Goal: Task Accomplishment & Management: Manage account settings

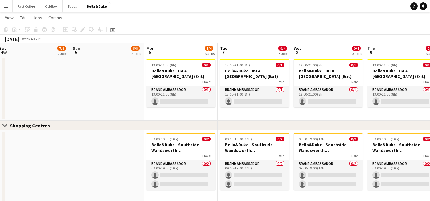
scroll to position [469, 0]
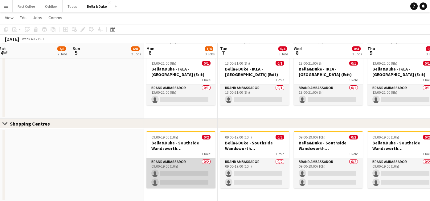
click at [176, 172] on app-card-role "Brand Ambassador 0/2 09:00-19:00 (10h) single-neutral-actions single-neutral-ac…" at bounding box center [181, 173] width 69 height 30
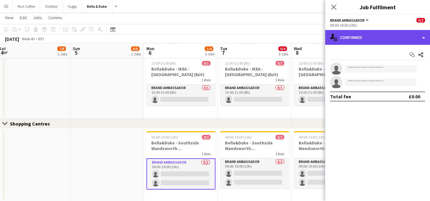
click at [362, 43] on div "single-neutral-actions-check-2 Confirmed" at bounding box center [378, 37] width 105 height 15
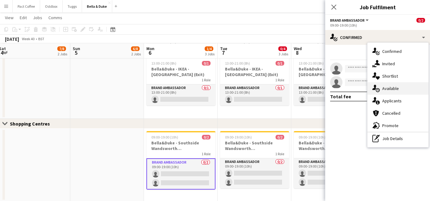
click at [398, 87] on span "Available" at bounding box center [391, 88] width 17 height 6
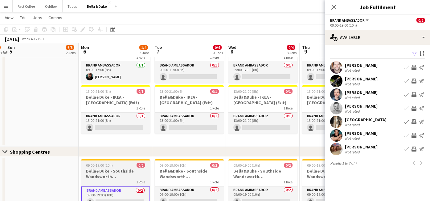
scroll to position [444, 0]
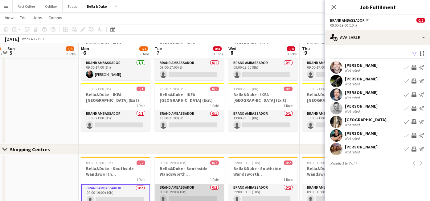
click at [183, 196] on app-card-role "Brand Ambassador 0/2 09:00-19:00 (10h) single-neutral-actions single-neutral-ac…" at bounding box center [189, 199] width 69 height 30
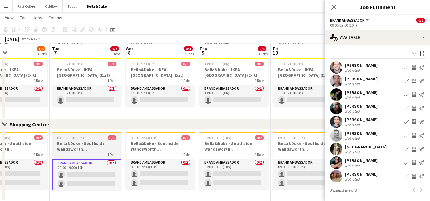
scroll to position [0, 245]
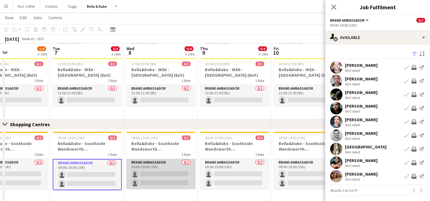
click at [172, 173] on app-card-role "Brand Ambassador 0/2 09:00-19:00 (10h) single-neutral-actions single-neutral-ac…" at bounding box center [161, 174] width 69 height 30
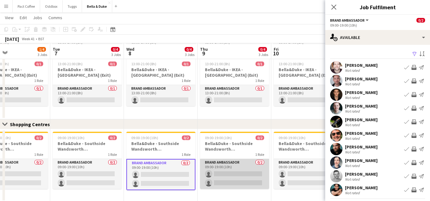
scroll to position [469, 0]
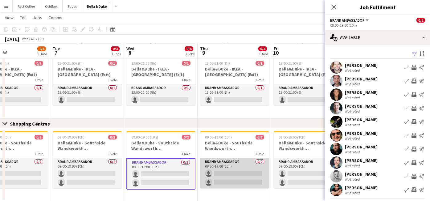
click at [241, 170] on app-card-role "Brand Ambassador 0/2 09:00-19:00 (10h) single-neutral-actions single-neutral-ac…" at bounding box center [234, 173] width 69 height 30
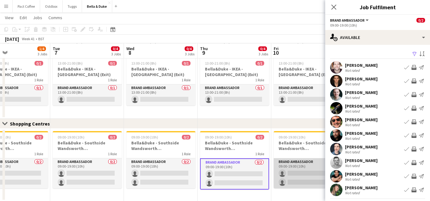
click at [294, 172] on app-card-role "Brand Ambassador 0/2 09:00-19:00 (10h) single-neutral-actions single-neutral-ac…" at bounding box center [308, 173] width 69 height 30
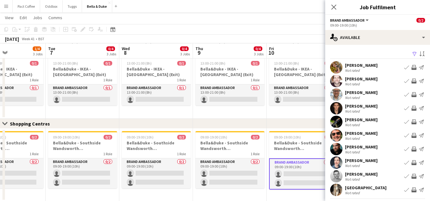
scroll to position [15, 0]
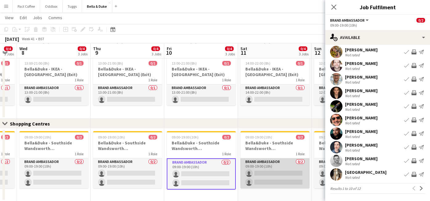
click at [278, 173] on app-card-role "Brand Ambassador 0/2 09:00-19:00 (10h) single-neutral-actions single-neutral-ac…" at bounding box center [275, 173] width 69 height 30
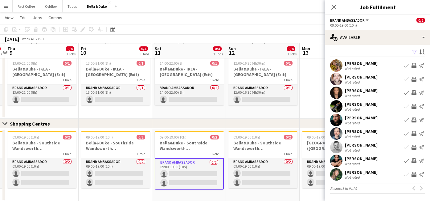
scroll to position [0, 217]
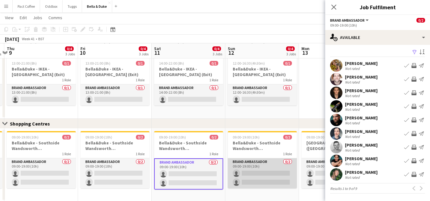
click at [252, 172] on app-card-role "Brand Ambassador 0/2 09:00-19:00 (10h) single-neutral-actions single-neutral-ac…" at bounding box center [262, 173] width 69 height 30
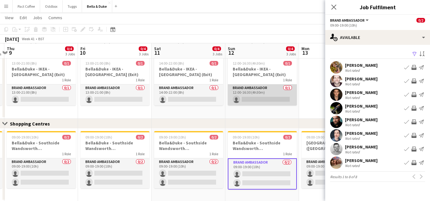
click at [258, 105] on app-card-role "Brand Ambassador 0/1 12:00-16:30 (4h30m) single-neutral-actions" at bounding box center [262, 94] width 69 height 21
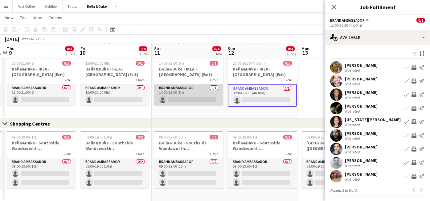
click at [200, 100] on app-card-role "Brand Ambassador 0/1 14:00-22:00 (8h) single-neutral-actions" at bounding box center [188, 94] width 69 height 21
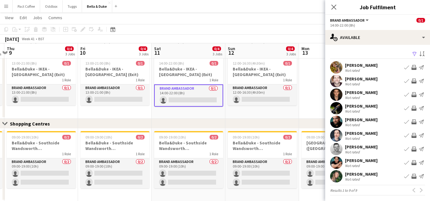
scroll to position [0, 193]
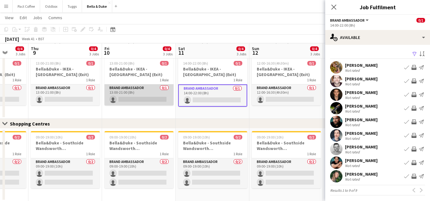
click at [163, 99] on app-card-role "Brand Ambassador 0/1 13:00-21:00 (8h) single-neutral-actions" at bounding box center [139, 94] width 69 height 21
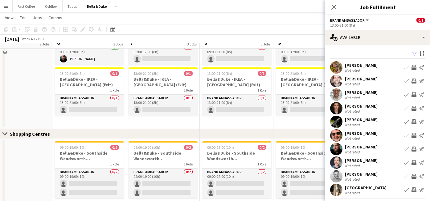
scroll to position [469, 0]
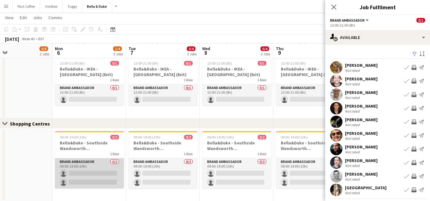
click at [99, 171] on app-card-role "Brand Ambassador 0/2 09:00-19:00 (10h) single-neutral-actions single-neutral-ac…" at bounding box center [89, 173] width 69 height 30
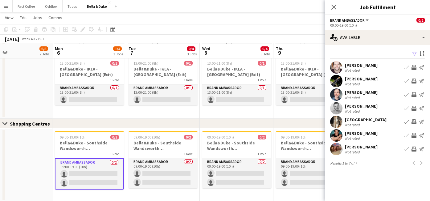
click at [41, 161] on app-date-cell at bounding box center [16, 164] width 74 height 73
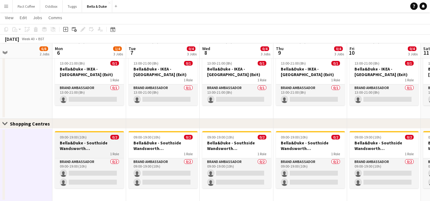
click at [99, 144] on h3 "Bella&Duke - Southside Wandsworth ([GEOGRAPHIC_DATA])" at bounding box center [89, 145] width 69 height 11
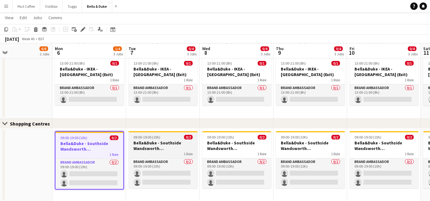
click at [147, 150] on h3 "Bella&Duke - Southside Wandsworth ([GEOGRAPHIC_DATA])" at bounding box center [163, 145] width 69 height 11
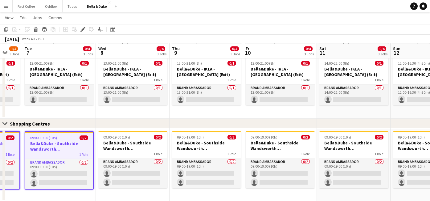
click at [147, 150] on h3 "Bella&Duke - Southside Wandsworth ([GEOGRAPHIC_DATA])" at bounding box center [132, 145] width 69 height 11
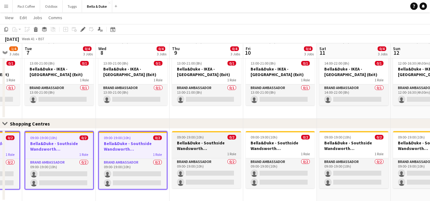
click at [198, 149] on h3 "Bella&Duke - Southside Wandsworth ([GEOGRAPHIC_DATA])" at bounding box center [206, 145] width 69 height 11
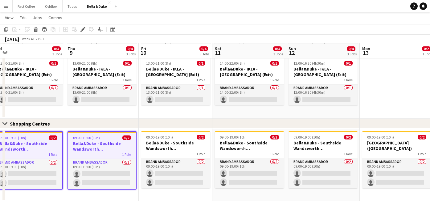
scroll to position [0, 235]
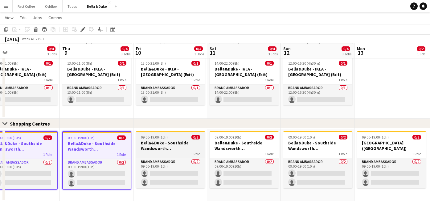
click at [173, 149] on h3 "Bella&Duke - Southside Wandsworth ([GEOGRAPHIC_DATA])" at bounding box center [170, 145] width 69 height 11
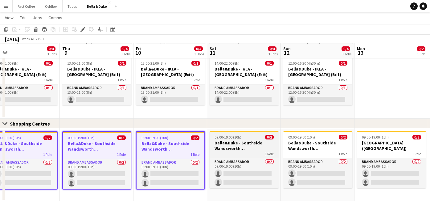
click at [227, 147] on h3 "Bella&Duke - Southside Wandsworth ([GEOGRAPHIC_DATA])" at bounding box center [244, 145] width 69 height 11
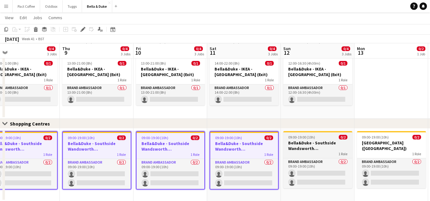
click at [306, 150] on h3 "Bella&Duke - Southside Wandsworth ([GEOGRAPHIC_DATA])" at bounding box center [318, 145] width 69 height 11
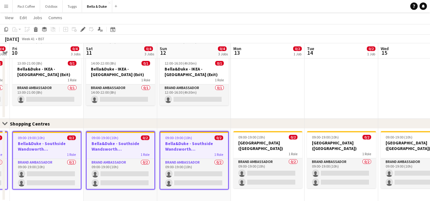
scroll to position [0, 223]
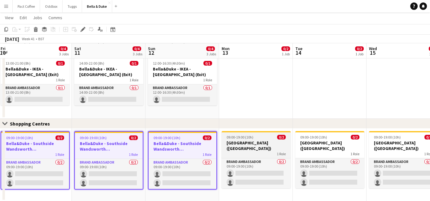
click at [261, 145] on h3 "[GEOGRAPHIC_DATA] ([GEOGRAPHIC_DATA])" at bounding box center [256, 145] width 69 height 11
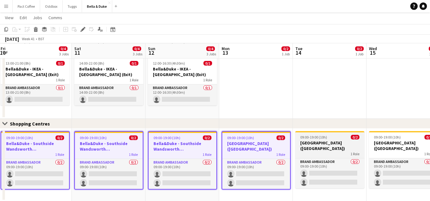
click at [325, 144] on h3 "[GEOGRAPHIC_DATA] ([GEOGRAPHIC_DATA])" at bounding box center [330, 145] width 69 height 11
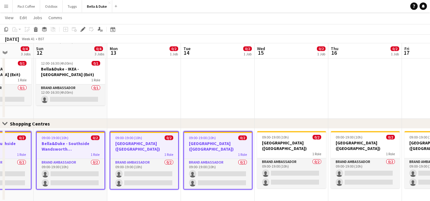
scroll to position [0, 195]
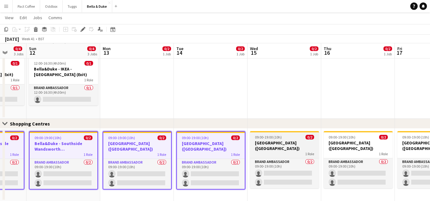
click at [288, 146] on h3 "[GEOGRAPHIC_DATA] ([GEOGRAPHIC_DATA])" at bounding box center [284, 145] width 69 height 11
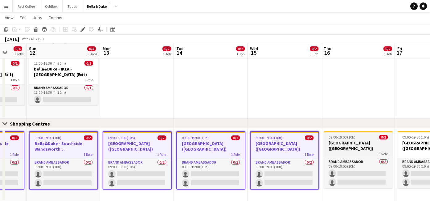
click at [356, 146] on h3 "[GEOGRAPHIC_DATA] ([GEOGRAPHIC_DATA])" at bounding box center [358, 145] width 69 height 11
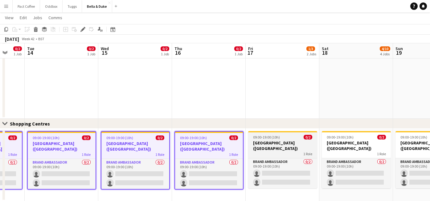
click at [297, 146] on h3 "[GEOGRAPHIC_DATA] ([GEOGRAPHIC_DATA])" at bounding box center [282, 145] width 69 height 11
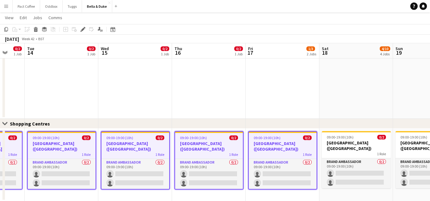
click at [309, 146] on h3 "[GEOGRAPHIC_DATA] ([GEOGRAPHIC_DATA])" at bounding box center [283, 145] width 68 height 11
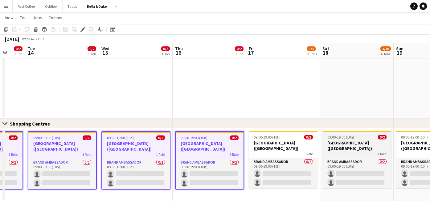
click at [347, 148] on h3 "[GEOGRAPHIC_DATA] ([GEOGRAPHIC_DATA])" at bounding box center [357, 145] width 69 height 11
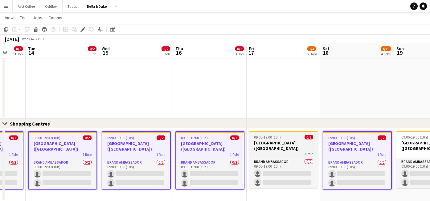
click at [277, 147] on h3 "[GEOGRAPHIC_DATA] ([GEOGRAPHIC_DATA])" at bounding box center [283, 145] width 69 height 11
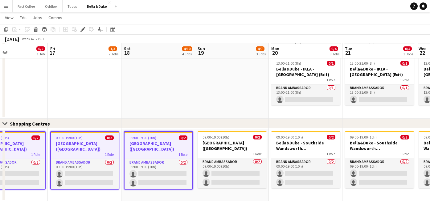
scroll to position [0, 191]
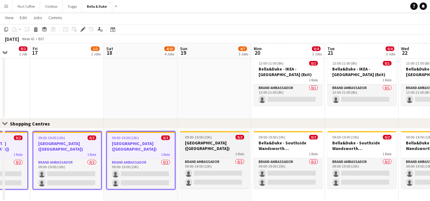
click at [215, 152] on div "1 Role" at bounding box center [214, 153] width 69 height 5
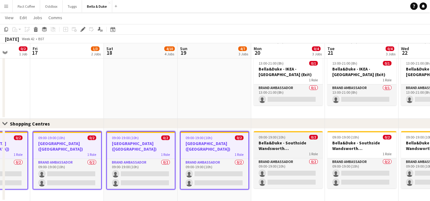
click at [292, 145] on h3 "Bella&Duke - Southside Wandsworth ([GEOGRAPHIC_DATA])" at bounding box center [288, 145] width 69 height 11
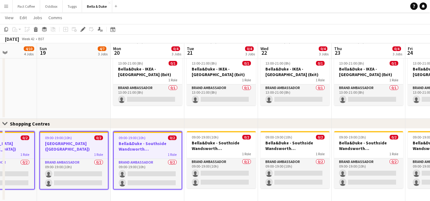
scroll to position [0, 195]
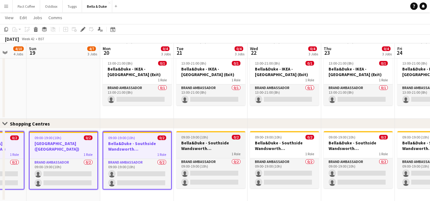
click at [222, 146] on h3 "Bella&Duke - Southside Wandsworth ([GEOGRAPHIC_DATA])" at bounding box center [211, 145] width 69 height 11
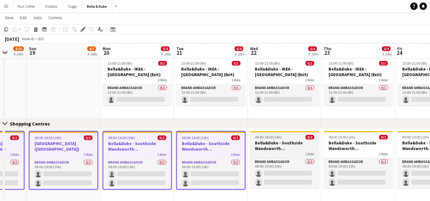
click at [290, 142] on h3 "Bella&Duke - Southside Wandsworth ([GEOGRAPHIC_DATA])" at bounding box center [284, 145] width 69 height 11
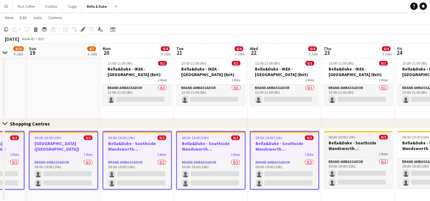
click at [346, 142] on h3 "Bella&Duke - Southside Wandsworth ([GEOGRAPHIC_DATA])" at bounding box center [358, 145] width 69 height 11
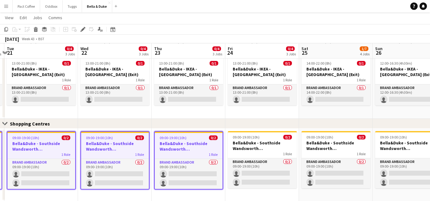
scroll to position [0, 221]
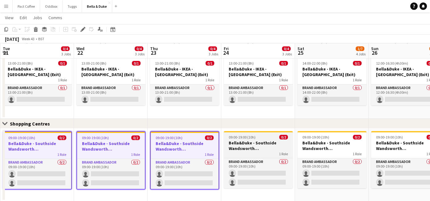
click at [269, 142] on h3 "Bella&Duke - Southside Wandsworth ([GEOGRAPHIC_DATA])" at bounding box center [258, 145] width 69 height 11
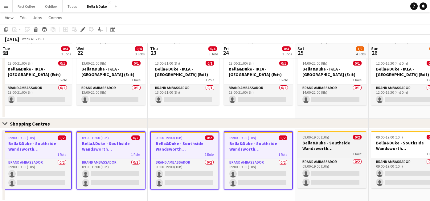
click at [318, 142] on h3 "Bella&Duke - Southside Wandsworth ([GEOGRAPHIC_DATA])" at bounding box center [332, 145] width 69 height 11
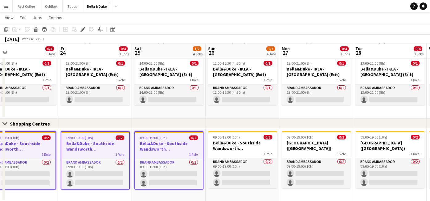
scroll to position [0, 251]
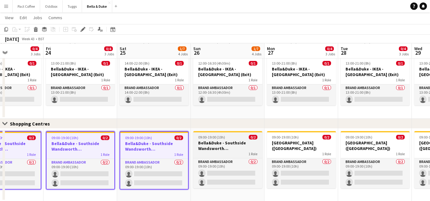
click at [218, 144] on h3 "Bella&Duke - Southside Wandsworth ([GEOGRAPHIC_DATA])" at bounding box center [227, 145] width 69 height 11
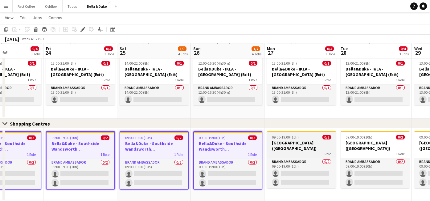
click at [290, 144] on h3 "[GEOGRAPHIC_DATA] ([GEOGRAPHIC_DATA])" at bounding box center [301, 145] width 69 height 11
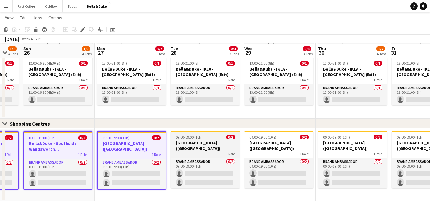
click at [195, 145] on h3 "[GEOGRAPHIC_DATA] ([GEOGRAPHIC_DATA])" at bounding box center [205, 145] width 69 height 11
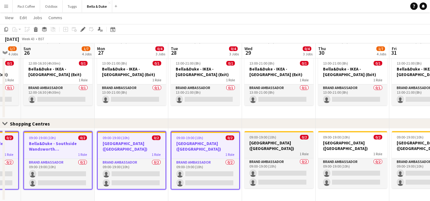
click at [275, 143] on h3 "[GEOGRAPHIC_DATA] ([GEOGRAPHIC_DATA])" at bounding box center [279, 145] width 69 height 11
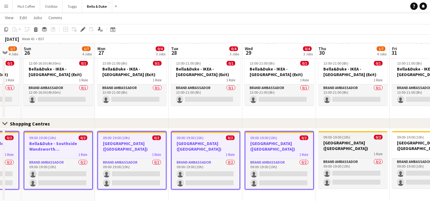
click at [344, 145] on h3 "[GEOGRAPHIC_DATA] ([GEOGRAPHIC_DATA])" at bounding box center [353, 145] width 69 height 11
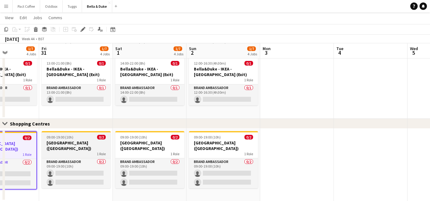
click at [54, 146] on h3 "[GEOGRAPHIC_DATA] ([GEOGRAPHIC_DATA])" at bounding box center [76, 145] width 69 height 11
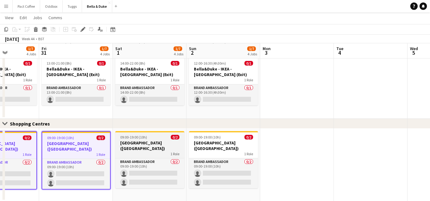
click at [134, 143] on h3 "[GEOGRAPHIC_DATA] ([GEOGRAPHIC_DATA])" at bounding box center [149, 145] width 69 height 11
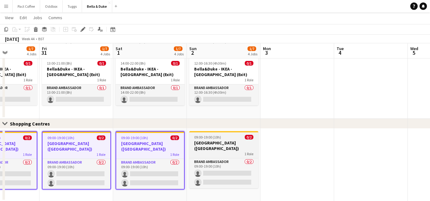
click at [227, 138] on div "09:00-19:00 (10h) 0/2" at bounding box center [223, 137] width 69 height 5
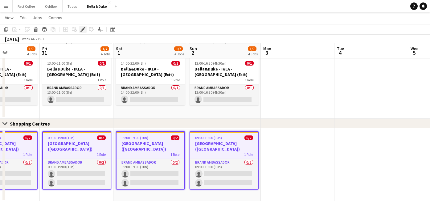
click at [85, 27] on div "Edit" at bounding box center [82, 29] width 7 height 7
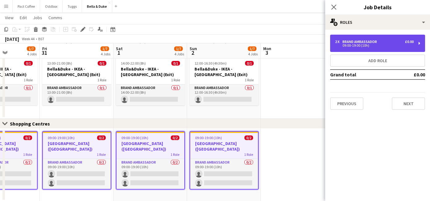
click at [357, 50] on div "2 x Brand Ambassador £0.00 09:00-19:00 (10h)" at bounding box center [377, 43] width 95 height 17
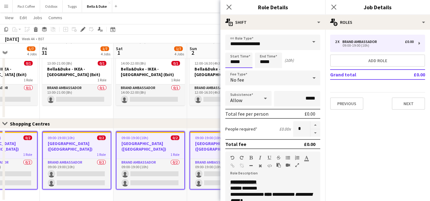
click at [243, 61] on input "*****" at bounding box center [239, 59] width 27 height 15
click at [234, 61] on input "*****" at bounding box center [239, 59] width 27 height 15
type input "*****"
click at [314, 67] on div "Start Time ***** End Time ***** (10h 30m)" at bounding box center [273, 59] width 95 height 15
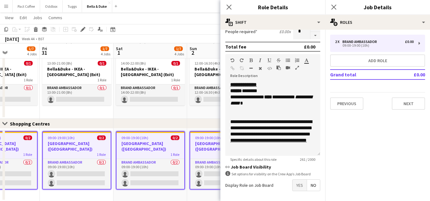
scroll to position [122, 0]
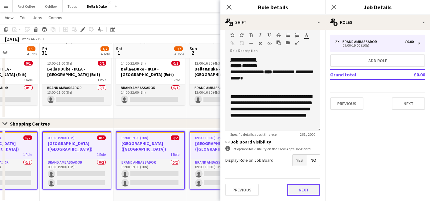
click at [309, 192] on button "Next" at bounding box center [303, 189] width 33 height 12
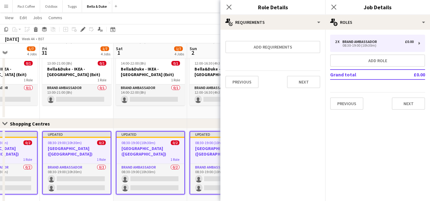
scroll to position [0, 0]
click at [338, 8] on app-icon "Close pop-in" at bounding box center [334, 7] width 9 height 9
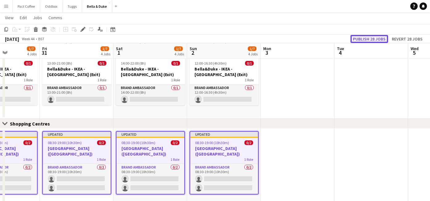
click at [373, 38] on button "Publish 28 jobs" at bounding box center [370, 39] width 38 height 8
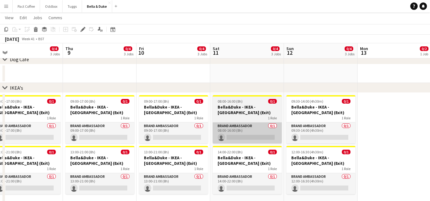
scroll to position [0, 255]
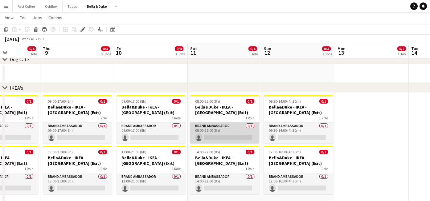
click at [237, 135] on app-card-role "Brand Ambassador 0/1 08:00-16:00 (8h) single-neutral-actions" at bounding box center [224, 132] width 69 height 21
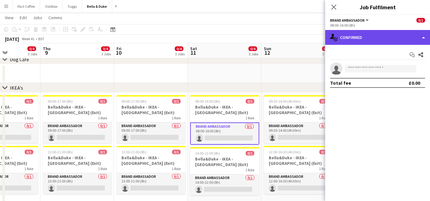
click at [373, 34] on div "single-neutral-actions-check-2 Confirmed" at bounding box center [378, 37] width 105 height 15
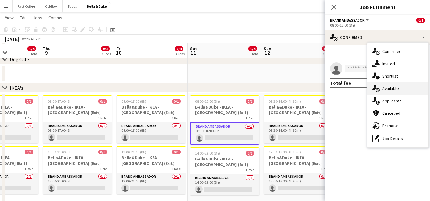
click at [392, 93] on div "single-neutral-actions-upload Available" at bounding box center [398, 88] width 61 height 12
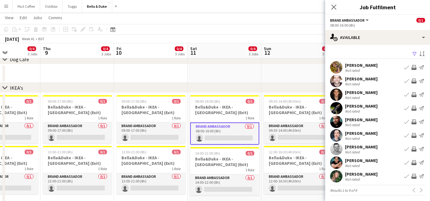
scroll to position [2, 0]
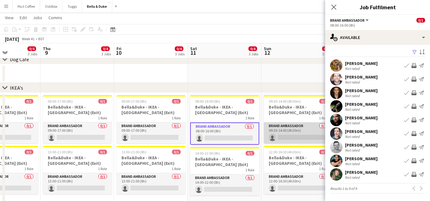
click at [312, 138] on app-card-role "Brand Ambassador 0/1 09:30-14:00 (4h30m) single-neutral-actions" at bounding box center [298, 132] width 69 height 21
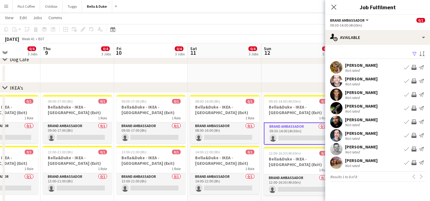
scroll to position [0, 189]
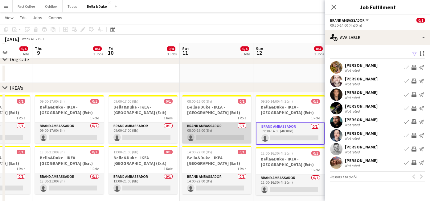
click at [234, 138] on app-card-role "Brand Ambassador 0/1 08:00-16:00 (8h) single-neutral-actions" at bounding box center [216, 132] width 69 height 21
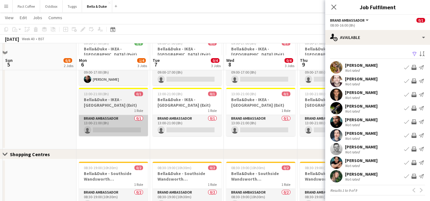
scroll to position [469, 0]
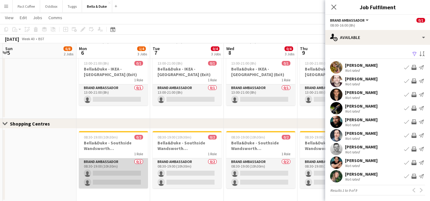
click at [128, 173] on app-card-role "Brand Ambassador 0/2 08:30-19:00 (10h30m) single-neutral-actions single-neutral…" at bounding box center [113, 173] width 69 height 30
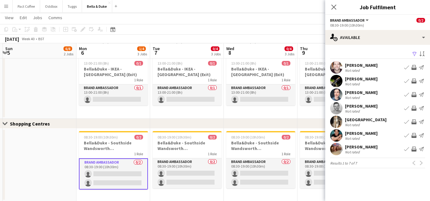
click at [407, 135] on app-icon "Book crew" at bounding box center [407, 135] width 5 height 5
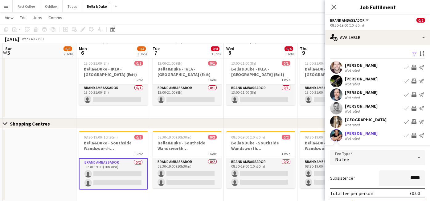
scroll to position [51, 0]
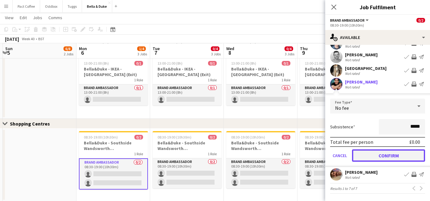
click at [387, 159] on button "Confirm" at bounding box center [388, 155] width 73 height 12
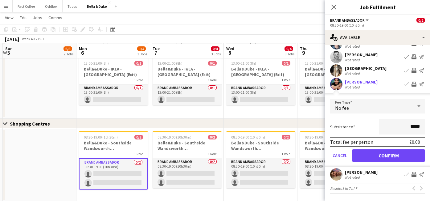
scroll to position [0, 0]
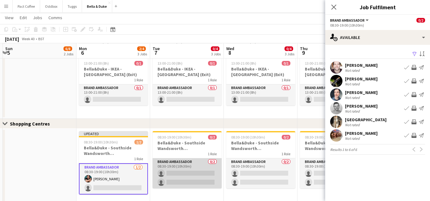
click at [207, 170] on app-card-role "Brand Ambassador 0/2 08:30-19:00 (10h30m) single-neutral-actions single-neutral…" at bounding box center [187, 173] width 69 height 30
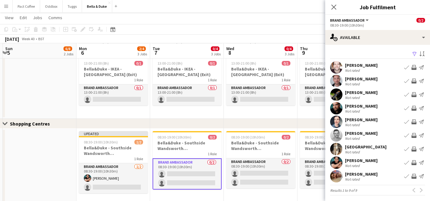
click at [409, 162] on app-icon "Book crew" at bounding box center [407, 162] width 5 height 5
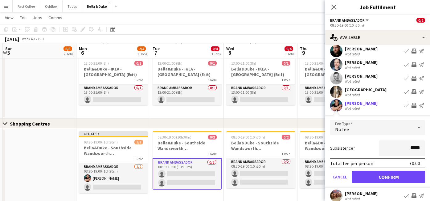
scroll to position [63, 0]
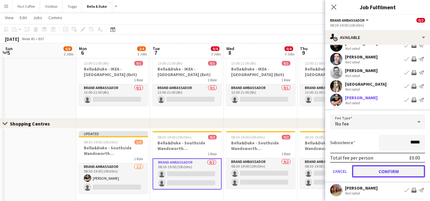
click at [393, 176] on button "Confirm" at bounding box center [388, 171] width 73 height 12
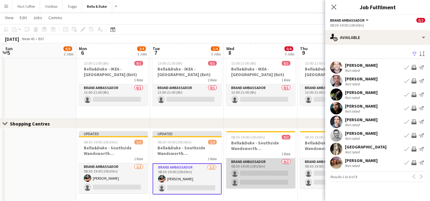
click at [280, 173] on app-card-role "Brand Ambassador 0/2 08:30-19:00 (10h30m) single-neutral-actions single-neutral…" at bounding box center [260, 173] width 69 height 30
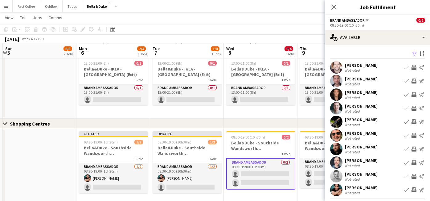
click at [408, 189] on app-icon "Book crew" at bounding box center [407, 189] width 5 height 5
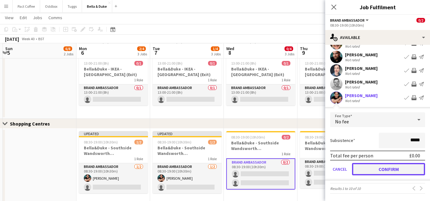
click at [393, 173] on button "Confirm" at bounding box center [388, 169] width 73 height 12
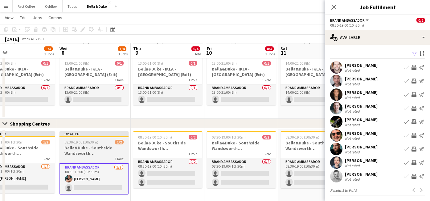
scroll to position [0, 238]
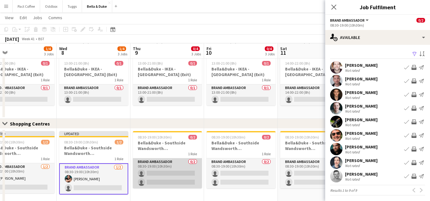
click at [176, 173] on app-card-role "Brand Ambassador 0/2 08:30-19:00 (10h30m) single-neutral-actions single-neutral…" at bounding box center [167, 173] width 69 height 30
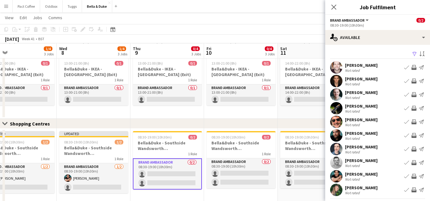
click at [406, 176] on app-icon "Book crew" at bounding box center [407, 175] width 5 height 5
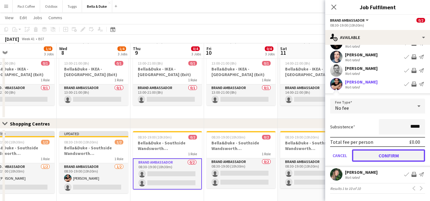
click at [389, 154] on button "Confirm" at bounding box center [388, 155] width 73 height 12
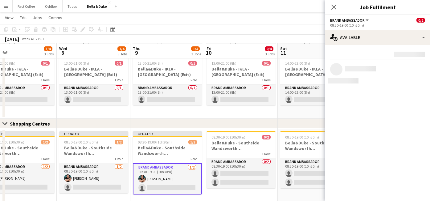
scroll to position [0, 0]
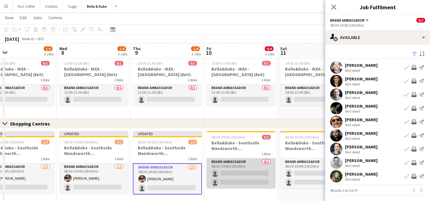
click at [262, 173] on app-card-role "Brand Ambassador 0/2 08:30-19:00 (10h30m) single-neutral-actions single-neutral…" at bounding box center [241, 173] width 69 height 30
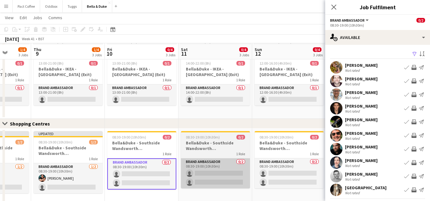
scroll to position [474, 0]
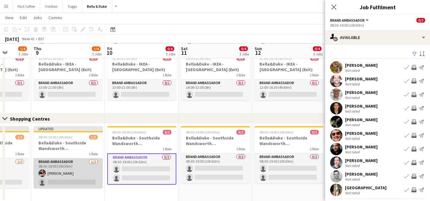
click at [78, 181] on app-card-role "Brand Ambassador 1/2 08:30-19:00 (10h30m) Berkan Ozgur single-neutral-actions" at bounding box center [68, 173] width 69 height 30
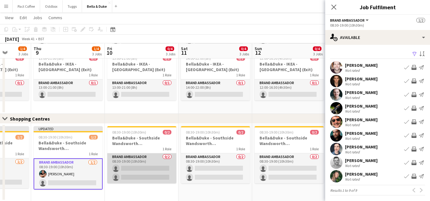
click at [149, 168] on app-card-role "Brand Ambassador 0/2 08:30-19:00 (10h30m) single-neutral-actions single-neutral…" at bounding box center [141, 168] width 69 height 30
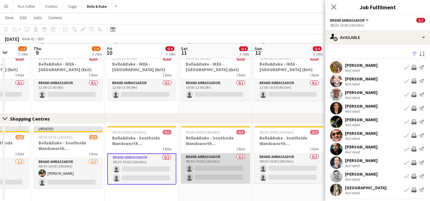
click at [202, 166] on app-card-role "Brand Ambassador 0/2 08:30-19:00 (10h30m) single-neutral-actions single-neutral…" at bounding box center [215, 168] width 69 height 30
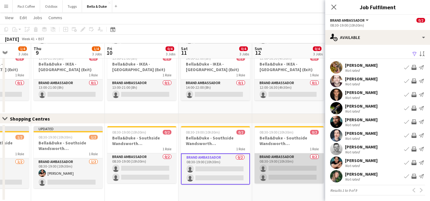
click at [288, 168] on app-card-role "Brand Ambassador 0/2 08:30-19:00 (10h30m) single-neutral-actions single-neutral…" at bounding box center [289, 168] width 69 height 30
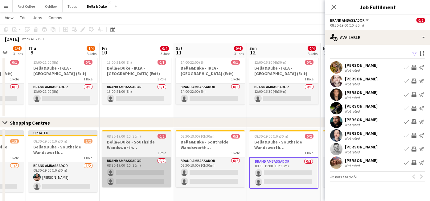
scroll to position [0, 205]
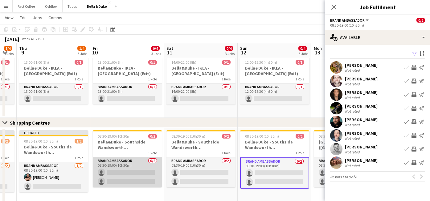
click at [141, 172] on app-card-role "Brand Ambassador 0/2 08:30-19:00 (10h30m) single-neutral-actions single-neutral…" at bounding box center [127, 172] width 69 height 30
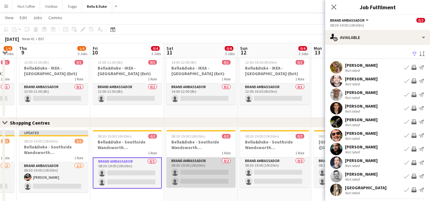
click at [188, 170] on app-card-role "Brand Ambassador 0/2 08:30-19:00 (10h30m) single-neutral-actions single-neutral…" at bounding box center [201, 172] width 69 height 30
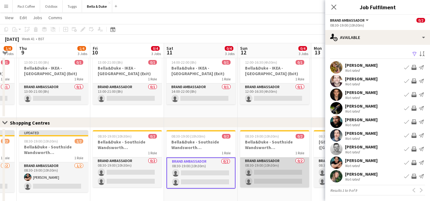
click at [264, 171] on app-card-role "Brand Ambassador 0/2 08:30-19:00 (10h30m) single-neutral-actions single-neutral…" at bounding box center [274, 172] width 69 height 30
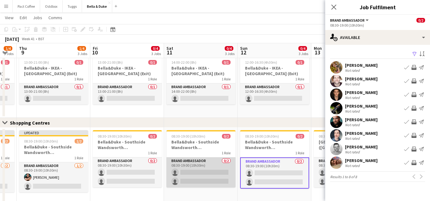
click at [224, 172] on app-card-role "Brand Ambassador 0/2 08:30-19:00 (10h30m) single-neutral-actions single-neutral…" at bounding box center [201, 172] width 69 height 30
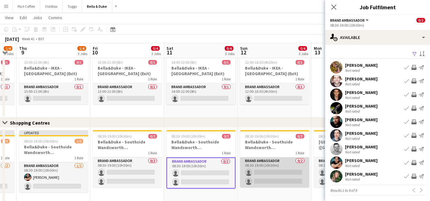
click at [264, 171] on app-card-role "Brand Ambassador 0/2 08:30-19:00 (10h30m) single-neutral-actions single-neutral…" at bounding box center [274, 172] width 69 height 30
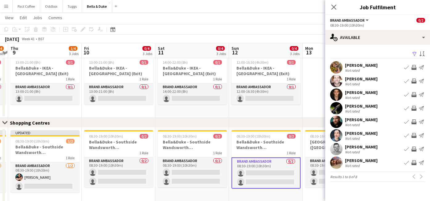
scroll to position [0, 210]
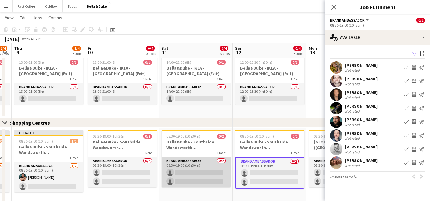
click at [196, 172] on app-card-role "Brand Ambassador 0/2 08:30-19:00 (10h30m) single-neutral-actions single-neutral…" at bounding box center [196, 172] width 69 height 30
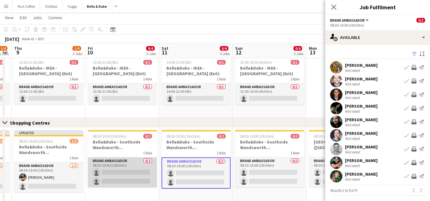
click at [140, 172] on app-card-role "Brand Ambassador 0/2 08:30-19:00 (10h30m) single-neutral-actions single-neutral…" at bounding box center [122, 172] width 69 height 30
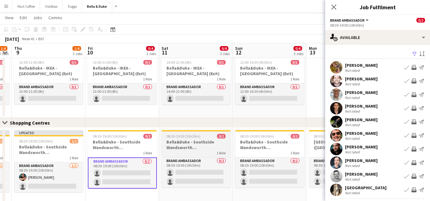
scroll to position [472, 0]
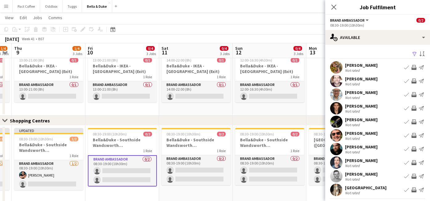
click at [408, 94] on app-icon "Book crew" at bounding box center [407, 94] width 5 height 5
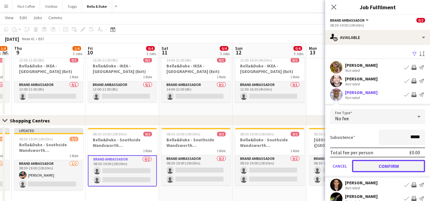
click at [366, 166] on button "Confirm" at bounding box center [388, 166] width 73 height 12
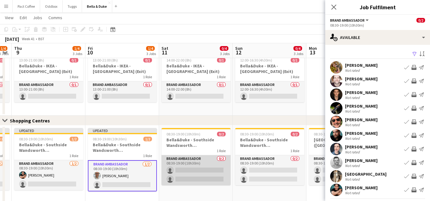
click at [200, 167] on app-card-role "Brand Ambassador 0/2 08:30-19:00 (10h30m) single-neutral-actions single-neutral…" at bounding box center [196, 170] width 69 height 30
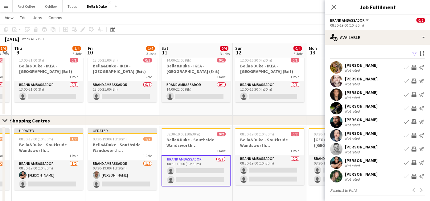
scroll to position [2, 0]
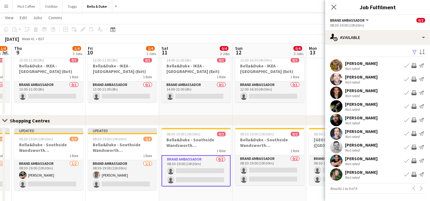
click at [407, 160] on app-icon "Book crew" at bounding box center [407, 160] width 5 height 5
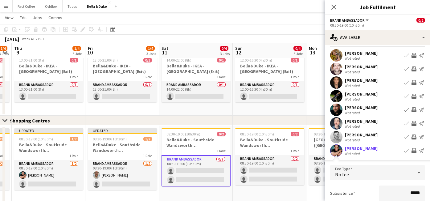
click at [407, 151] on app-icon "Book crew" at bounding box center [407, 150] width 5 height 5
click at [206, 171] on app-card-role "Brand Ambassador 0/2 08:30-19:00 (10h30m) single-neutral-actions single-neutral…" at bounding box center [196, 170] width 69 height 31
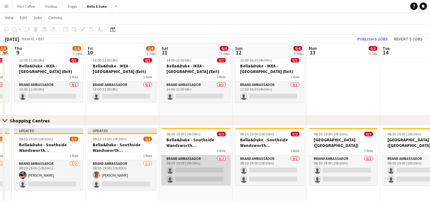
click at [199, 171] on app-card-role "Brand Ambassador 0/2 08:30-19:00 (10h30m) single-neutral-actions single-neutral…" at bounding box center [196, 170] width 69 height 30
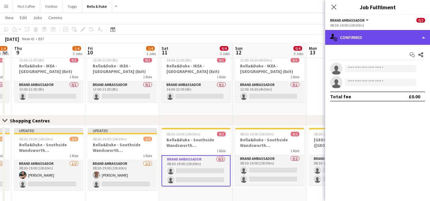
click at [372, 33] on div "single-neutral-actions-check-2 Confirmed" at bounding box center [378, 37] width 105 height 15
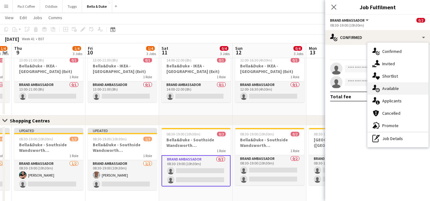
click at [394, 92] on div "single-neutral-actions-upload Available" at bounding box center [398, 88] width 61 height 12
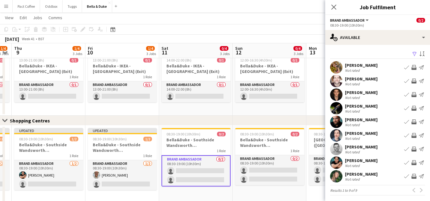
scroll to position [2, 0]
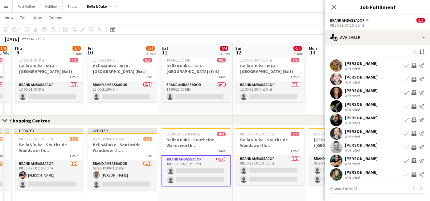
click at [405, 160] on app-icon "Book crew" at bounding box center [407, 160] width 5 height 5
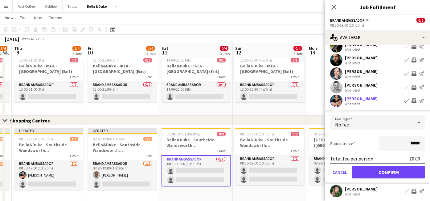
scroll to position [78, 0]
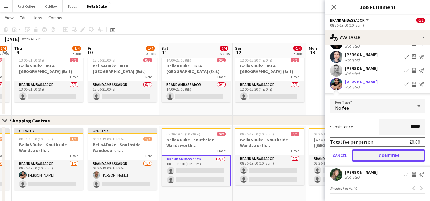
click at [408, 155] on button "Confirm" at bounding box center [388, 155] width 73 height 12
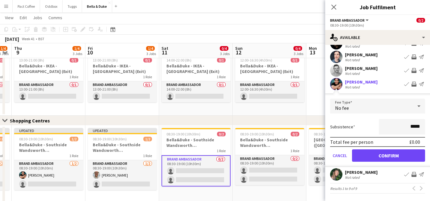
scroll to position [0, 0]
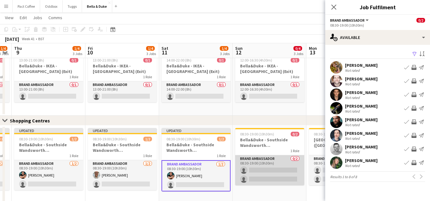
click at [272, 167] on app-card-role "Brand Ambassador 0/2 08:30-19:00 (10h30m) single-neutral-actions single-neutral…" at bounding box center [269, 170] width 69 height 30
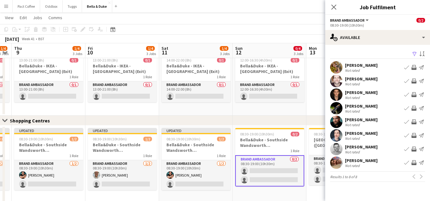
click at [407, 67] on app-icon "Book crew" at bounding box center [407, 67] width 5 height 5
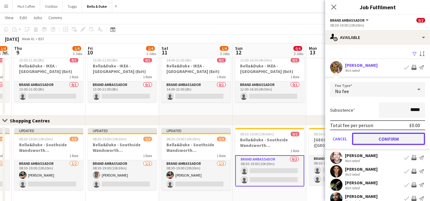
click at [391, 137] on button "Confirm" at bounding box center [388, 138] width 73 height 12
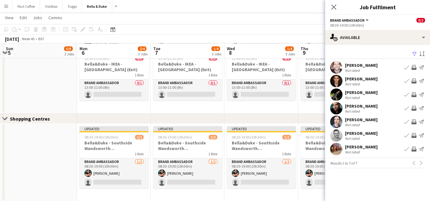
scroll to position [0, 219]
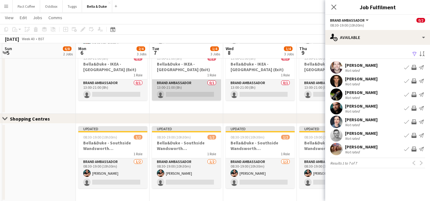
click at [191, 93] on app-card-role "Brand Ambassador 0/1 13:00-21:00 (8h) single-neutral-actions" at bounding box center [186, 89] width 69 height 21
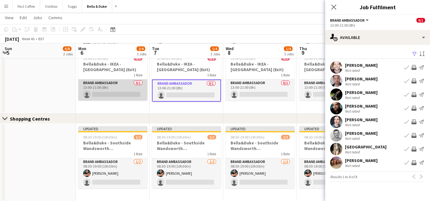
click at [131, 93] on app-card-role "Brand Ambassador 0/1 13:00-21:00 (8h) single-neutral-actions" at bounding box center [112, 89] width 69 height 21
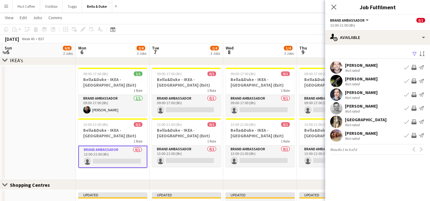
scroll to position [407, 0]
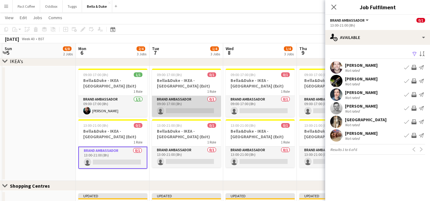
click at [172, 109] on app-card-role "Brand Ambassador 0/1 09:00-17:00 (8h) single-neutral-actions" at bounding box center [186, 106] width 69 height 21
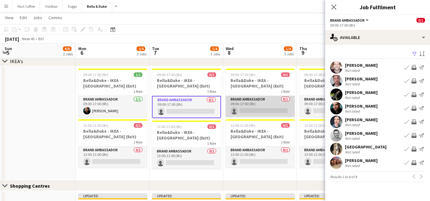
click at [250, 110] on app-card-role "Brand Ambassador 0/1 09:00-17:00 (8h) single-neutral-actions" at bounding box center [260, 106] width 69 height 21
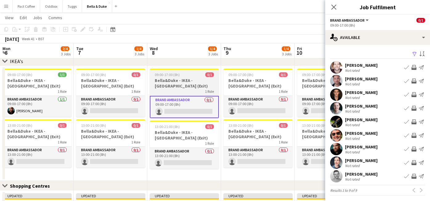
scroll to position [0, 226]
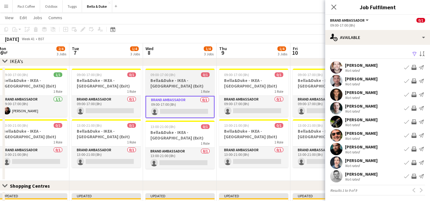
click at [254, 111] on app-card-role "Brand Ambassador 0/1 09:00-17:00 (8h) single-neutral-actions" at bounding box center [253, 106] width 69 height 21
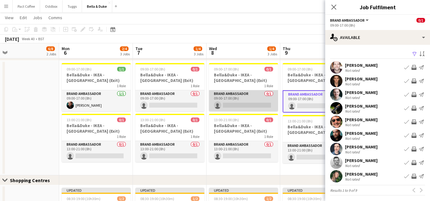
scroll to position [0, 187]
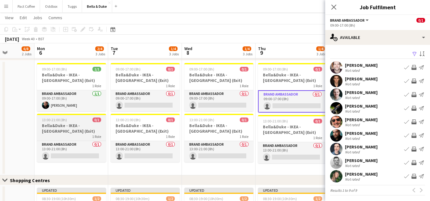
click at [80, 126] on h3 "Bella&Duke - IKEA - [GEOGRAPHIC_DATA] (Exit)" at bounding box center [71, 128] width 69 height 11
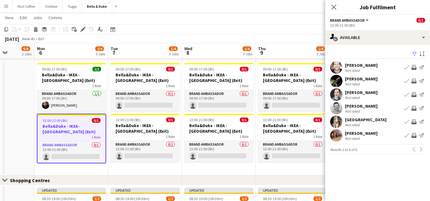
click at [147, 170] on app-date-cell "09:00-17:00 (8h) 0/1 Bella&Duke - IKEA - Lakeside (Exit) 1 Role Brand Ambassado…" at bounding box center [145, 117] width 74 height 114
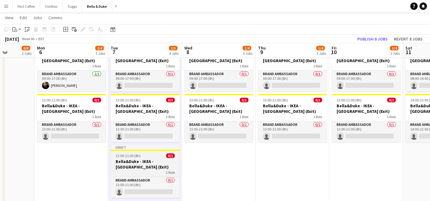
scroll to position [434, 0]
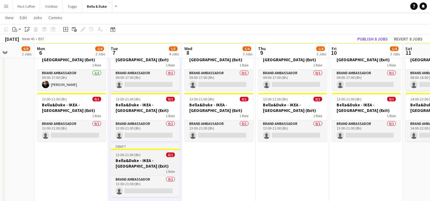
click at [127, 162] on h3 "Bella&Duke - IKEA - [GEOGRAPHIC_DATA] (Exit)" at bounding box center [145, 162] width 69 height 11
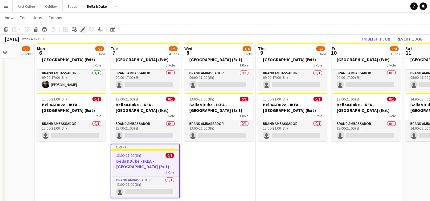
click at [82, 27] on icon "Edit" at bounding box center [83, 29] width 5 height 5
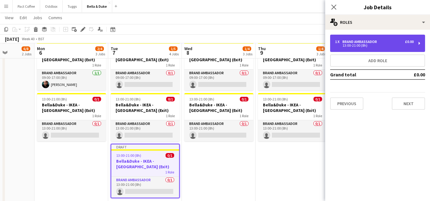
click at [355, 50] on div "1 x Brand Ambassador £0.00 13:00-21:00 (8h)" at bounding box center [377, 43] width 95 height 17
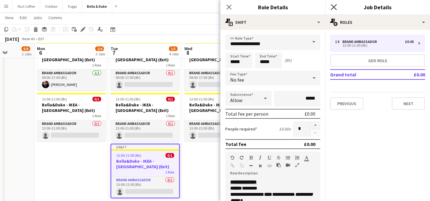
click at [336, 7] on icon "Close pop-in" at bounding box center [334, 7] width 6 height 6
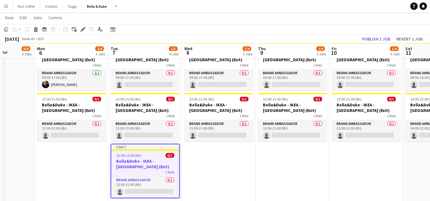
click at [78, 170] on app-date-cell "09:00-17:00 (8h) 1/1 Bella&Duke - IKEA - Lakeside (Exit) 1 Role Brand Ambassado…" at bounding box center [72, 125] width 74 height 171
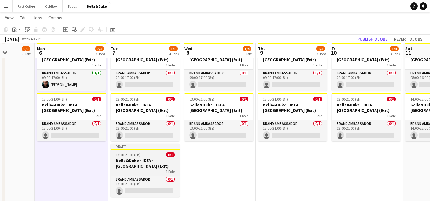
click at [163, 170] on div "1 Role" at bounding box center [145, 170] width 69 height 5
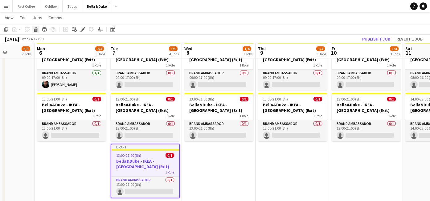
click at [37, 32] on div "Delete" at bounding box center [35, 29] width 7 height 7
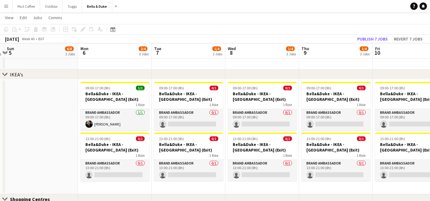
scroll to position [0, 136]
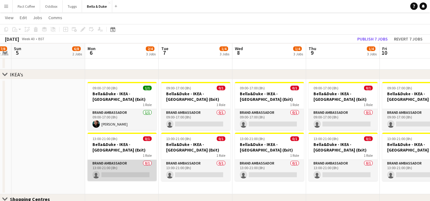
click at [129, 172] on app-card-role "Brand Ambassador 0/1 13:00-21:00 (8h) single-neutral-actions" at bounding box center [122, 170] width 69 height 21
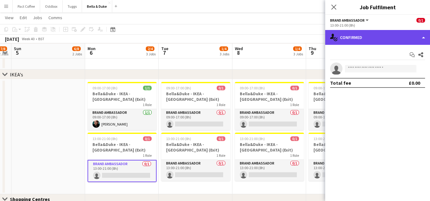
click at [368, 34] on div "single-neutral-actions-check-2 Confirmed" at bounding box center [378, 37] width 105 height 15
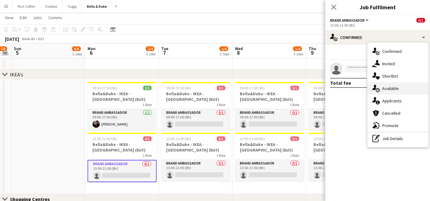
click at [389, 89] on span "Available" at bounding box center [391, 88] width 17 height 6
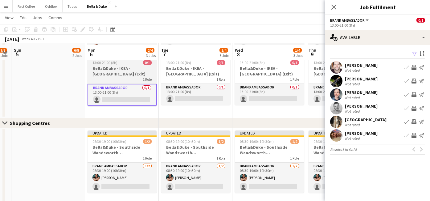
scroll to position [474, 0]
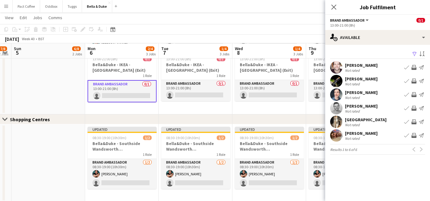
click at [346, 150] on span "Results 1 to 6 of 6" at bounding box center [343, 149] width 27 height 5
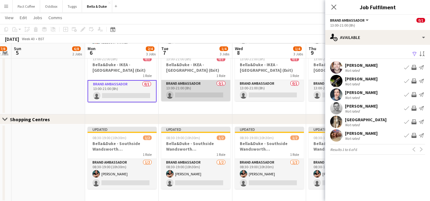
click at [211, 94] on app-card-role "Brand Ambassador 0/1 13:00-21:00 (8h) single-neutral-actions" at bounding box center [195, 90] width 69 height 21
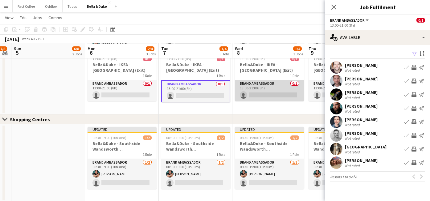
click at [257, 95] on app-card-role "Brand Ambassador 0/1 13:00-21:00 (8h) single-neutral-actions" at bounding box center [269, 90] width 69 height 21
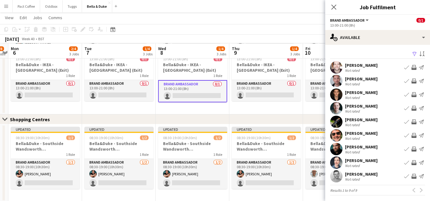
scroll to position [0, 217]
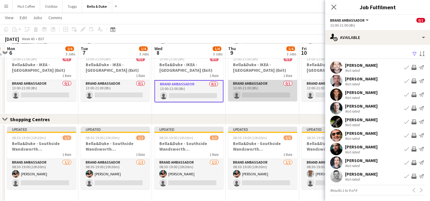
click at [254, 95] on app-card-role "Brand Ambassador 0/1 13:00-21:00 (8h) single-neutral-actions" at bounding box center [262, 90] width 69 height 21
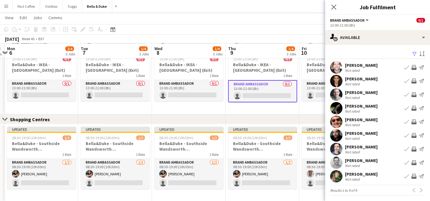
scroll to position [2, 0]
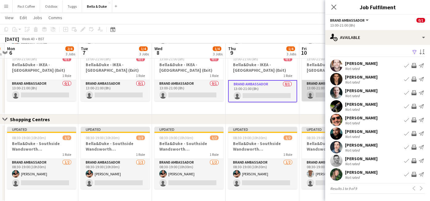
click at [324, 96] on app-card-role "Brand Ambassador 0/1 13:00-21:00 (8h) single-neutral-actions" at bounding box center [336, 90] width 69 height 21
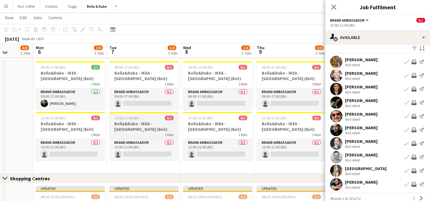
scroll to position [411, 0]
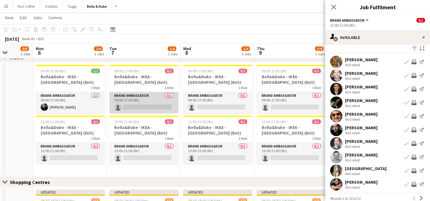
click at [154, 108] on app-card-role "Brand Ambassador 0/1 09:00-17:00 (8h) single-neutral-actions" at bounding box center [144, 102] width 69 height 21
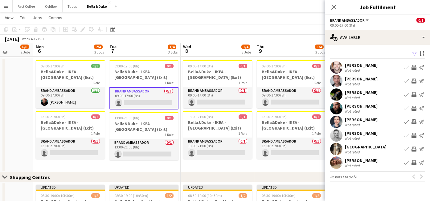
scroll to position [414, 0]
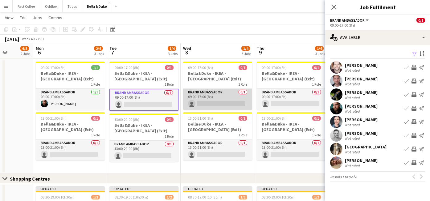
click at [227, 103] on app-card-role "Brand Ambassador 0/1 09:00-17:00 (8h) single-neutral-actions" at bounding box center [217, 99] width 69 height 21
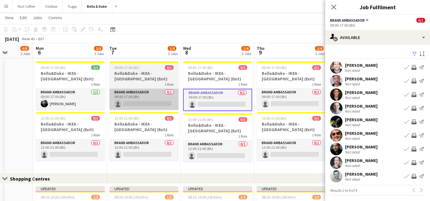
click at [148, 103] on app-card-role "Brand Ambassador 0/1 09:00-17:00 (8h) single-neutral-actions" at bounding box center [144, 99] width 69 height 21
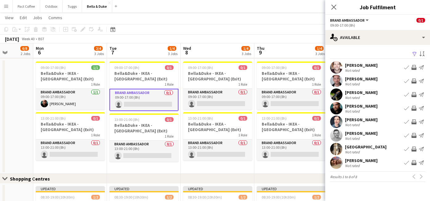
click at [406, 82] on app-icon "Book crew" at bounding box center [407, 80] width 5 height 5
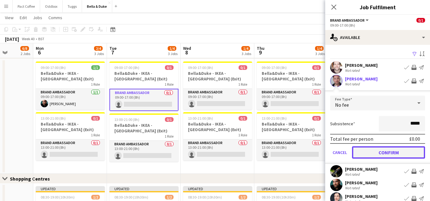
click at [377, 152] on button "Confirm" at bounding box center [388, 152] width 73 height 12
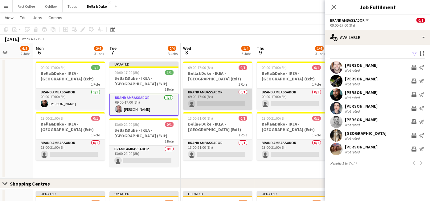
click at [239, 101] on app-card-role "Brand Ambassador 0/1 09:00-17:00 (8h) single-neutral-actions" at bounding box center [217, 99] width 69 height 21
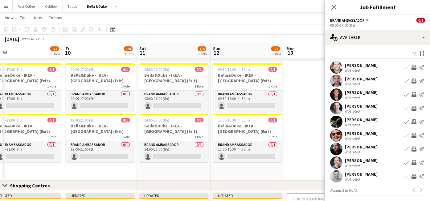
scroll to position [0, 129]
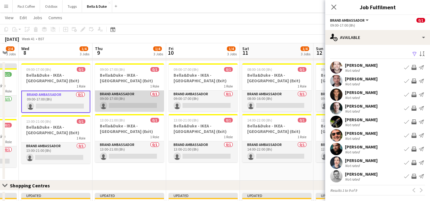
click at [121, 106] on app-card-role "Brand Ambassador 0/1 09:00-17:00 (8h) single-neutral-actions" at bounding box center [129, 100] width 69 height 21
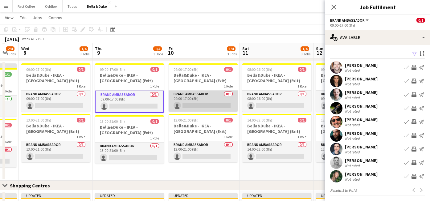
click at [189, 104] on app-card-role "Brand Ambassador 0/1 09:00-17:00 (8h) single-neutral-actions" at bounding box center [203, 100] width 69 height 21
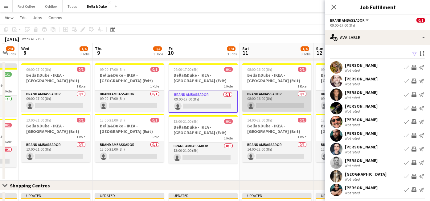
click at [290, 106] on app-card-role "Brand Ambassador 0/1 08:00-16:00 (8h) single-neutral-actions" at bounding box center [277, 100] width 69 height 21
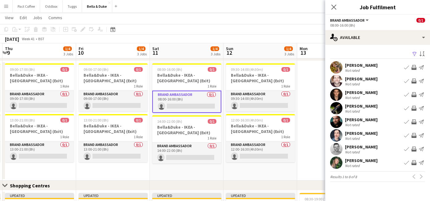
scroll to position [0, 219]
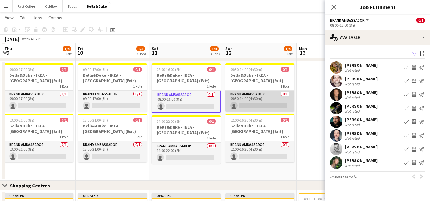
click at [268, 106] on app-card-role "Brand Ambassador 0/1 09:30-14:00 (4h30m) single-neutral-actions" at bounding box center [260, 100] width 69 height 21
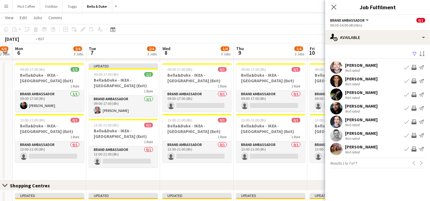
scroll to position [0, 181]
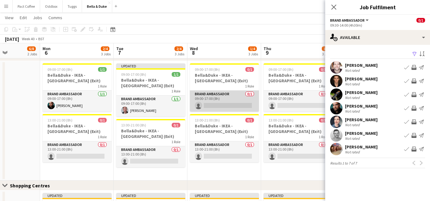
click at [218, 107] on app-card-role "Brand Ambassador 0/1 09:00-17:00 (8h) single-neutral-actions" at bounding box center [224, 100] width 69 height 21
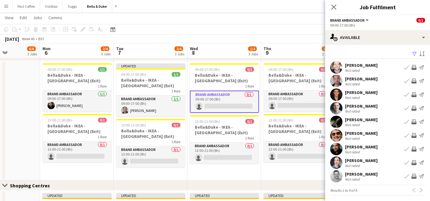
click at [408, 135] on app-icon "Book crew" at bounding box center [407, 135] width 5 height 5
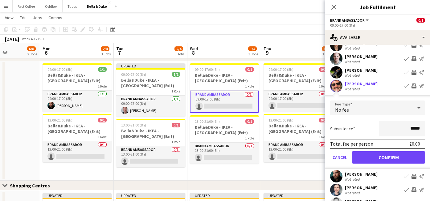
scroll to position [53, 0]
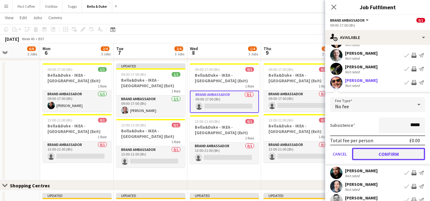
click at [383, 155] on button "Confirm" at bounding box center [388, 153] width 73 height 12
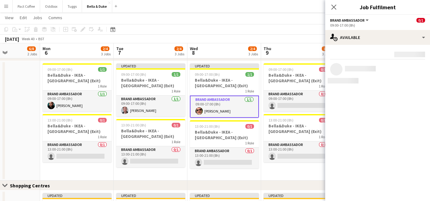
scroll to position [0, 0]
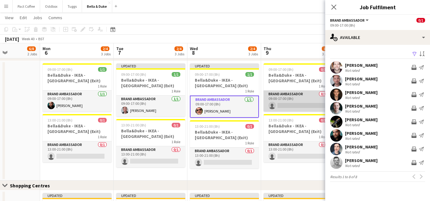
click at [284, 104] on app-card-role "Brand Ambassador 0/1 09:00-17:00 (8h) single-neutral-actions" at bounding box center [298, 100] width 69 height 21
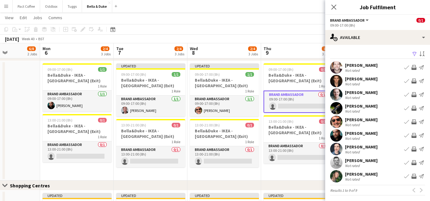
click at [407, 121] on app-icon "Book crew" at bounding box center [407, 121] width 5 height 5
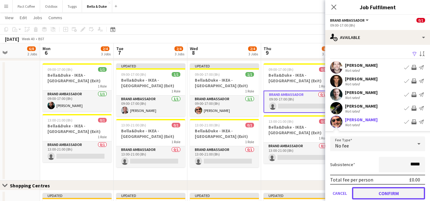
click at [379, 188] on button "Confirm" at bounding box center [388, 193] width 73 height 12
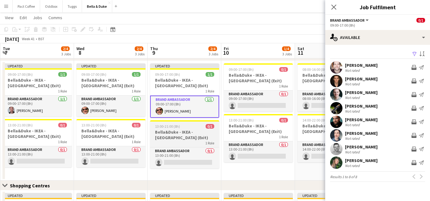
scroll to position [0, 236]
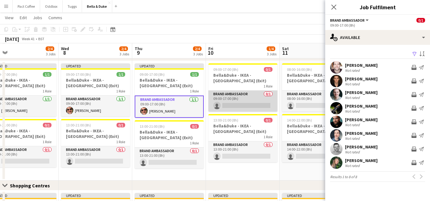
click at [257, 103] on app-card-role "Brand Ambassador 0/1 09:00-17:00 (8h) single-neutral-actions" at bounding box center [243, 100] width 69 height 21
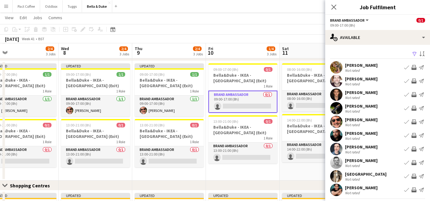
click at [407, 121] on app-icon "Book crew" at bounding box center [407, 121] width 5 height 5
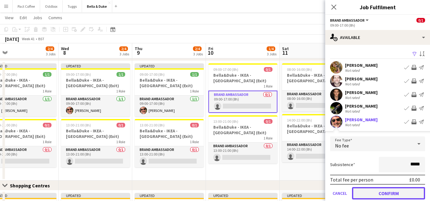
click at [372, 192] on button "Confirm" at bounding box center [388, 193] width 73 height 12
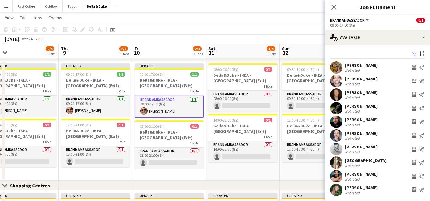
scroll to position [0, 239]
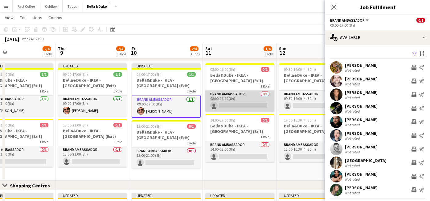
click at [223, 104] on app-card-role "Brand Ambassador 0/1 08:00-16:00 (8h) single-neutral-actions" at bounding box center [240, 100] width 69 height 21
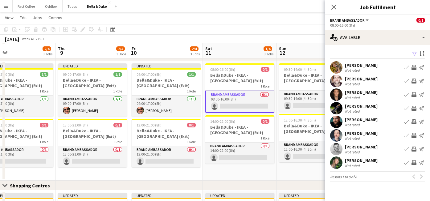
click at [410, 94] on button "Book crew" at bounding box center [406, 94] width 7 height 7
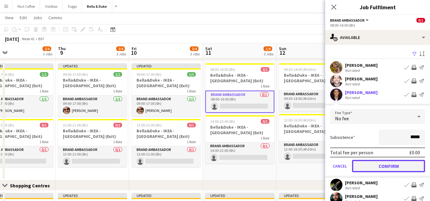
click at [384, 165] on button "Confirm" at bounding box center [388, 166] width 73 height 12
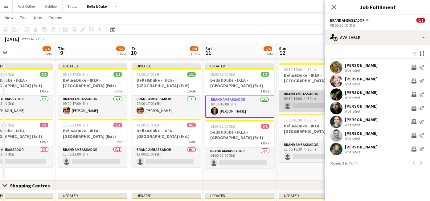
click at [322, 105] on app-card-role "Brand Ambassador 0/1 09:30-14:00 (4h30m) single-neutral-actions" at bounding box center [313, 100] width 69 height 21
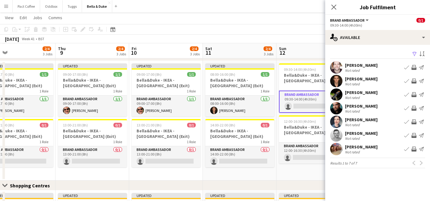
click at [406, 83] on app-icon "Book crew" at bounding box center [407, 80] width 5 height 5
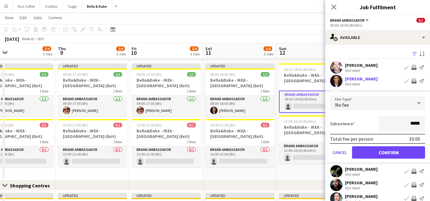
click at [385, 145] on form "Fee Type No fee Subsistence ***** Total fee per person £0.00 Cancel Confirm" at bounding box center [378, 129] width 105 height 68
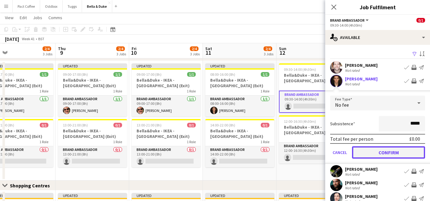
click at [369, 153] on button "Confirm" at bounding box center [388, 152] width 73 height 12
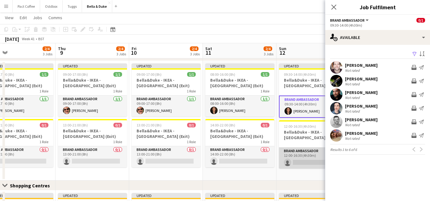
click at [304, 161] on app-card-role "Brand Ambassador 0/1 12:00-16:30 (4h30m) single-neutral-actions" at bounding box center [313, 157] width 69 height 21
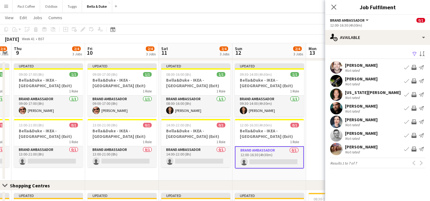
scroll to position [0, 211]
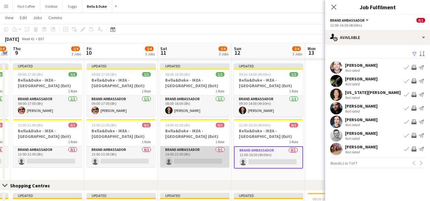
click at [215, 161] on app-card-role "Brand Ambassador 0/1 14:00-22:00 (8h) single-neutral-actions" at bounding box center [194, 156] width 69 height 21
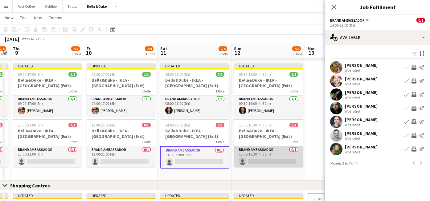
click at [259, 160] on app-card-role "Brand Ambassador 0/1 12:00-16:30 (4h30m) single-neutral-actions" at bounding box center [268, 156] width 69 height 21
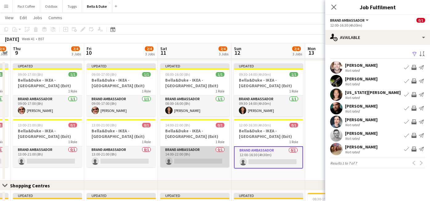
click at [212, 160] on app-card-role "Brand Ambassador 0/1 14:00-22:00 (8h) single-neutral-actions" at bounding box center [194, 156] width 69 height 21
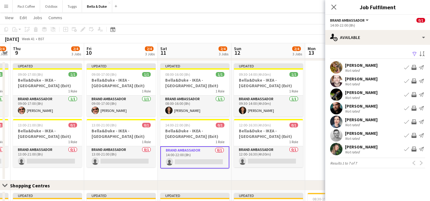
click at [407, 148] on app-icon "Book crew" at bounding box center [407, 148] width 5 height 5
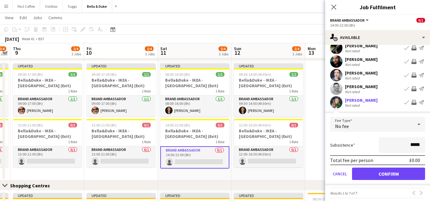
scroll to position [46, 0]
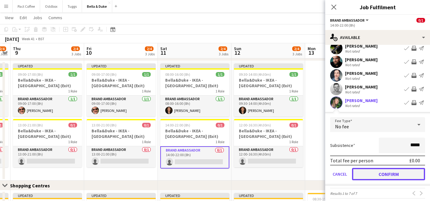
click at [384, 178] on button "Confirm" at bounding box center [388, 174] width 73 height 12
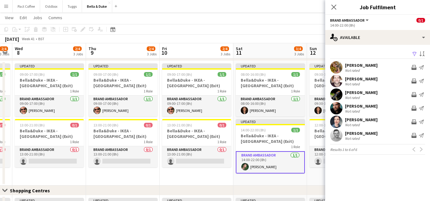
scroll to position [0, 134]
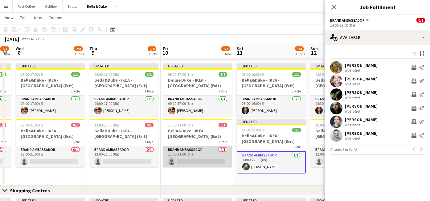
click at [209, 160] on app-card-role "Brand Ambassador 0/1 13:00-21:00 (8h) single-neutral-actions" at bounding box center [197, 156] width 69 height 21
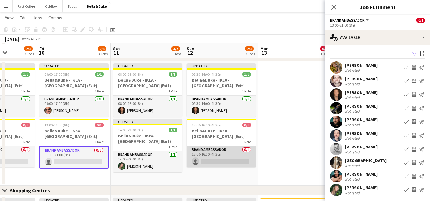
scroll to position [0, 184]
click at [215, 160] on app-card-role "Brand Ambassador 0/1 12:00-16:30 (4h30m) single-neutral-actions" at bounding box center [222, 156] width 69 height 21
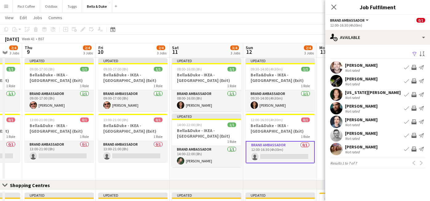
scroll to position [416, 0]
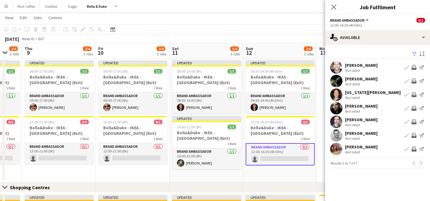
click at [406, 95] on app-icon "Book crew" at bounding box center [407, 94] width 5 height 5
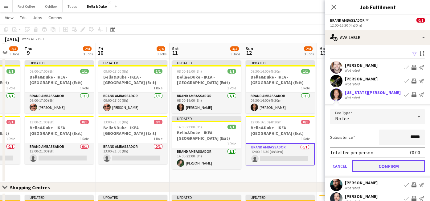
click at [379, 168] on button "Confirm" at bounding box center [388, 166] width 73 height 12
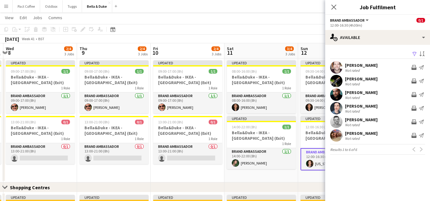
scroll to position [0, 143]
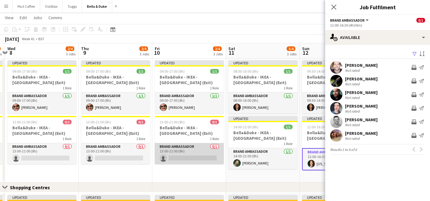
click at [189, 155] on app-card-role "Brand Ambassador 0/1 13:00-21:00 (8h) single-neutral-actions" at bounding box center [189, 153] width 69 height 21
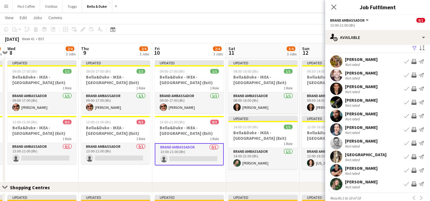
scroll to position [8, 0]
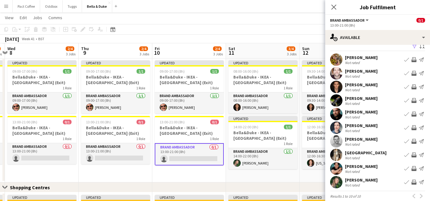
click at [408, 183] on app-icon "Book crew" at bounding box center [407, 181] width 5 height 5
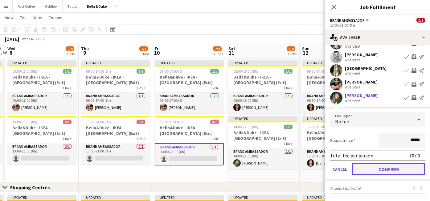
click at [356, 170] on button "Confirm" at bounding box center [388, 169] width 73 height 12
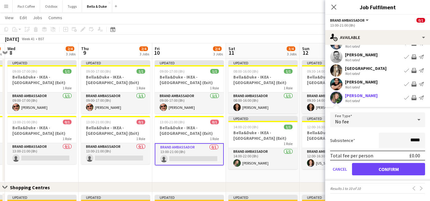
scroll to position [0, 0]
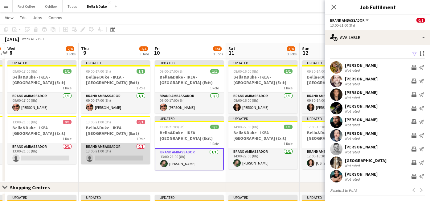
click at [115, 157] on app-card-role "Brand Ambassador 0/1 13:00-21:00 (8h) single-neutral-actions" at bounding box center [115, 153] width 69 height 21
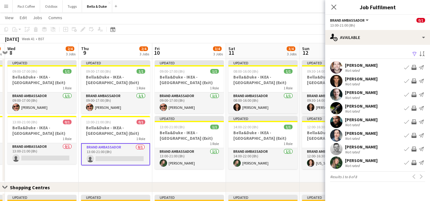
click at [409, 162] on app-icon "Book crew" at bounding box center [407, 162] width 5 height 5
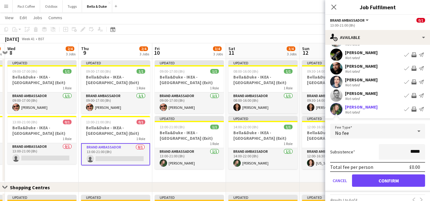
scroll to position [54, 0]
click at [391, 180] on button "Confirm" at bounding box center [388, 180] width 73 height 12
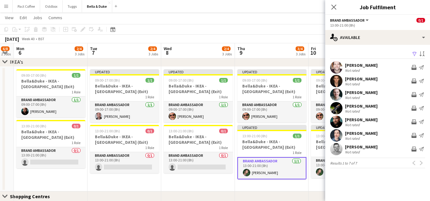
scroll to position [0, 208]
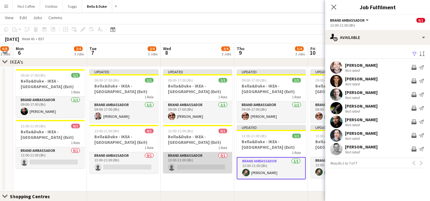
click at [189, 166] on app-card-role "Brand Ambassador 0/1 13:00-21:00 (8h) single-neutral-actions" at bounding box center [197, 162] width 69 height 21
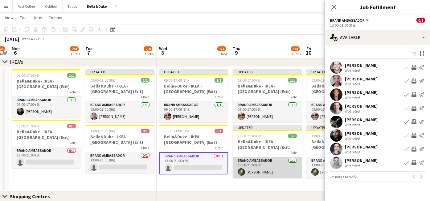
scroll to position [0, 212]
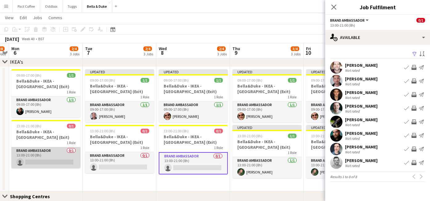
click at [60, 163] on app-card-role "Brand Ambassador 0/1 13:00-21:00 (8h) single-neutral-actions" at bounding box center [45, 157] width 69 height 21
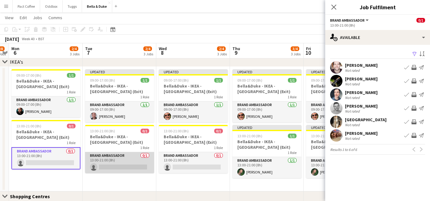
click at [130, 165] on app-card-role "Brand Ambassador 0/1 13:00-21:00 (8h) single-neutral-actions" at bounding box center [119, 162] width 69 height 21
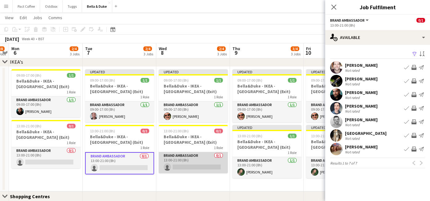
click at [192, 167] on app-card-role "Brand Ambassador 0/1 13:00-21:00 (8h) single-neutral-actions" at bounding box center [193, 162] width 69 height 21
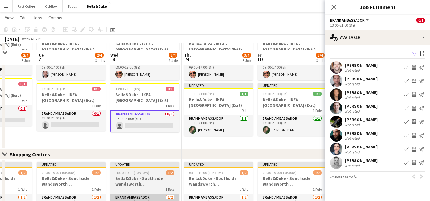
scroll to position [484, 0]
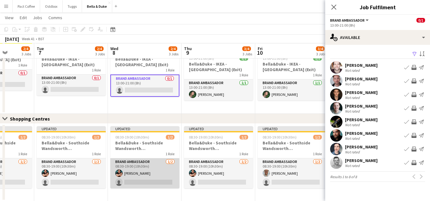
click at [149, 183] on app-card-role "Brand Ambassador 1/2 08:30-19:00 (10h30m) Berkan Ozgur single-neutral-actions" at bounding box center [144, 173] width 69 height 30
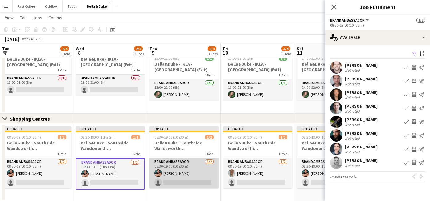
click at [180, 182] on app-card-role "Brand Ambassador 1/2 08:30-19:00 (10h30m) Berkan Ozgur single-neutral-actions" at bounding box center [184, 173] width 69 height 30
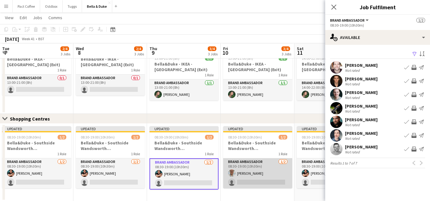
click at [265, 180] on app-card-role "Brand Ambassador 1/2 08:30-19:00 (10h30m) Jordan Larkin single-neutral-actions" at bounding box center [257, 173] width 69 height 30
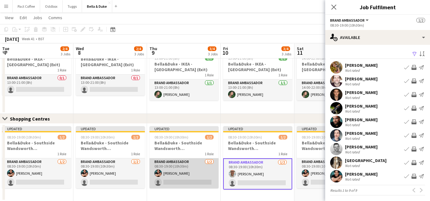
click at [196, 184] on app-card-role "Brand Ambassador 1/2 08:30-19:00 (10h30m) Berkan Ozgur single-neutral-actions" at bounding box center [184, 173] width 69 height 30
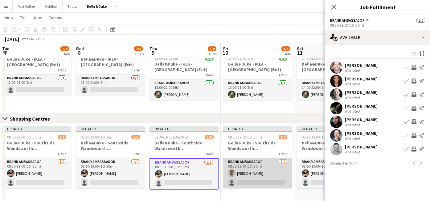
click at [266, 181] on app-card-role "Brand Ambassador 1/2 08:30-19:00 (10h30m) Jordan Larkin single-neutral-actions" at bounding box center [257, 173] width 69 height 30
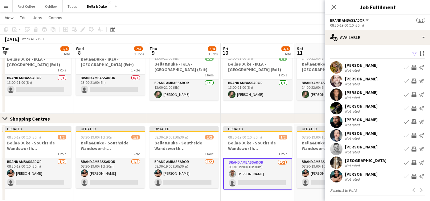
click at [408, 94] on app-icon "Book crew" at bounding box center [407, 94] width 5 height 5
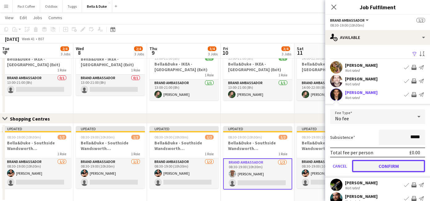
click at [382, 165] on button "Confirm" at bounding box center [388, 166] width 73 height 12
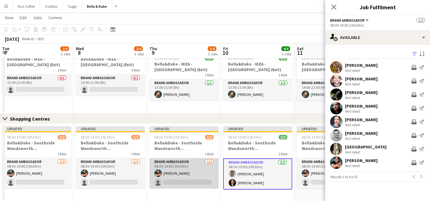
click at [192, 181] on app-card-role "Brand Ambassador 1/2 08:30-19:00 (10h30m) Berkan Ozgur single-neutral-actions" at bounding box center [184, 173] width 69 height 30
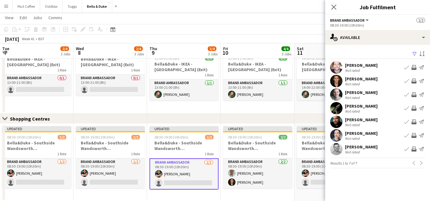
click at [407, 93] on app-icon "Book crew" at bounding box center [407, 94] width 5 height 5
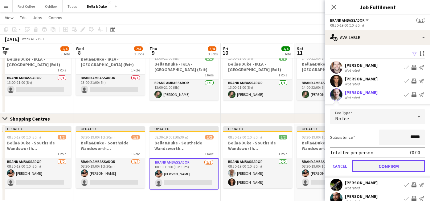
click at [376, 166] on button "Confirm" at bounding box center [388, 166] width 73 height 12
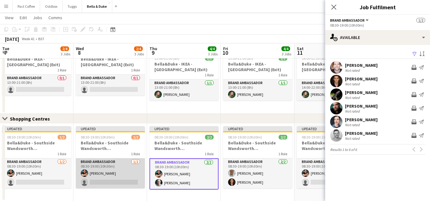
click at [118, 180] on app-card-role "Brand Ambassador 1/2 08:30-19:00 (10h30m) Berkan Ozgur single-neutral-actions" at bounding box center [110, 173] width 69 height 30
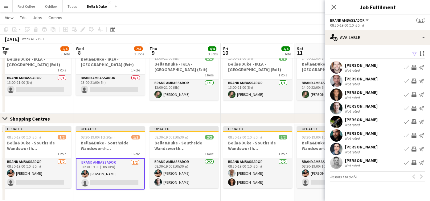
click at [409, 107] on app-icon "Book crew" at bounding box center [407, 108] width 5 height 5
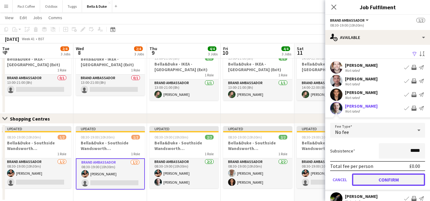
click at [384, 181] on button "Confirm" at bounding box center [388, 179] width 73 height 12
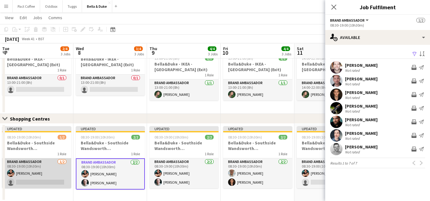
click at [30, 182] on app-card-role "Brand Ambassador 1/2 08:30-19:00 (10h30m) Berkan Ozgur single-neutral-actions" at bounding box center [36, 173] width 69 height 30
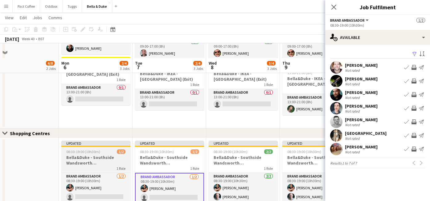
scroll to position [460, 0]
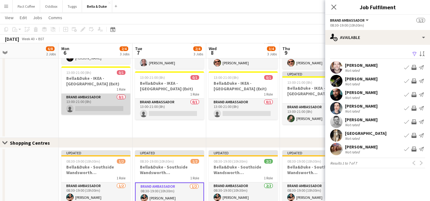
click at [112, 106] on app-card-role "Brand Ambassador 0/1 13:00-21:00 (8h) single-neutral-actions" at bounding box center [95, 103] width 69 height 21
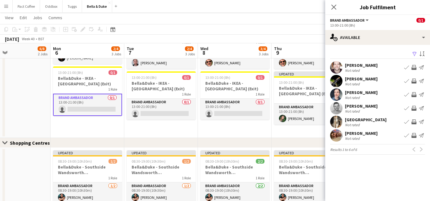
scroll to position [0, 172]
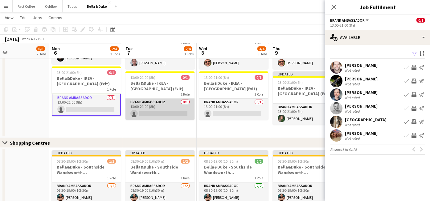
click at [161, 113] on app-card-role "Brand Ambassador 0/1 13:00-21:00 (8h) single-neutral-actions" at bounding box center [160, 108] width 69 height 21
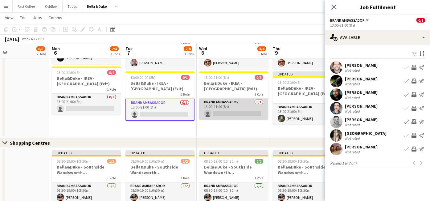
click at [224, 112] on app-card-role "Brand Ambassador 0/1 13:00-21:00 (8h) single-neutral-actions" at bounding box center [233, 108] width 69 height 21
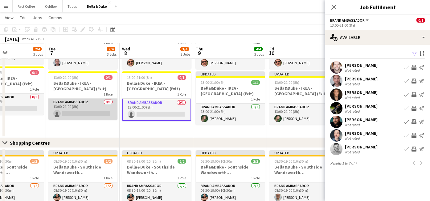
scroll to position [484, 0]
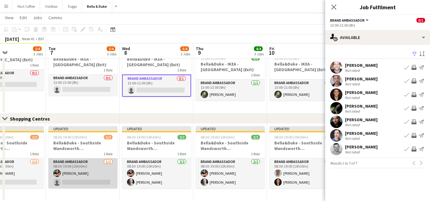
click at [82, 178] on app-card-role "Brand Ambassador 1/2 08:30-19:00 (10h30m) Berkan Ozgur single-neutral-actions" at bounding box center [82, 173] width 69 height 30
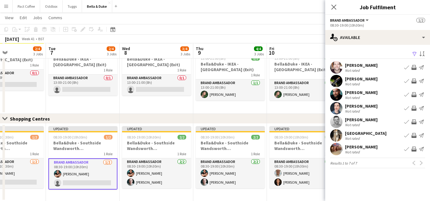
click at [407, 135] on app-icon "Book crew" at bounding box center [407, 135] width 5 height 5
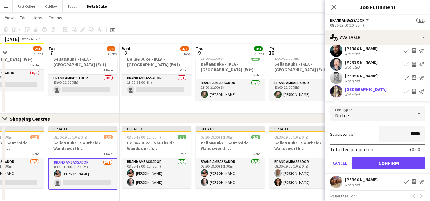
scroll to position [51, 0]
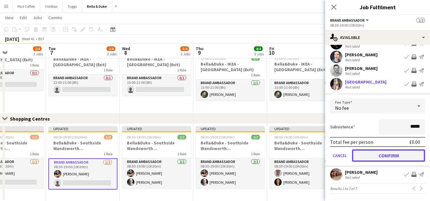
click at [405, 157] on button "Confirm" at bounding box center [388, 155] width 73 height 12
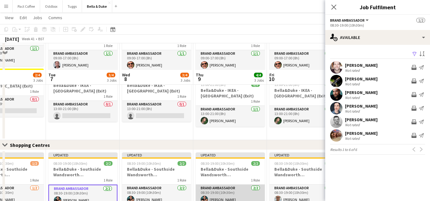
scroll to position [455, 0]
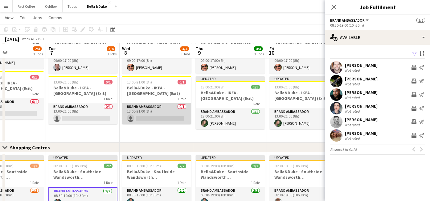
click at [167, 116] on app-card-role "Brand Ambassador 0/1 13:00-21:00 (8h) single-neutral-actions" at bounding box center [156, 113] width 69 height 21
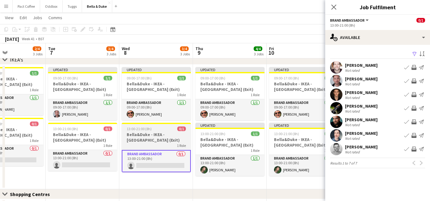
scroll to position [409, 0]
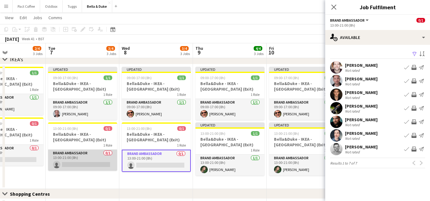
click at [80, 164] on app-card-role "Brand Ambassador 0/1 13:00-21:00 (8h) single-neutral-actions" at bounding box center [82, 159] width 69 height 21
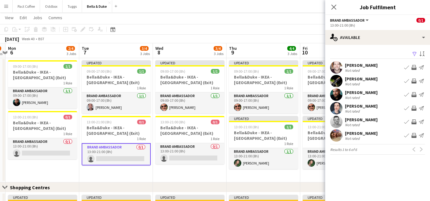
scroll to position [0, 215]
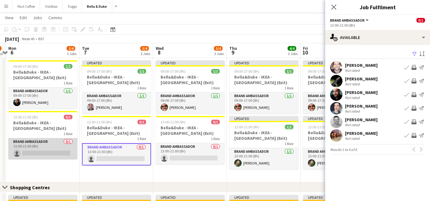
click at [51, 150] on app-card-role "Brand Ambassador 0/1 13:00-21:00 (8h) single-neutral-actions" at bounding box center [42, 148] width 69 height 21
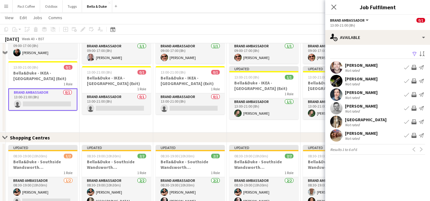
scroll to position [484, 0]
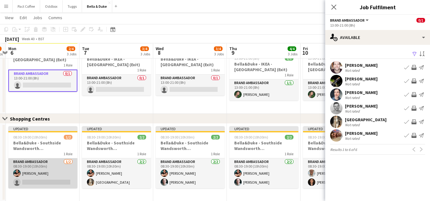
click at [60, 185] on app-card-role "Brand Ambassador 1/2 08:30-19:00 (10h30m) Berkan Ozgur single-neutral-actions" at bounding box center [42, 173] width 69 height 30
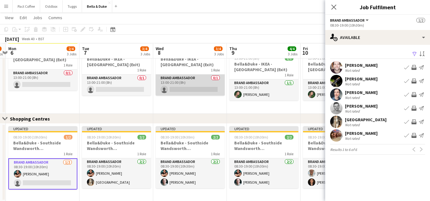
click at [198, 89] on app-card-role "Brand Ambassador 0/1 13:00-21:00 (8h) single-neutral-actions" at bounding box center [190, 84] width 69 height 21
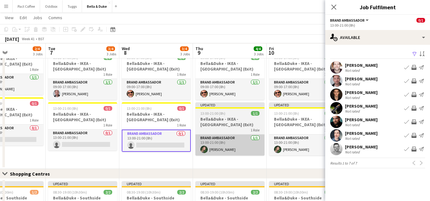
scroll to position [0, 170]
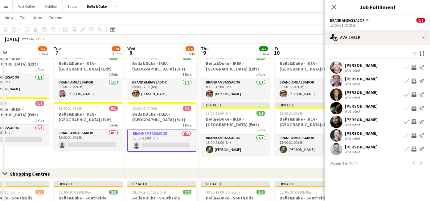
click at [409, 82] on app-icon "Book crew" at bounding box center [407, 80] width 5 height 5
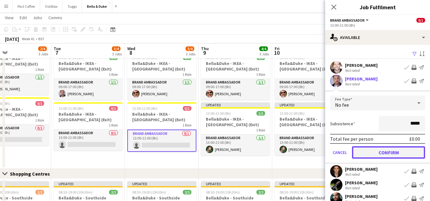
click at [389, 149] on button "Confirm" at bounding box center [388, 152] width 73 height 12
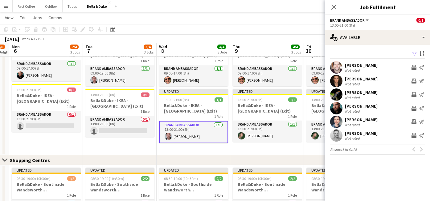
scroll to position [443, 0]
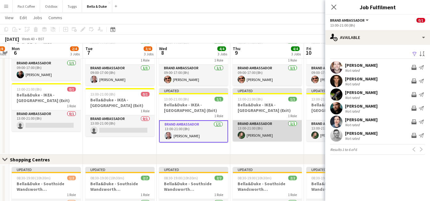
click at [255, 136] on app-card-role "Brand Ambassador [DATE] 13:00-21:00 (8h) [PERSON_NAME]" at bounding box center [267, 130] width 69 height 21
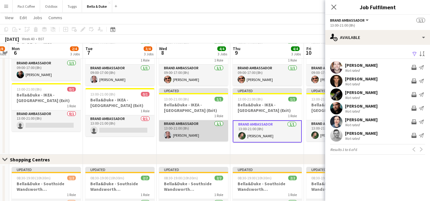
click at [183, 134] on app-card-role "Brand Ambassador [DATE] 13:00-21:00 (8h) [PERSON_NAME]" at bounding box center [193, 130] width 69 height 21
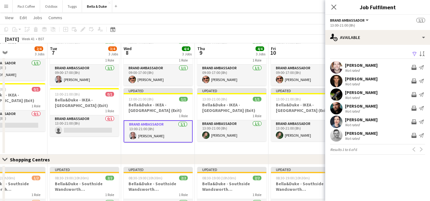
scroll to position [0, 249]
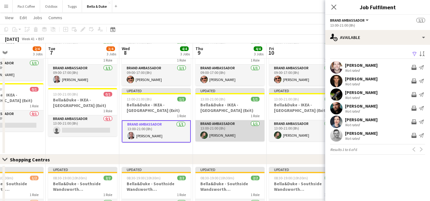
click at [228, 138] on app-card-role "Brand Ambassador [DATE] 13:00-21:00 (8h) [PERSON_NAME]" at bounding box center [230, 130] width 69 height 21
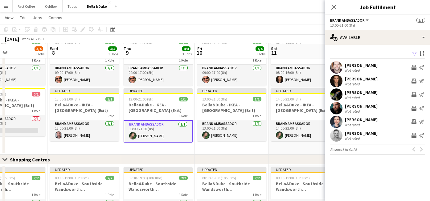
scroll to position [0, 255]
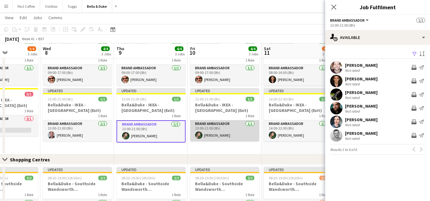
click at [221, 134] on app-card-role "Brand Ambassador [DATE] 13:00-21:00 (8h) [PERSON_NAME]" at bounding box center [224, 130] width 69 height 21
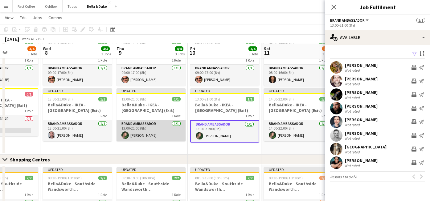
click at [168, 128] on app-card-role "Brand Ambassador [DATE] 13:00-21:00 (8h) [PERSON_NAME]" at bounding box center [151, 130] width 69 height 21
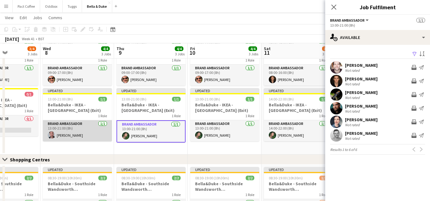
click at [75, 129] on app-card-role "Brand Ambassador [DATE] 13:00-21:00 (8h) [PERSON_NAME]" at bounding box center [77, 130] width 69 height 21
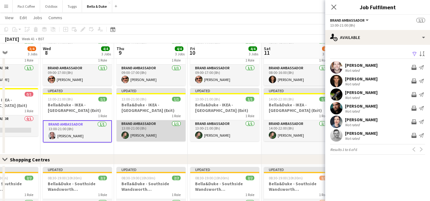
click at [149, 133] on app-card-role "Brand Ambassador [DATE] 13:00-21:00 (8h) [PERSON_NAME]" at bounding box center [151, 130] width 69 height 21
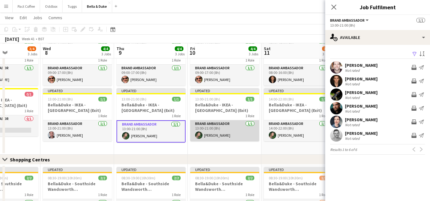
click at [206, 135] on app-card-role "Brand Ambassador [DATE] 13:00-21:00 (8h) [PERSON_NAME]" at bounding box center [224, 130] width 69 height 21
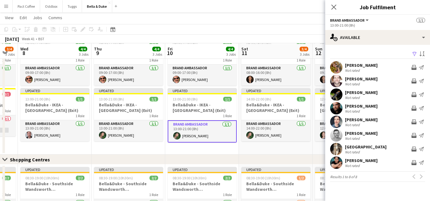
scroll to position [446, 0]
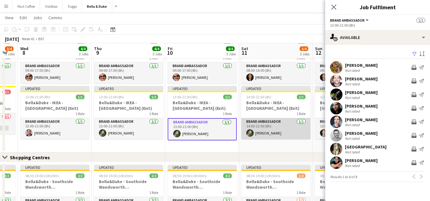
click at [258, 132] on app-card-role "Brand Ambassador [DATE] 14:00-22:00 (8h) [PERSON_NAME]" at bounding box center [276, 128] width 69 height 21
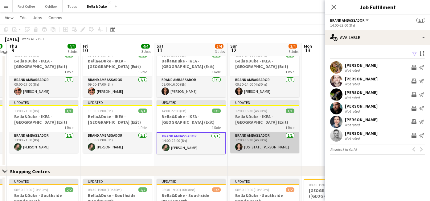
scroll to position [428, 0]
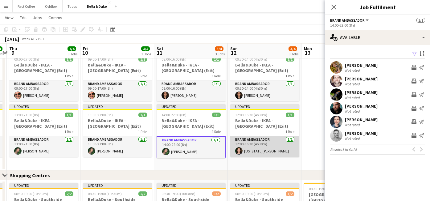
click at [241, 149] on app-user-avatar at bounding box center [238, 150] width 7 height 7
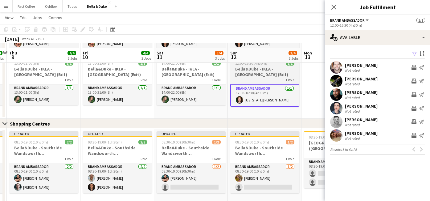
scroll to position [484, 0]
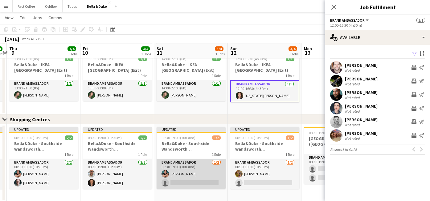
click at [197, 182] on app-card-role "Brand Ambassador 1/2 08:30-19:00 (10h30m) Berkan Ozgur single-neutral-actions" at bounding box center [191, 174] width 69 height 30
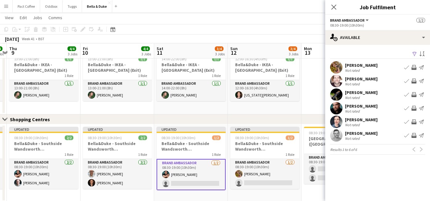
click at [408, 66] on app-icon "Book crew" at bounding box center [407, 67] width 5 height 5
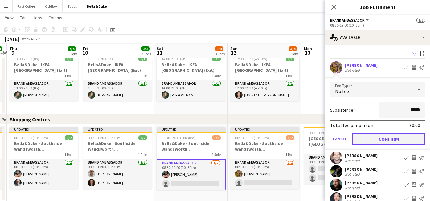
click at [374, 140] on button "Confirm" at bounding box center [388, 138] width 73 height 12
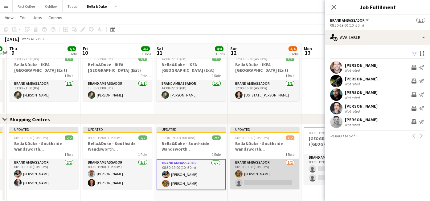
click at [253, 184] on app-card-role "Brand Ambassador 1/2 08:30-19:00 (10h30m) Heather Horsman single-neutral-actions" at bounding box center [264, 174] width 69 height 30
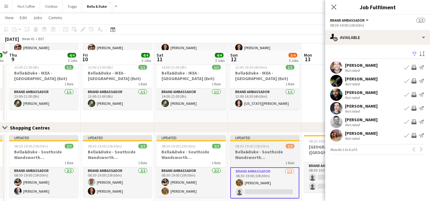
scroll to position [484, 0]
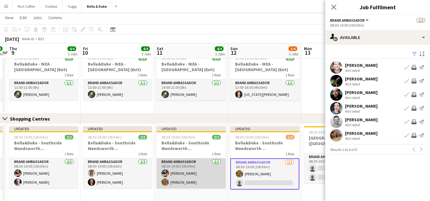
click at [206, 175] on app-card-role "Brand Ambassador 2/2 08:30-19:00 (10h30m) Berkan Ozgur Heather Horsman" at bounding box center [191, 173] width 69 height 30
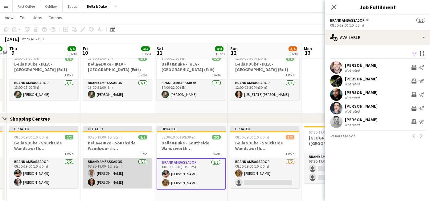
click at [122, 173] on app-card-role "Brand Ambassador 2/2 08:30-19:00 (10h30m) Jordan Larkin Robert Wilkinson" at bounding box center [117, 173] width 69 height 30
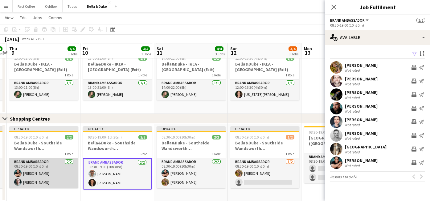
click at [68, 181] on app-card-role "Brand Ambassador 2/2 08:30-19:00 (10h30m) Berkan Ozgur Oliver Mullins" at bounding box center [43, 173] width 69 height 30
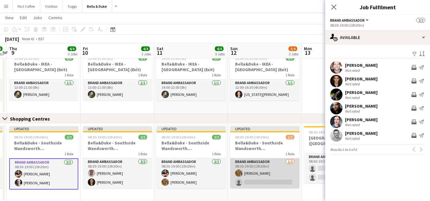
click at [250, 185] on app-card-role "Brand Ambassador 1/2 08:30-19:00 (10h30m) Heather Horsman single-neutral-actions" at bounding box center [264, 173] width 69 height 30
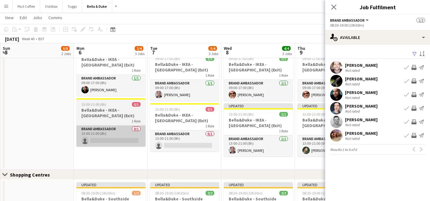
scroll to position [427, 0]
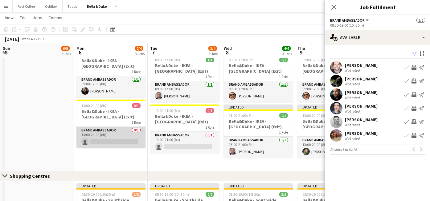
click at [116, 136] on app-card-role "Brand Ambassador 0/1 13:00-21:00 (8h) single-neutral-actions" at bounding box center [111, 137] width 69 height 21
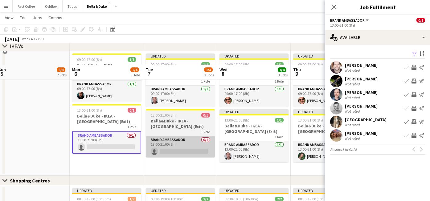
scroll to position [484, 0]
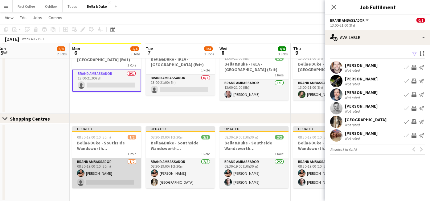
click at [112, 182] on app-card-role "Brand Ambassador 1/2 08:30-19:00 (10h30m) Berkan Ozgur single-neutral-actions" at bounding box center [106, 173] width 69 height 30
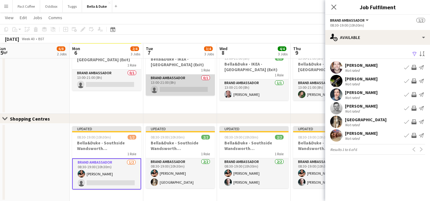
click at [196, 89] on app-card-role "Brand Ambassador 0/1 13:00-21:00 (8h) single-neutral-actions" at bounding box center [180, 84] width 69 height 21
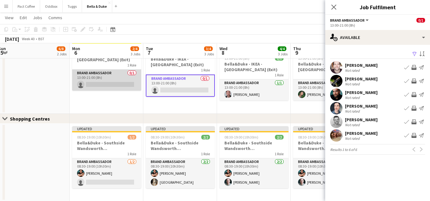
click at [114, 87] on app-card-role "Brand Ambassador 0/1 13:00-21:00 (8h) single-neutral-actions" at bounding box center [106, 79] width 69 height 21
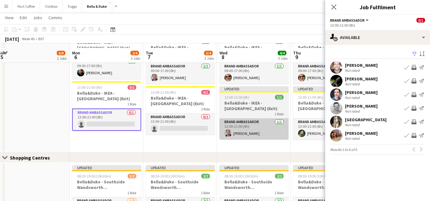
scroll to position [444, 0]
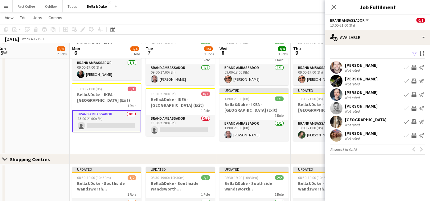
click at [409, 121] on app-icon "Book crew" at bounding box center [407, 121] width 5 height 5
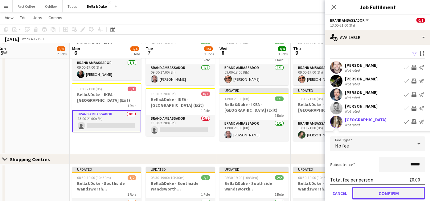
click at [386, 190] on button "Confirm" at bounding box center [388, 193] width 73 height 12
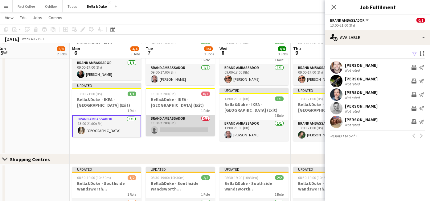
click at [190, 132] on app-card-role "Brand Ambassador 0/1 13:00-21:00 (8h) single-neutral-actions" at bounding box center [180, 125] width 69 height 21
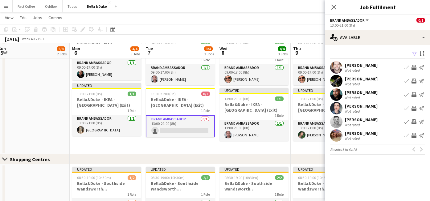
scroll to position [0, 154]
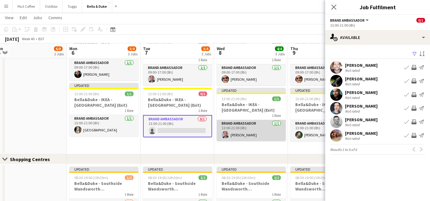
click at [264, 137] on app-card-role "Brand Ambassador [DATE] 13:00-21:00 (8h) [PERSON_NAME]" at bounding box center [251, 130] width 69 height 21
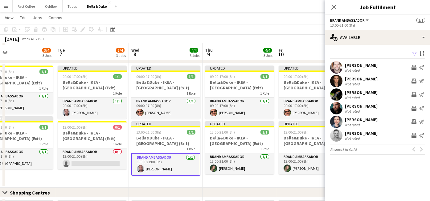
scroll to position [412, 0]
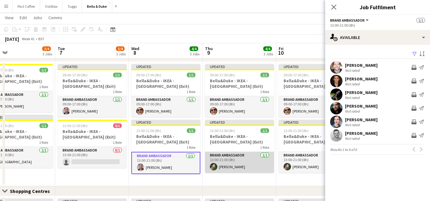
click at [232, 162] on app-card-role "Brand Ambassador [DATE] 13:00-21:00 (8h) [PERSON_NAME]" at bounding box center [239, 162] width 69 height 21
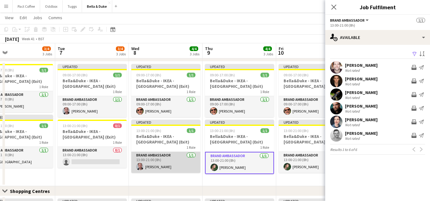
click at [172, 163] on app-card-role "Brand Ambassador [DATE] 13:00-21:00 (8h) [PERSON_NAME]" at bounding box center [165, 162] width 69 height 21
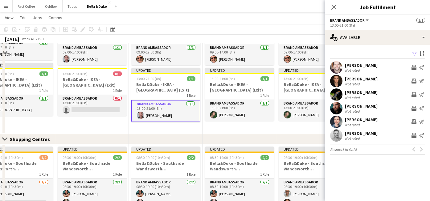
scroll to position [484, 0]
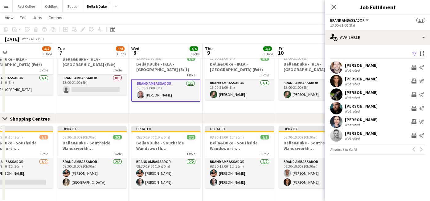
click at [8, 9] on button "Menu" at bounding box center [6, 6] width 12 height 12
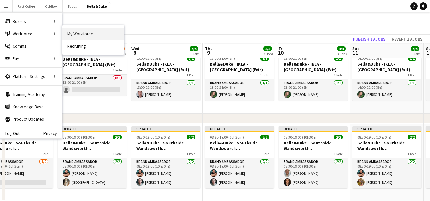
click at [84, 35] on link "My Workforce" at bounding box center [93, 33] width 62 height 12
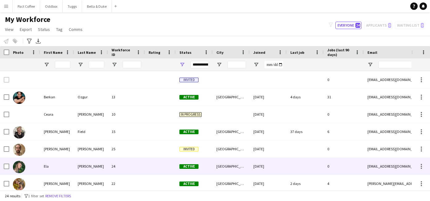
scroll to position [296, 0]
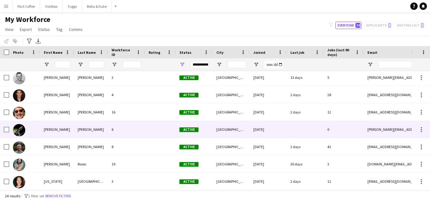
click at [257, 132] on div "19-05-2025" at bounding box center [268, 129] width 37 height 17
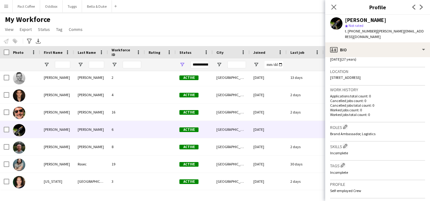
scroll to position [123, 0]
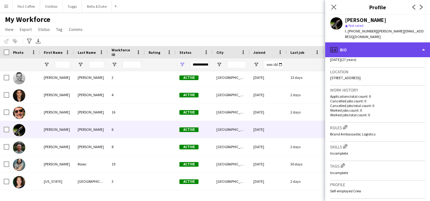
click at [405, 44] on div "profile Bio" at bounding box center [378, 49] width 105 height 15
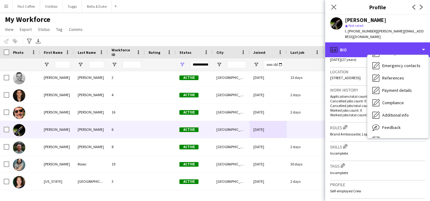
scroll to position [58, 0]
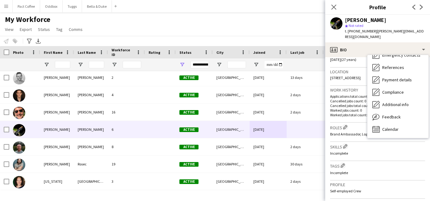
click at [357, 144] on div "Skills Edit crew company skills Incomplete" at bounding box center [377, 151] width 95 height 19
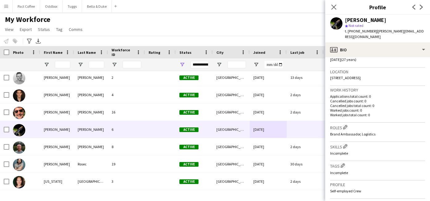
scroll to position [244, 0]
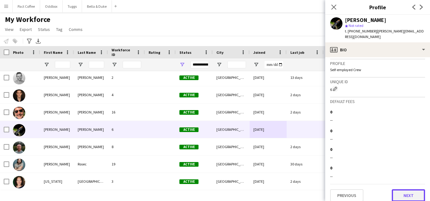
click at [398, 192] on button "Next" at bounding box center [408, 195] width 33 height 12
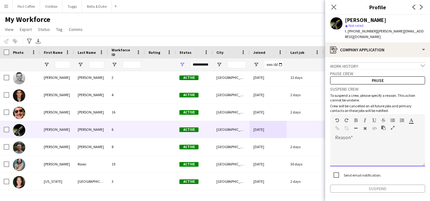
click at [373, 147] on div at bounding box center [377, 153] width 95 height 25
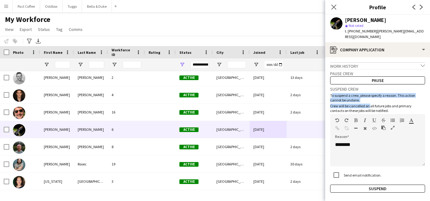
drag, startPoint x: 331, startPoint y: 89, endPoint x: 376, endPoint y: 100, distance: 47.0
click at [375, 100] on div "Suspend crew To suspend a crew, please specify a reason. This action cannot be …" at bounding box center [377, 138] width 95 height 108
click at [381, 103] on p "Crew will be cancelled on all future jobs and primary contacts on these jobs wi…" at bounding box center [377, 107] width 95 height 9
click at [380, 76] on button "Pause" at bounding box center [377, 80] width 95 height 8
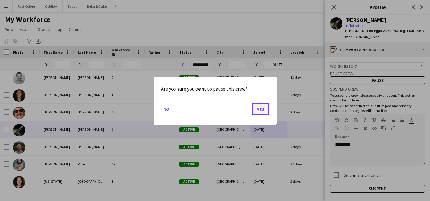
click at [265, 108] on button "Yes" at bounding box center [260, 108] width 17 height 12
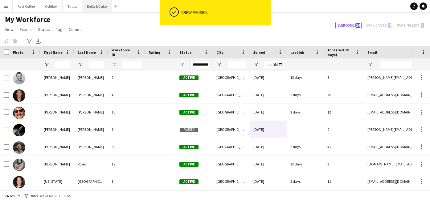
click at [104, 9] on button "Bella & Duke Close" at bounding box center [97, 6] width 30 height 12
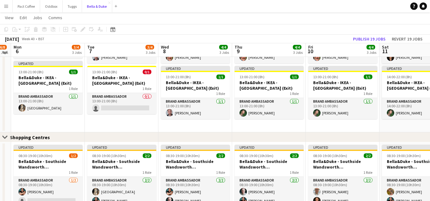
scroll to position [462, 0]
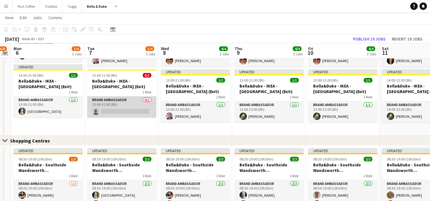
click at [123, 109] on app-card-role "Brand Ambassador 0/1 13:00-21:00 (8h) single-neutral-actions" at bounding box center [121, 106] width 69 height 21
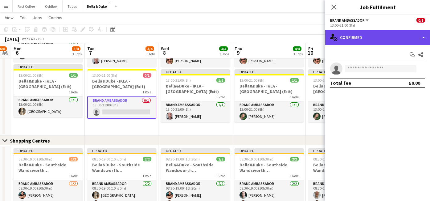
click at [394, 35] on div "single-neutral-actions-check-2 Confirmed" at bounding box center [378, 37] width 105 height 15
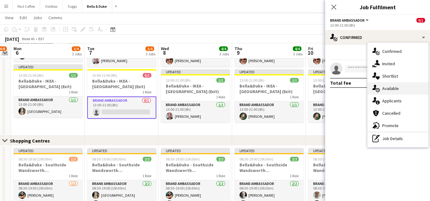
click at [394, 90] on span "Available" at bounding box center [391, 88] width 17 height 6
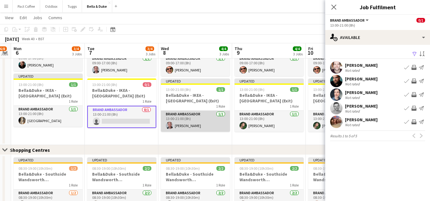
scroll to position [453, 0]
click at [190, 129] on app-card-role "Brand Ambassador [DATE] 13:00-21:00 (8h) [PERSON_NAME]" at bounding box center [195, 121] width 69 height 21
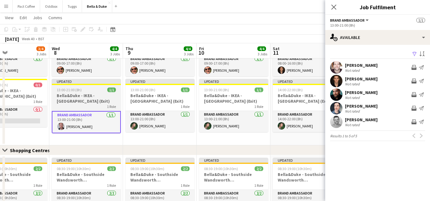
scroll to position [0, 245]
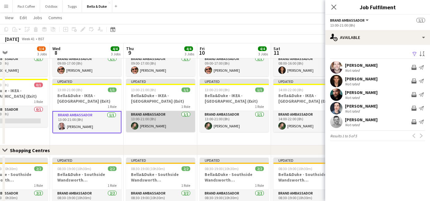
click at [180, 126] on app-card-role "Brand Ambassador [DATE] 13:00-21:00 (8h) [PERSON_NAME]" at bounding box center [160, 121] width 69 height 21
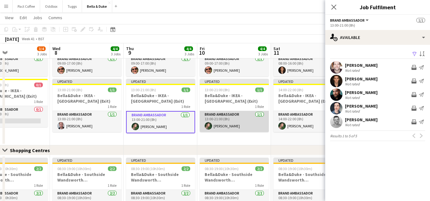
click at [239, 125] on app-card-role "Brand Ambassador [DATE] 13:00-21:00 (8h) [PERSON_NAME]" at bounding box center [234, 121] width 69 height 21
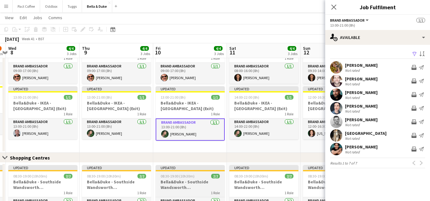
scroll to position [445, 0]
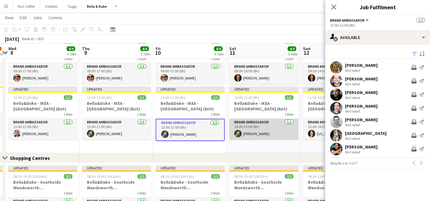
click at [260, 137] on app-card-role "Brand Ambassador [DATE] 14:00-22:00 (8h) [PERSON_NAME]" at bounding box center [264, 128] width 69 height 21
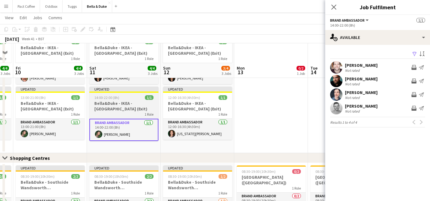
scroll to position [484, 0]
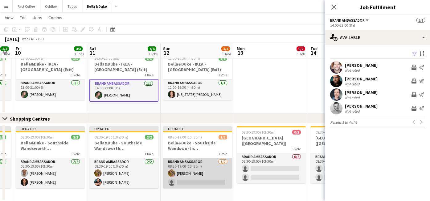
click at [210, 182] on app-card-role "Brand Ambassador 1/2 08:30-19:00 (10h30m) Heather Horsman single-neutral-actions" at bounding box center [197, 173] width 69 height 30
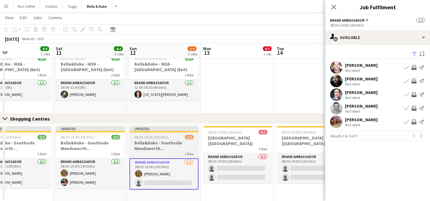
scroll to position [0, 240]
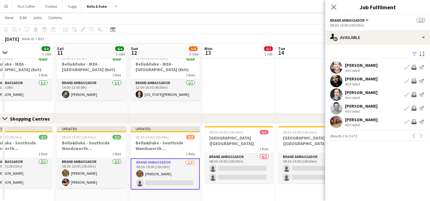
click at [409, 122] on app-icon "Book crew" at bounding box center [407, 121] width 5 height 5
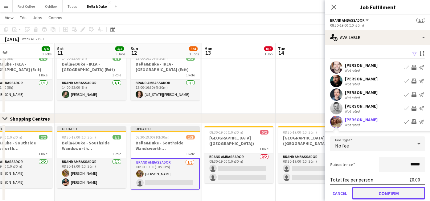
click at [383, 192] on button "Confirm" at bounding box center [388, 193] width 73 height 12
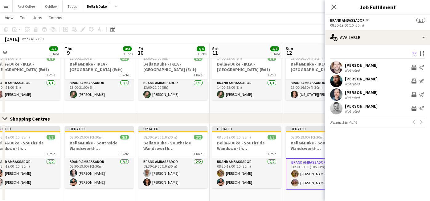
scroll to position [0, 160]
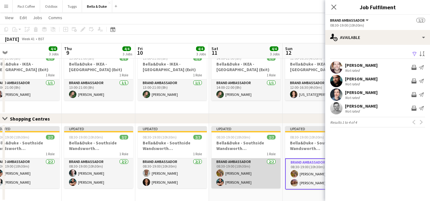
click at [235, 182] on app-card-role "Brand Ambassador 2/2 08:30-19:00 (10h30m) Heather Horsman Berkan Ozgur" at bounding box center [246, 173] width 69 height 30
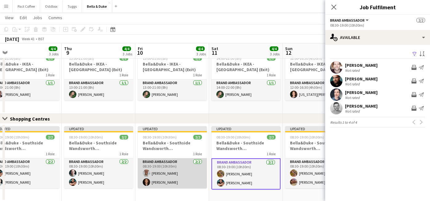
click at [179, 177] on app-card-role "Brand Ambassador 2/2 08:30-19:00 (10h30m) Jordan Larkin Robert Wilkinson" at bounding box center [172, 173] width 69 height 30
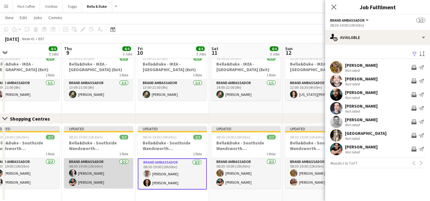
click at [113, 182] on app-card-role "Brand Ambassador [DATE] 08:30-19:00 (10h30m) [PERSON_NAME] [PERSON_NAME]" at bounding box center [98, 173] width 69 height 30
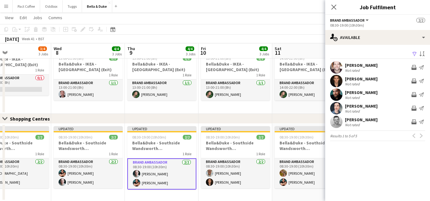
scroll to position [0, 163]
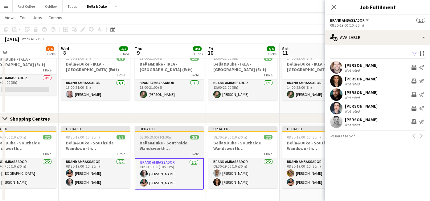
click at [113, 182] on app-card-role "Brand Ambassador 2/2 08:30-19:00 (10h30m) Berkan Ozgur Oliver Mullins" at bounding box center [95, 173] width 69 height 30
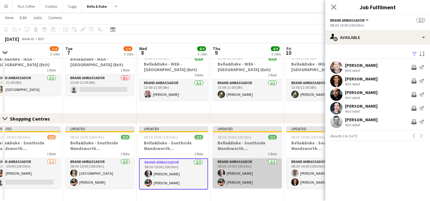
scroll to position [0, 157]
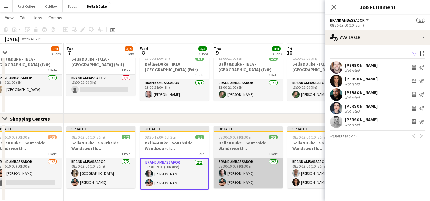
click at [113, 182] on app-card-role "Brand Ambassador 2/2 08:30-19:00 (10h30m) Mat Castle Berkan Ozgur" at bounding box center [100, 173] width 69 height 30
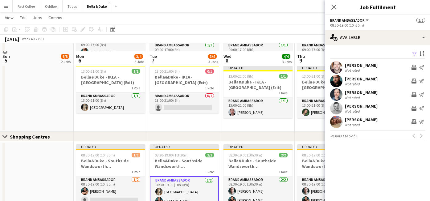
scroll to position [484, 0]
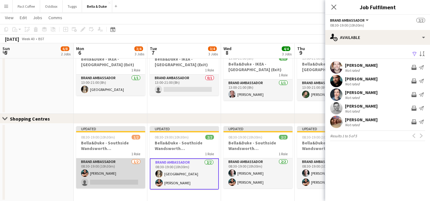
click at [126, 177] on app-card-role "Brand Ambassador 1/2 08:30-19:00 (10h30m) Berkan Ozgur single-neutral-actions" at bounding box center [110, 173] width 69 height 30
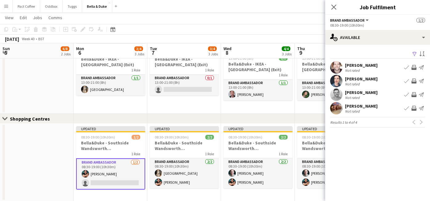
click at [406, 108] on app-icon "Book crew" at bounding box center [407, 108] width 5 height 5
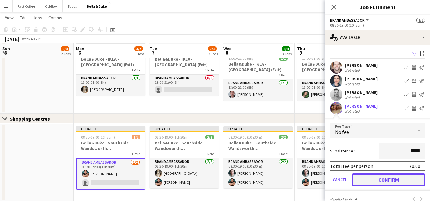
click at [391, 183] on button "Confirm" at bounding box center [388, 179] width 73 height 12
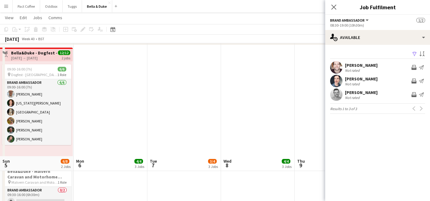
scroll to position [0, 0]
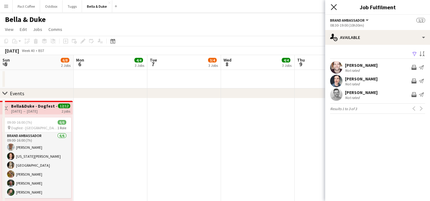
click at [334, 5] on icon "Close pop-in" at bounding box center [334, 7] width 6 height 6
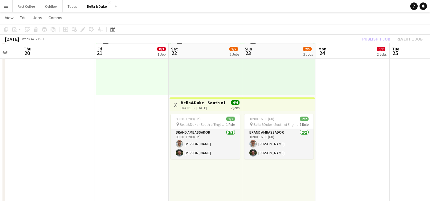
scroll to position [115, 0]
click at [215, 102] on h3 "Bella&Duke - South of England Winter Fair" at bounding box center [204, 102] width 46 height 6
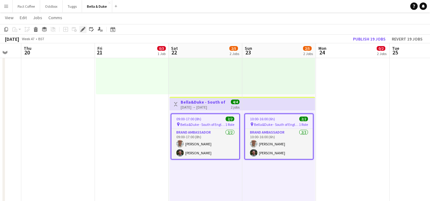
click at [84, 31] on icon "Edit" at bounding box center [83, 29] width 5 height 5
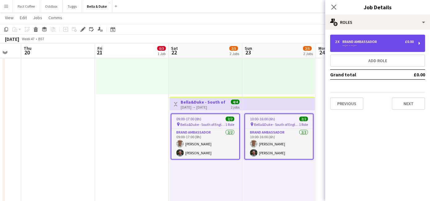
click at [396, 43] on div "2 x Brand Ambassador £0.00" at bounding box center [374, 41] width 79 height 4
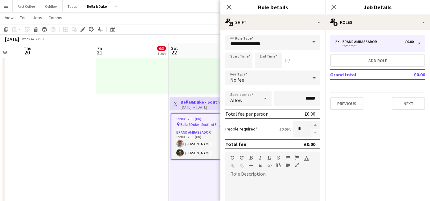
click at [339, 7] on div "Close pop-in" at bounding box center [334, 7] width 17 height 14
click at [157, 129] on app-date-cell "Toggle View Bella&Duke_Suffolk County Christmas Fair 21-11-2025 → 23-11-2025 0/…" at bounding box center [132, 151] width 74 height 338
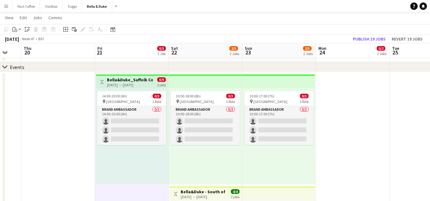
scroll to position [22, 0]
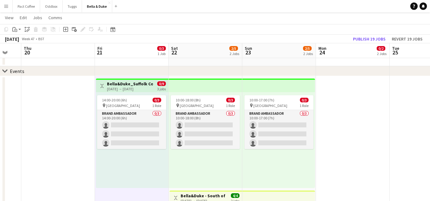
click at [134, 91] on div "[DATE] → [DATE]" at bounding box center [130, 88] width 46 height 5
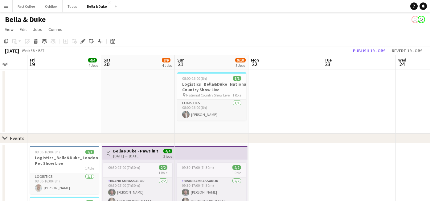
scroll to position [0, 131]
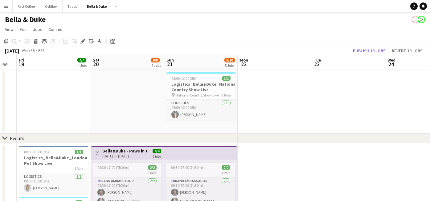
click at [262, 139] on div "chevron-right Events" at bounding box center [215, 138] width 430 height 10
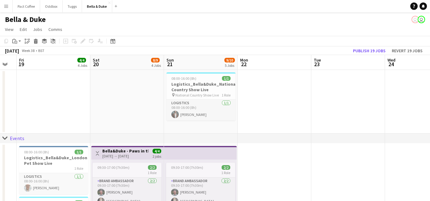
click at [265, 117] on app-date-cell at bounding box center [275, 102] width 74 height 64
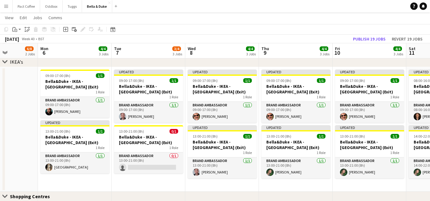
scroll to position [563, 0]
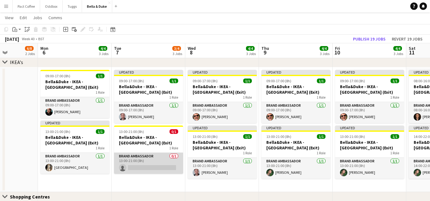
click at [139, 167] on app-card-role "Brand Ambassador 0/1 13:00-21:00 (8h) single-neutral-actions" at bounding box center [148, 162] width 69 height 21
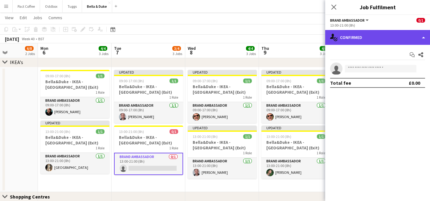
click at [384, 32] on div "single-neutral-actions-check-2 Confirmed" at bounding box center [378, 37] width 105 height 15
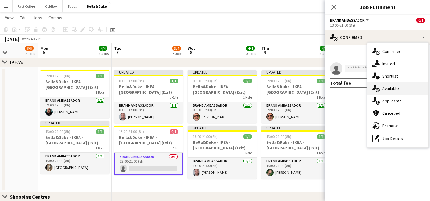
click at [393, 91] on span "Available" at bounding box center [391, 88] width 17 height 6
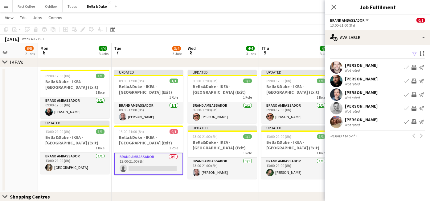
click at [409, 122] on app-icon "Book crew" at bounding box center [407, 121] width 5 height 5
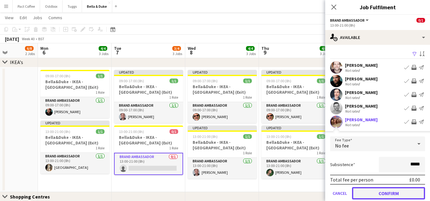
click at [384, 191] on button "Confirm" at bounding box center [388, 193] width 73 height 12
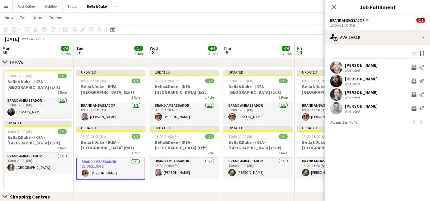
scroll to position [0, 224]
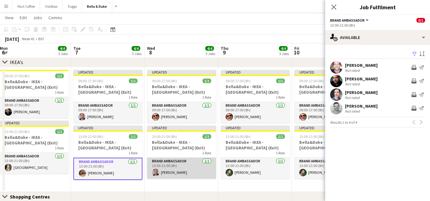
click at [204, 175] on app-card-role "Brand Ambassador [DATE] 13:00-21:00 (8h) [PERSON_NAME]" at bounding box center [181, 167] width 69 height 21
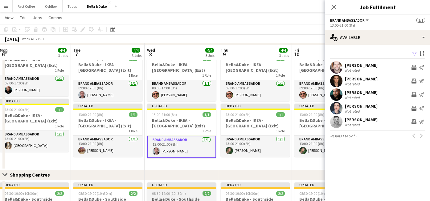
scroll to position [583, 0]
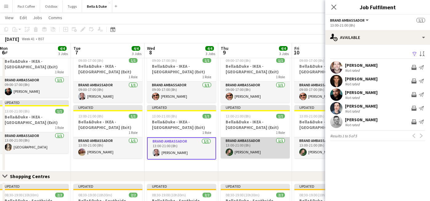
click at [247, 148] on app-card-role "Brand Ambassador [DATE] 13:00-21:00 (8h) [PERSON_NAME]" at bounding box center [255, 147] width 69 height 21
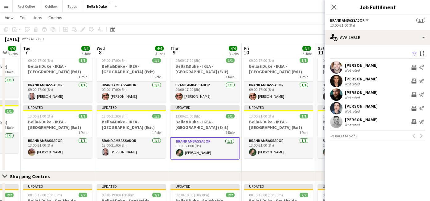
scroll to position [0, 201]
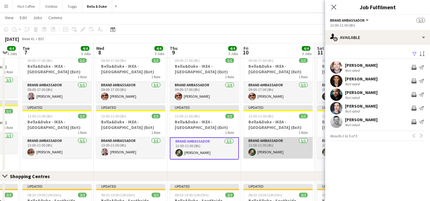
click at [255, 152] on app-user-avatar at bounding box center [252, 151] width 7 height 7
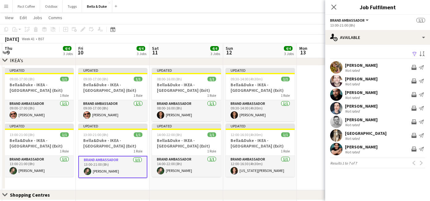
scroll to position [0, 231]
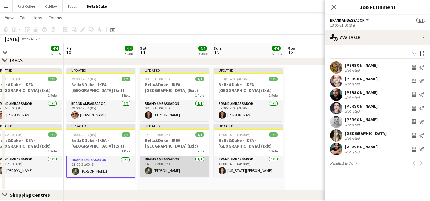
click at [191, 168] on app-card-role "Brand Ambassador [DATE] 14:00-22:00 (8h) [PERSON_NAME]" at bounding box center [174, 166] width 69 height 21
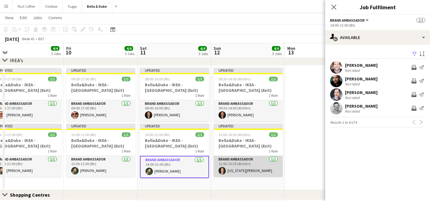
click at [244, 163] on app-card-role "Brand Ambassador [DATE] 12:00-16:30 (4h30m) [US_STATE][PERSON_NAME]" at bounding box center [248, 166] width 69 height 21
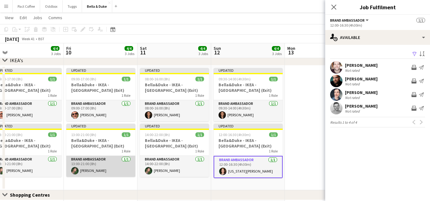
click at [94, 162] on app-card-role "Brand Ambassador [DATE] 13:00-21:00 (8h) [PERSON_NAME]" at bounding box center [100, 166] width 69 height 21
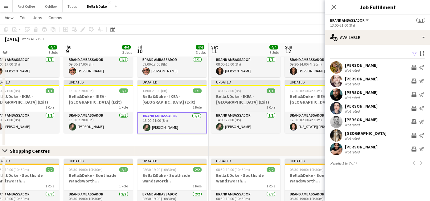
scroll to position [607, 0]
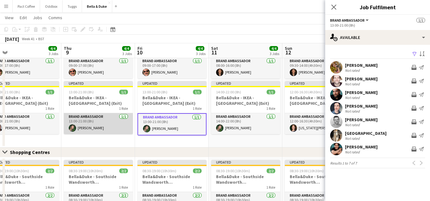
click at [111, 128] on app-card-role "Brand Ambassador [DATE] 13:00-21:00 (8h) [PERSON_NAME]" at bounding box center [98, 123] width 69 height 21
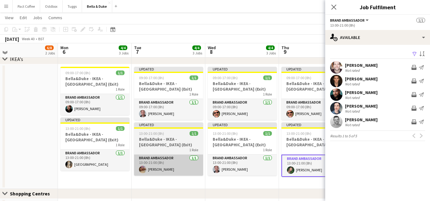
scroll to position [565, 0]
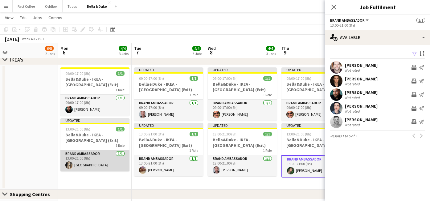
click at [104, 168] on app-card-role "Brand Ambassador [DATE] 13:00-21:00 (8h) [GEOGRAPHIC_DATA]" at bounding box center [94, 160] width 69 height 21
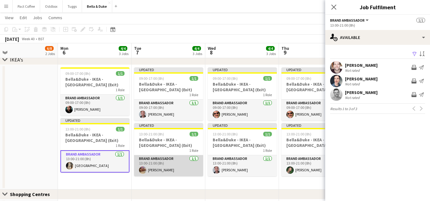
click at [170, 172] on app-card-role "Brand Ambassador [DATE] 13:00-21:00 (8h) [PERSON_NAME]" at bounding box center [168, 165] width 69 height 21
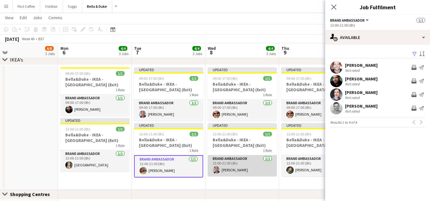
click at [251, 169] on app-card-role "Brand Ambassador [DATE] 13:00-21:00 (8h) [PERSON_NAME]" at bounding box center [242, 165] width 69 height 21
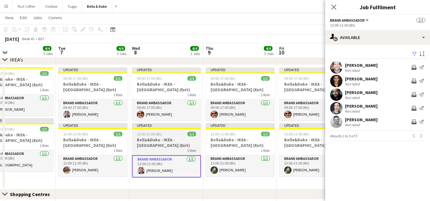
scroll to position [0, 239]
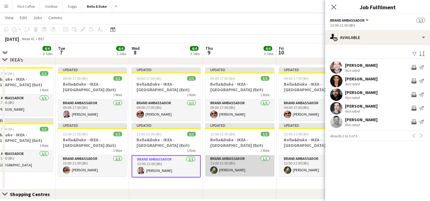
click at [249, 168] on app-card-role "Brand Ambassador [DATE] 13:00-21:00 (8h) [PERSON_NAME]" at bounding box center [240, 165] width 69 height 21
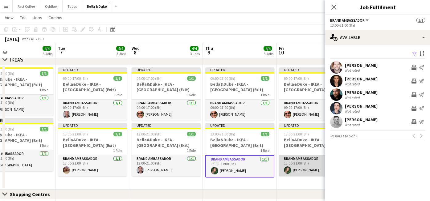
click at [295, 165] on app-card-role "Brand Ambassador [DATE] 13:00-21:00 (8h) [PERSON_NAME]" at bounding box center [313, 165] width 69 height 21
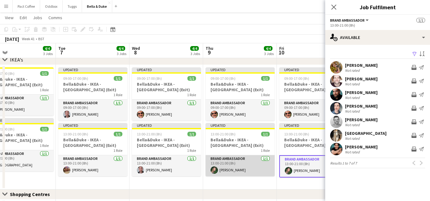
click at [228, 164] on app-card-role "Brand Ambassador [DATE] 13:00-21:00 (8h) [PERSON_NAME]" at bounding box center [240, 165] width 69 height 21
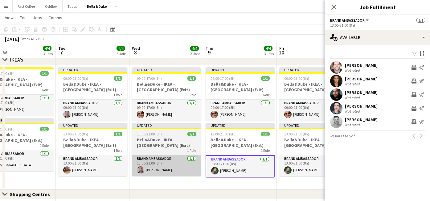
click at [160, 164] on app-card-role "Brand Ambassador [DATE] 13:00-21:00 (8h) [PERSON_NAME]" at bounding box center [166, 165] width 69 height 21
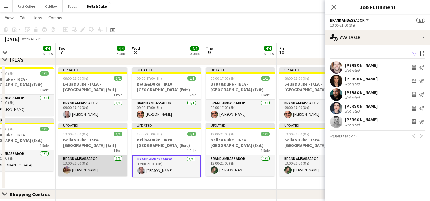
click at [84, 160] on app-card-role "Brand Ambassador [DATE] 13:00-21:00 (8h) [PERSON_NAME]" at bounding box center [92, 165] width 69 height 21
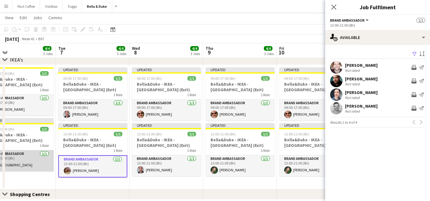
click at [41, 160] on app-card-role "Brand Ambassador [DATE] 13:00-21:00 (8h) [GEOGRAPHIC_DATA]" at bounding box center [19, 160] width 69 height 21
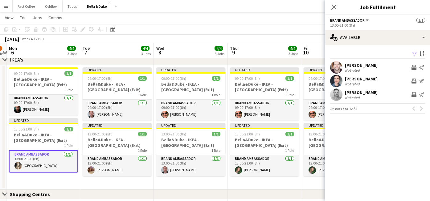
scroll to position [0, 216]
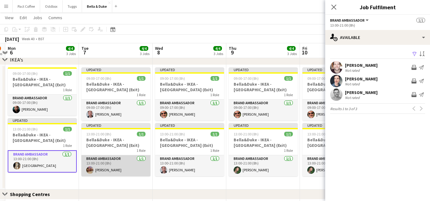
click at [137, 171] on app-card-role "Brand Ambassador [DATE] 13:00-21:00 (8h) [PERSON_NAME]" at bounding box center [115, 165] width 69 height 21
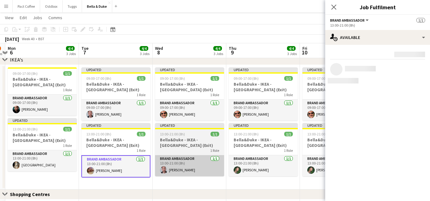
click at [191, 165] on app-card-role "Brand Ambassador [DATE] 13:00-21:00 (8h) [PERSON_NAME]" at bounding box center [189, 165] width 69 height 21
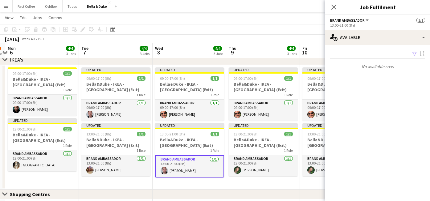
scroll to position [0, 215]
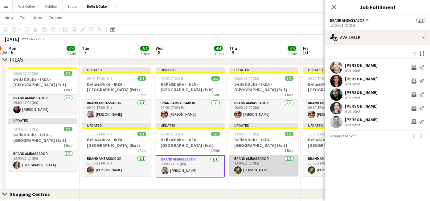
click at [248, 168] on app-card-role "Brand Ambassador [DATE] 13:00-21:00 (8h) [PERSON_NAME]" at bounding box center [264, 165] width 69 height 21
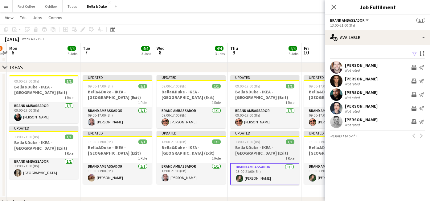
scroll to position [0, 143]
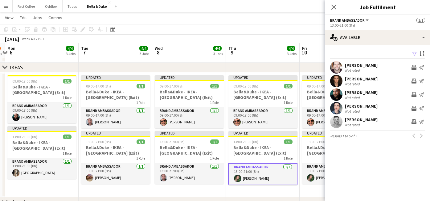
click at [339, 8] on div "Close pop-in" at bounding box center [334, 7] width 17 height 14
click at [335, 7] on icon at bounding box center [334, 7] width 6 height 6
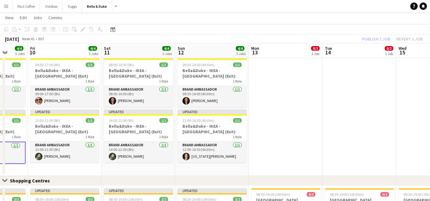
scroll to position [578, 0]
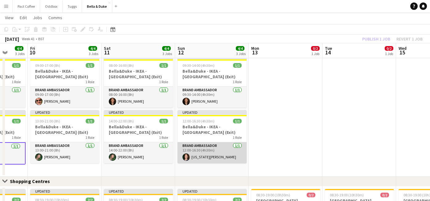
click at [204, 158] on app-card-role "Brand Ambassador [DATE] 12:00-16:30 (4h30m) [US_STATE][PERSON_NAME]" at bounding box center [212, 152] width 69 height 21
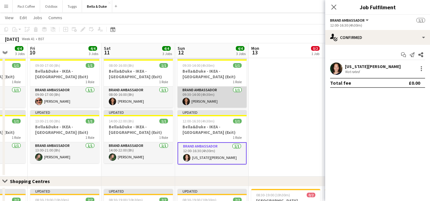
click at [204, 102] on app-card-role "Brand Ambassador [DATE] 09:30-14:00 (4h30m) [PERSON_NAME]" at bounding box center [212, 96] width 69 height 21
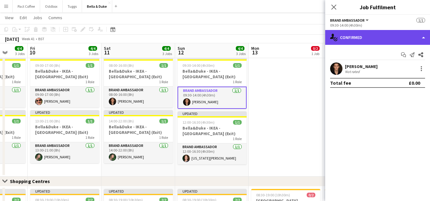
click at [400, 41] on div "single-neutral-actions-check-2 Confirmed" at bounding box center [378, 37] width 105 height 15
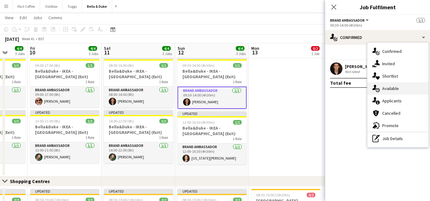
click at [389, 90] on span "Available" at bounding box center [391, 88] width 17 height 6
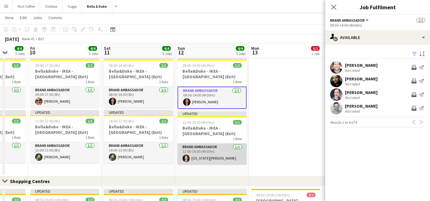
click at [214, 161] on app-card-role "Brand Ambassador [DATE] 12:00-16:30 (4h30m) [US_STATE][PERSON_NAME]" at bounding box center [212, 153] width 69 height 21
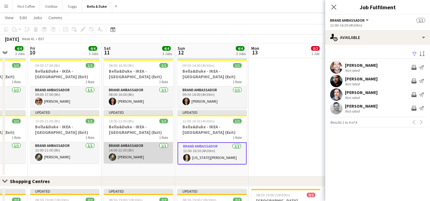
click at [165, 158] on app-card-role "Brand Ambassador [DATE] 14:00-22:00 (8h) [PERSON_NAME]" at bounding box center [138, 152] width 69 height 21
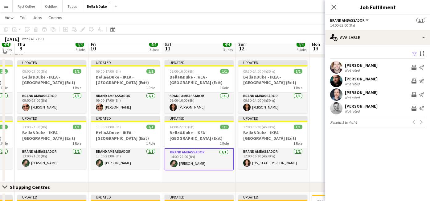
scroll to position [567, 0]
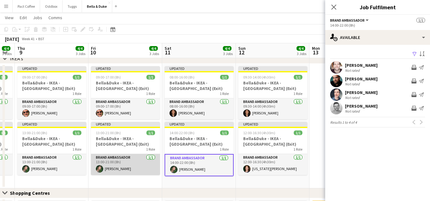
click at [128, 165] on app-card-role "Brand Ambassador [DATE] 13:00-21:00 (8h) [PERSON_NAME]" at bounding box center [125, 164] width 69 height 21
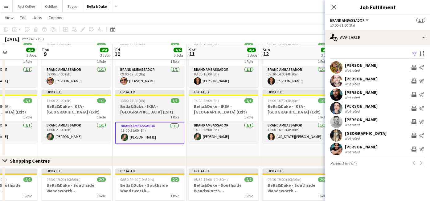
scroll to position [590, 0]
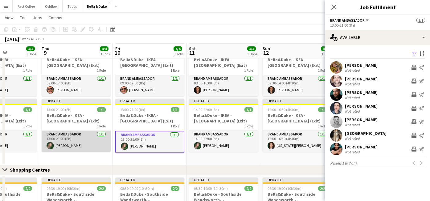
click at [89, 138] on app-card-role "Brand Ambassador [DATE] 13:00-21:00 (8h) [PERSON_NAME]" at bounding box center [76, 141] width 69 height 21
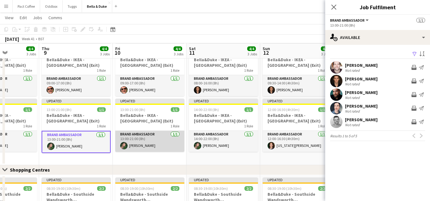
click at [140, 139] on app-card-role "Brand Ambassador [DATE] 13:00-21:00 (8h) [PERSON_NAME]" at bounding box center [149, 141] width 69 height 21
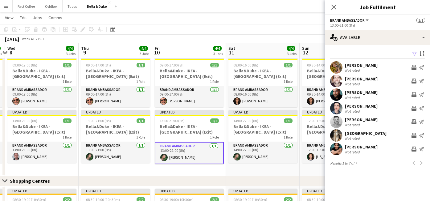
scroll to position [0, 142]
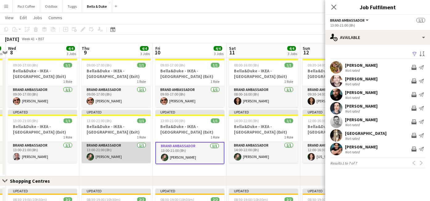
click at [131, 154] on app-card-role "Brand Ambassador [DATE] 13:00-21:00 (8h) [PERSON_NAME]" at bounding box center [116, 152] width 69 height 21
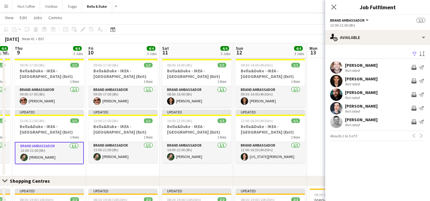
scroll to position [0, 207]
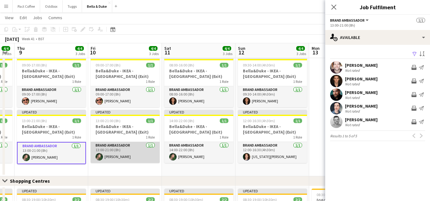
click at [126, 154] on app-card-role "Brand Ambassador [DATE] 13:00-21:00 (8h) [PERSON_NAME]" at bounding box center [125, 152] width 69 height 21
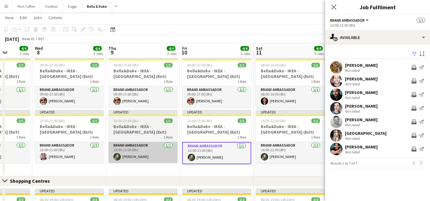
scroll to position [0, 188]
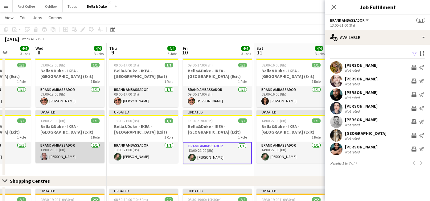
click at [76, 153] on app-card-role "Brand Ambassador [DATE] 13:00-21:00 (8h) [PERSON_NAME]" at bounding box center [69, 152] width 69 height 21
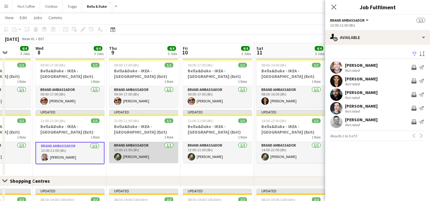
click at [126, 156] on app-card-role "Brand Ambassador [DATE] 13:00-21:00 (8h) [PERSON_NAME]" at bounding box center [143, 152] width 69 height 21
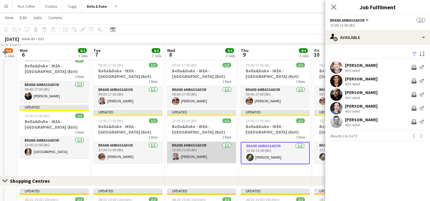
scroll to position [581, 0]
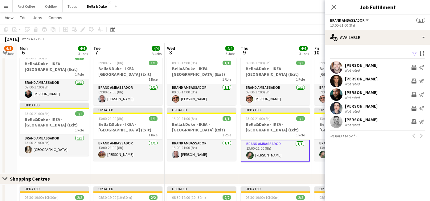
click at [33, 156] on app-date-cell "09:00-17:00 (8h) 1/1 Bella&Duke - IKEA - Lakeside (Exit) 1 Role Brand Ambassado…" at bounding box center [54, 111] width 74 height 124
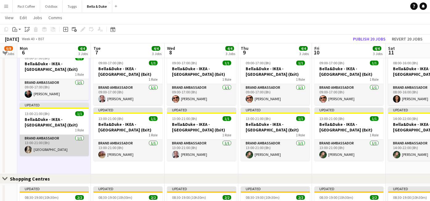
click at [39, 152] on app-card-role "Brand Ambassador [DATE] 13:00-21:00 (8h) [GEOGRAPHIC_DATA]" at bounding box center [54, 145] width 69 height 21
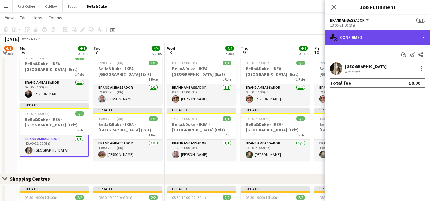
click at [365, 41] on div "single-neutral-actions-check-2 Confirmed" at bounding box center [378, 37] width 105 height 15
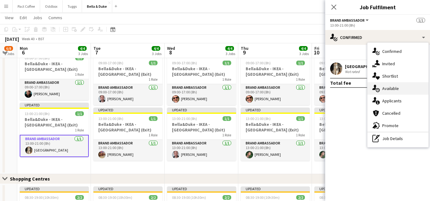
click at [384, 91] on span "Available" at bounding box center [391, 88] width 17 height 6
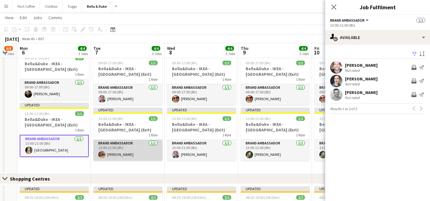
click at [112, 151] on app-card-role "Brand Ambassador [DATE] 13:00-21:00 (8h) [PERSON_NAME]" at bounding box center [127, 149] width 69 height 21
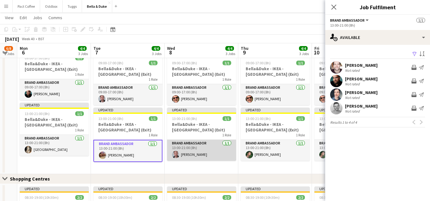
click at [185, 154] on app-card-role "Brand Ambassador [DATE] 13:00-21:00 (8h) [PERSON_NAME]" at bounding box center [201, 149] width 69 height 21
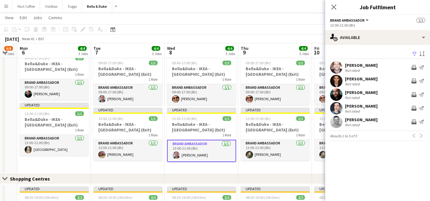
scroll to position [0, 176]
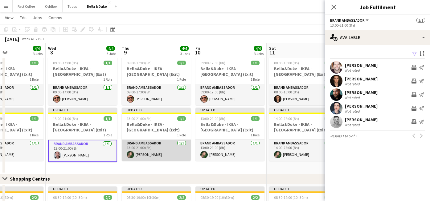
click at [171, 153] on app-card-role "Brand Ambassador [DATE] 13:00-21:00 (8h) [PERSON_NAME]" at bounding box center [156, 149] width 69 height 21
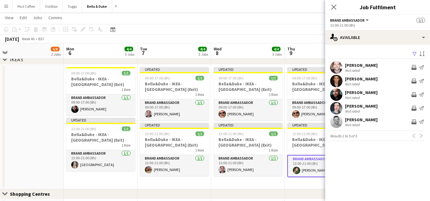
scroll to position [566, 0]
click at [230, 182] on app-date-cell "Updated 09:00-17:00 (8h) 1/1 Bella&Duke - IKEA - Lakeside (Exit) 1 Role Brand A…" at bounding box center [248, 126] width 74 height 124
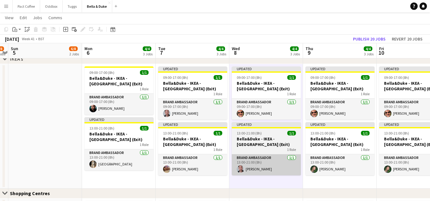
scroll to position [0, 134]
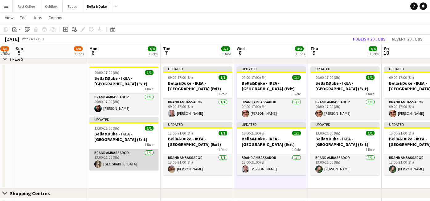
click at [130, 157] on app-card-role "Brand Ambassador [DATE] 13:00-21:00 (8h) [GEOGRAPHIC_DATA]" at bounding box center [123, 159] width 69 height 21
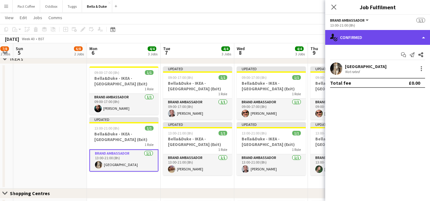
click at [370, 35] on div "single-neutral-actions-check-2 Confirmed" at bounding box center [378, 37] width 105 height 15
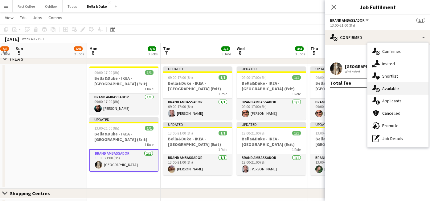
click at [382, 88] on div "single-neutral-actions-upload Available" at bounding box center [398, 88] width 61 height 12
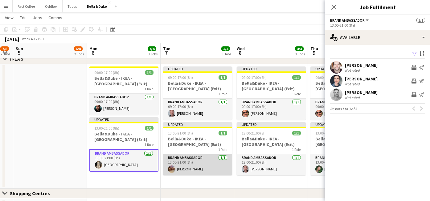
click at [196, 168] on app-card-role "Brand Ambassador [DATE] 13:00-21:00 (8h) [PERSON_NAME]" at bounding box center [197, 164] width 69 height 21
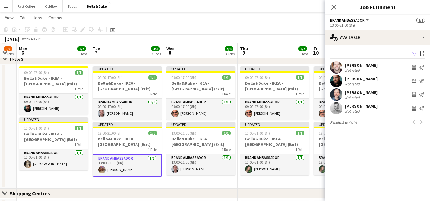
scroll to position [0, 205]
click at [335, 6] on icon "Close pop-in" at bounding box center [334, 7] width 6 height 6
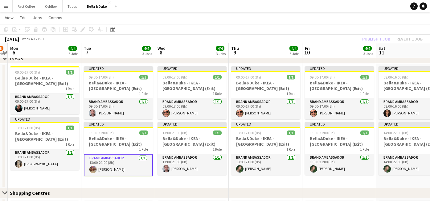
scroll to position [0, 211]
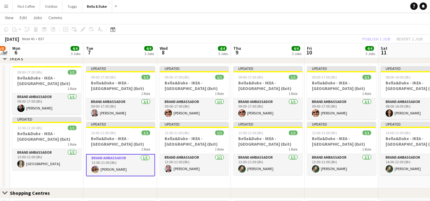
click at [119, 171] on app-card-role "Brand Ambassador [DATE] 13:00-21:00 (8h) [PERSON_NAME]" at bounding box center [120, 165] width 69 height 22
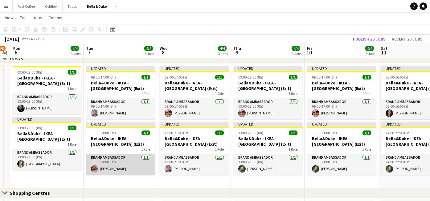
click at [140, 160] on app-card-role "Brand Ambassador [DATE] 13:00-21:00 (8h) [PERSON_NAME]" at bounding box center [120, 164] width 69 height 21
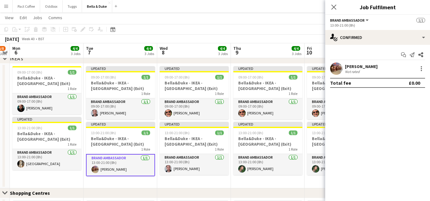
click at [370, 45] on div "Start chat Send notification Share Josh Radcliffe Not rated Total fee £0.00" at bounding box center [378, 69] width 105 height 48
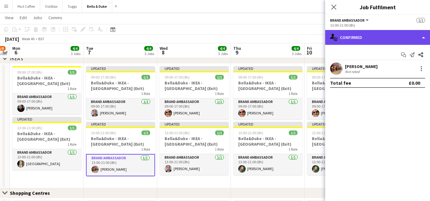
click at [370, 43] on div "single-neutral-actions-check-2 Confirmed" at bounding box center [378, 37] width 105 height 15
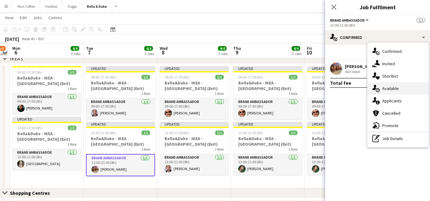
click at [392, 88] on span "Available" at bounding box center [391, 88] width 17 height 6
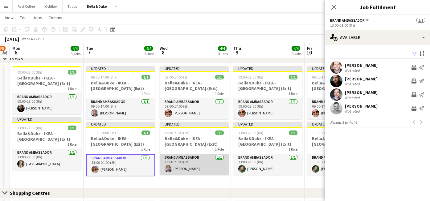
click at [189, 167] on app-card-role "Brand Ambassador [DATE] 13:00-21:00 (8h) [PERSON_NAME]" at bounding box center [194, 164] width 69 height 21
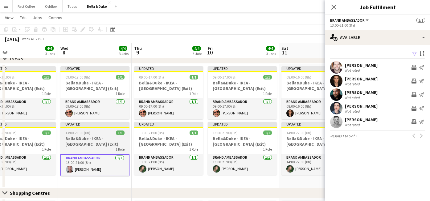
scroll to position [0, 247]
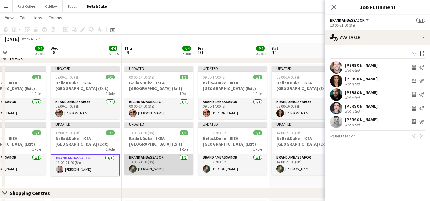
click at [156, 165] on app-card-role "Brand Ambassador [DATE] 13:00-21:00 (8h) [PERSON_NAME]" at bounding box center [158, 164] width 69 height 21
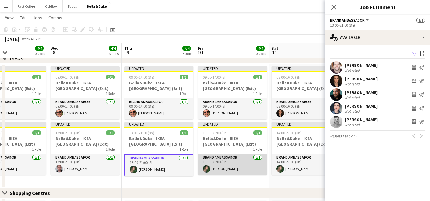
click at [210, 168] on app-user-avatar at bounding box center [206, 168] width 7 height 7
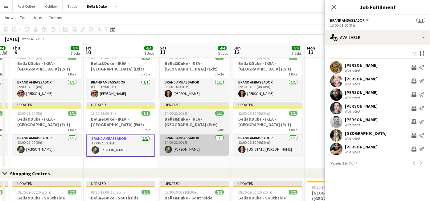
scroll to position [585, 0]
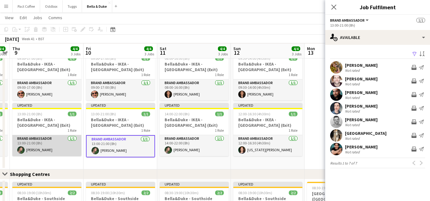
click at [67, 144] on app-card-role "Brand Ambassador [DATE] 13:00-21:00 (8h) [PERSON_NAME]" at bounding box center [46, 145] width 69 height 21
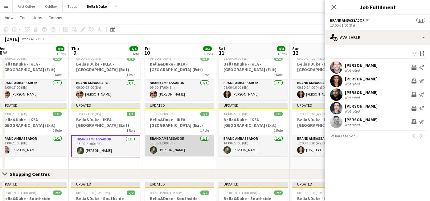
scroll to position [0, 152]
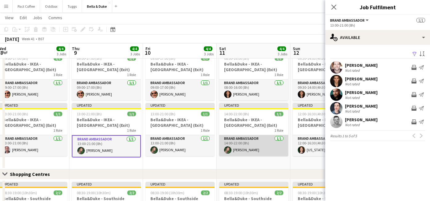
click at [230, 149] on app-user-avatar at bounding box center [227, 149] width 7 height 7
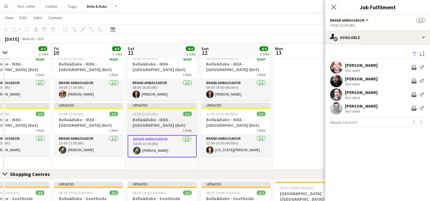
scroll to position [0, 252]
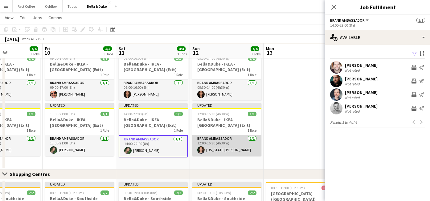
click at [236, 149] on app-card-role "Brand Ambassador [DATE] 12:00-16:30 (4h30m) [US_STATE][PERSON_NAME]" at bounding box center [227, 145] width 69 height 21
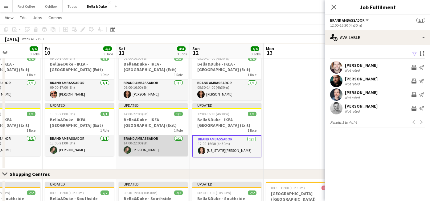
click at [145, 152] on app-card-role "Brand Ambassador [DATE] 14:00-22:00 (8h) [PERSON_NAME]" at bounding box center [153, 145] width 69 height 21
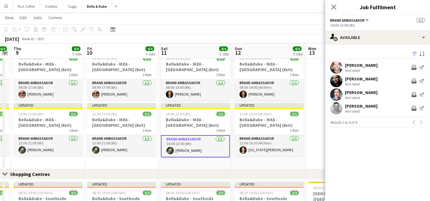
click at [145, 152] on app-card-role "Brand Ambassador [DATE] 13:00-21:00 (8h) [PERSON_NAME]" at bounding box center [121, 145] width 69 height 21
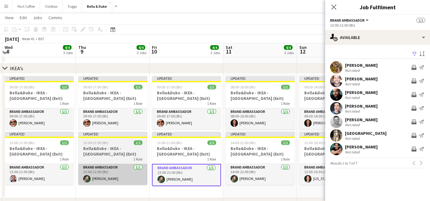
scroll to position [555, 0]
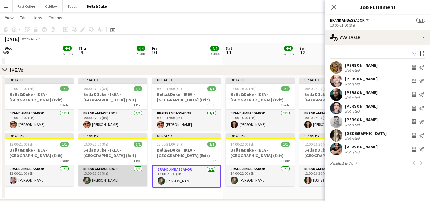
click at [114, 175] on app-card-role "Brand Ambassador [DATE] 13:00-21:00 (8h) [PERSON_NAME]" at bounding box center [112, 175] width 69 height 21
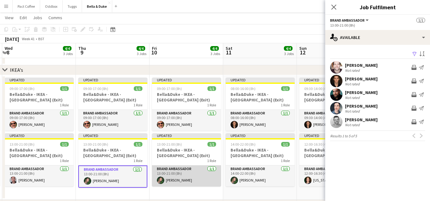
click at [201, 172] on app-card-role "Brand Ambassador [DATE] 13:00-21:00 (8h) [PERSON_NAME]" at bounding box center [186, 175] width 69 height 21
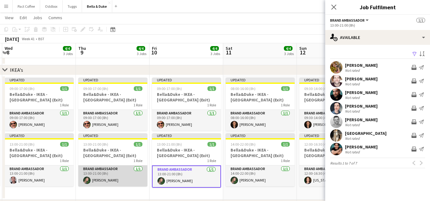
click at [123, 176] on app-card-role "Brand Ambassador [DATE] 13:00-21:00 (8h) [PERSON_NAME]" at bounding box center [112, 175] width 69 height 21
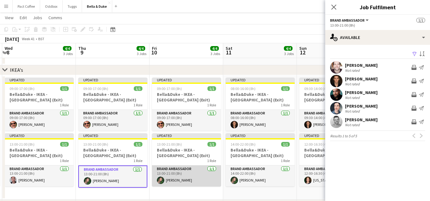
click at [178, 179] on app-card-role "Brand Ambassador [DATE] 13:00-21:00 (8h) [PERSON_NAME]" at bounding box center [186, 175] width 69 height 21
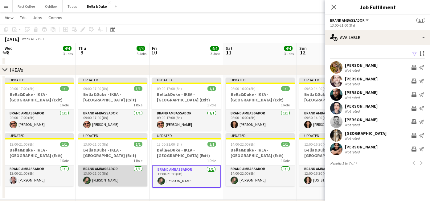
click at [110, 173] on app-card-role "Brand Ambassador [DATE] 13:00-21:00 (8h) [PERSON_NAME]" at bounding box center [112, 175] width 69 height 21
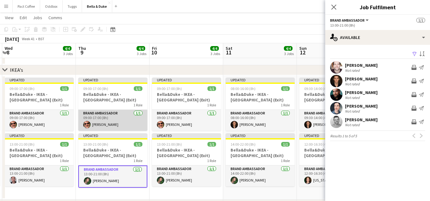
click at [114, 123] on app-card-role "Brand Ambassador 1/1 09:00-17:00 (8h) Sam Irving" at bounding box center [112, 120] width 69 height 21
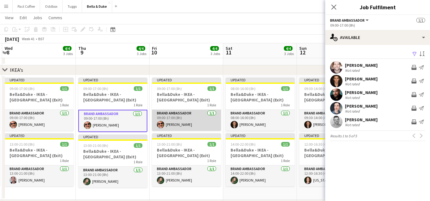
click at [174, 127] on app-card-role "Brand Ambassador 1/1 09:00-17:00 (8h) Sam Irving" at bounding box center [186, 120] width 69 height 21
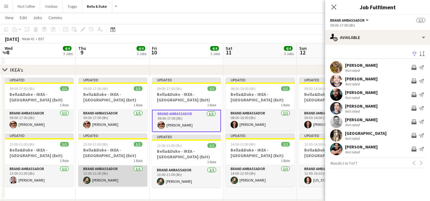
click at [132, 181] on app-card-role "Brand Ambassador [DATE] 13:00-21:00 (8h) [PERSON_NAME]" at bounding box center [112, 175] width 69 height 21
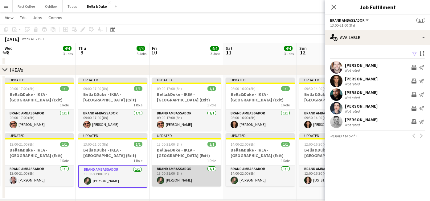
click at [193, 178] on app-card-role "Brand Ambassador [DATE] 13:00-21:00 (8h) [PERSON_NAME]" at bounding box center [186, 175] width 69 height 21
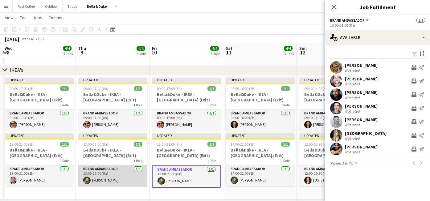
click at [117, 178] on app-card-role "Brand Ambassador [DATE] 13:00-21:00 (8h) [PERSON_NAME]" at bounding box center [112, 175] width 69 height 21
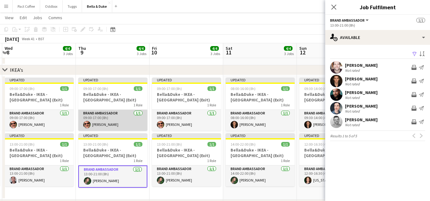
click at [112, 119] on app-card-role "Brand Ambassador 1/1 09:00-17:00 (8h) Sam Irving" at bounding box center [112, 120] width 69 height 21
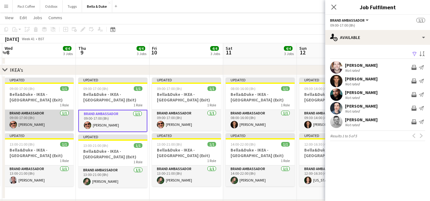
click at [39, 116] on app-card-role "Brand Ambassador 1/1 09:00-17:00 (8h) Sam Irving" at bounding box center [39, 120] width 69 height 21
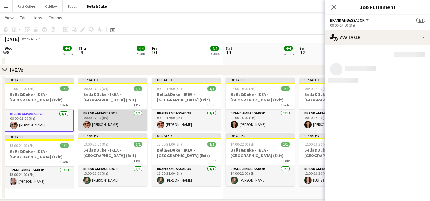
click at [114, 116] on app-card-role "Brand Ambassador 1/1 09:00-17:00 (8h) Sam Irving" at bounding box center [112, 120] width 69 height 21
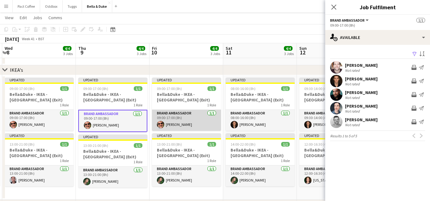
click at [177, 116] on app-card-role "Brand Ambassador 1/1 09:00-17:00 (8h) Sam Irving" at bounding box center [186, 120] width 69 height 21
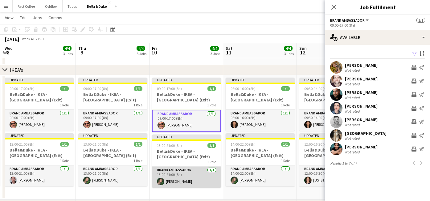
click at [184, 181] on app-card-role "Brand Ambassador [DATE] 13:00-21:00 (8h) [PERSON_NAME]" at bounding box center [186, 176] width 69 height 21
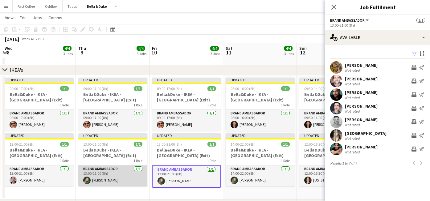
drag, startPoint x: 111, startPoint y: 177, endPoint x: 66, endPoint y: 172, distance: 45.4
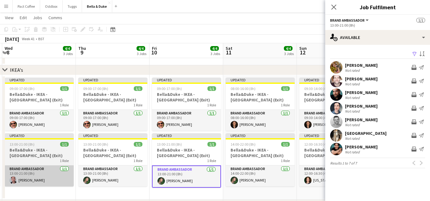
click at [111, 177] on app-card-role "Brand Ambassador [DATE] 13:00-21:00 (8h) [PERSON_NAME]" at bounding box center [112, 175] width 69 height 21
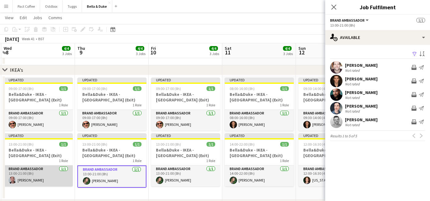
click at [50, 173] on app-card-role "Brand Ambassador [DATE] 13:00-21:00 (8h) [PERSON_NAME]" at bounding box center [38, 175] width 69 height 21
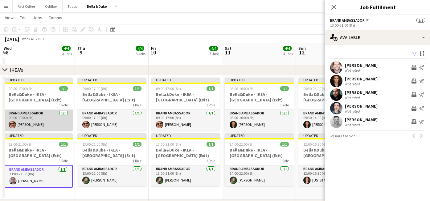
click at [53, 124] on app-card-role "Brand Ambassador 1/1 09:00-17:00 (8h) Sam Irving" at bounding box center [38, 120] width 69 height 21
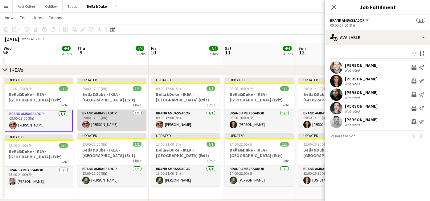
click at [90, 125] on app-card-role "Brand Ambassador 1/1 09:00-17:00 (8h) Sam Irving" at bounding box center [111, 120] width 69 height 21
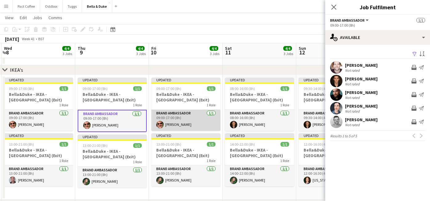
click at [176, 120] on app-card-role "Brand Ambassador 1/1 09:00-17:00 (8h) Sam Irving" at bounding box center [186, 120] width 69 height 21
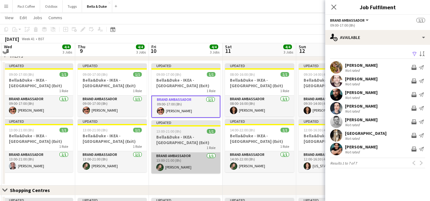
scroll to position [567, 0]
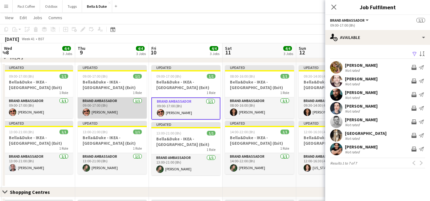
click at [114, 105] on app-card-role "Brand Ambassador 1/1 09:00-17:00 (8h) Sam Irving" at bounding box center [112, 107] width 69 height 21
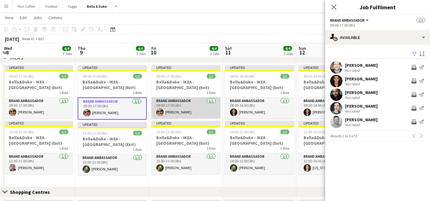
click at [188, 111] on app-card-role "Brand Ambassador 1/1 09:00-17:00 (8h) Sam Irving" at bounding box center [186, 107] width 69 height 21
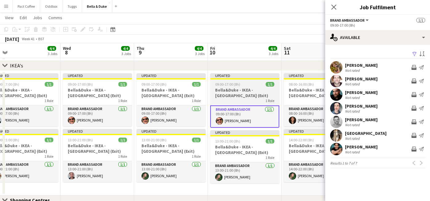
scroll to position [0, 162]
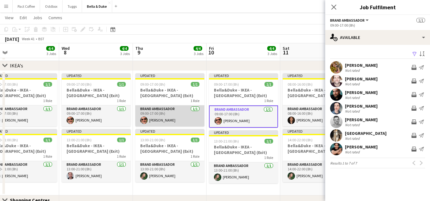
click at [183, 117] on app-card-role "Brand Ambassador 1/1 09:00-17:00 (8h) Sam Irving" at bounding box center [169, 115] width 69 height 21
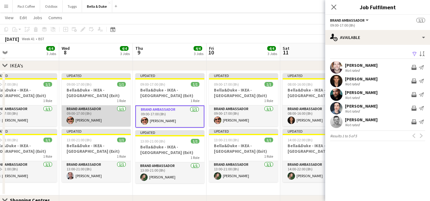
click at [84, 121] on app-card-role "Brand Ambassador 1/1 09:00-17:00 (8h) Sam Irving" at bounding box center [96, 115] width 69 height 21
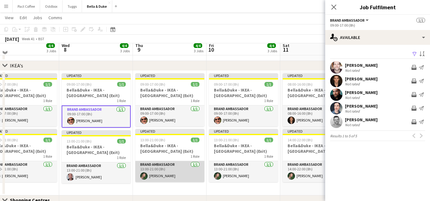
scroll to position [553, 0]
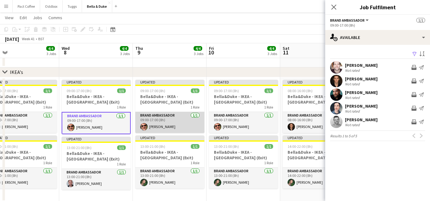
click at [175, 123] on app-card-role "Brand Ambassador 1/1 09:00-17:00 (8h) Sam Irving" at bounding box center [169, 122] width 69 height 21
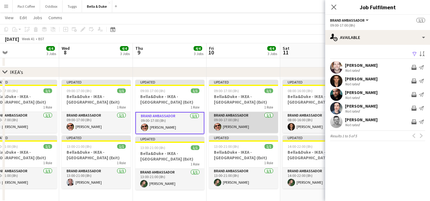
click at [234, 129] on app-card-role "Brand Ambassador 1/1 09:00-17:00 (8h) Sam Irving" at bounding box center [243, 122] width 69 height 21
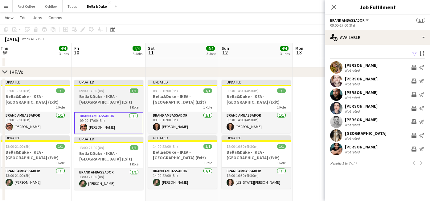
scroll to position [0, 224]
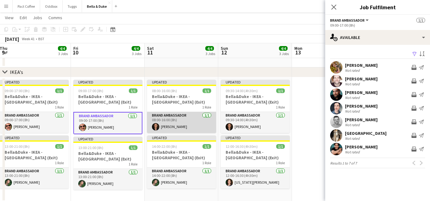
click at [169, 123] on app-card-role "Brand Ambassador [DATE] 08:00-16:00 (8h) [PERSON_NAME]" at bounding box center [181, 122] width 69 height 21
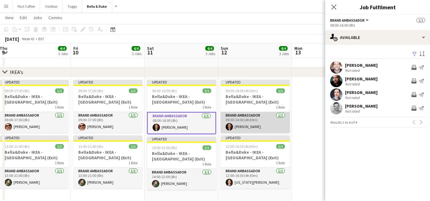
click at [264, 126] on app-card-role "Brand Ambassador [DATE] 09:30-14:00 (4h30m) [PERSON_NAME]" at bounding box center [255, 122] width 69 height 21
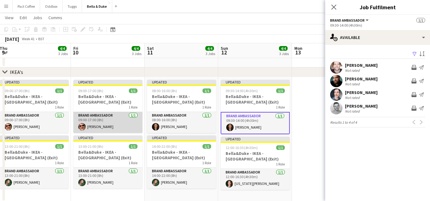
click at [123, 125] on app-card-role "Brand Ambassador 1/1 09:00-17:00 (8h) Sam Irving" at bounding box center [107, 122] width 69 height 21
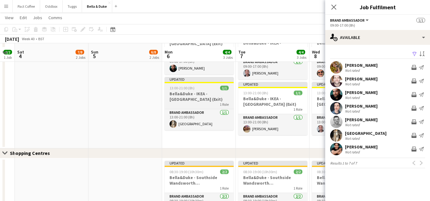
scroll to position [604, 0]
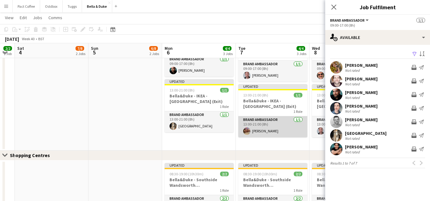
click at [268, 130] on app-card-role "Brand Ambassador [DATE] 13:00-21:00 (8h) [PERSON_NAME]" at bounding box center [273, 126] width 69 height 21
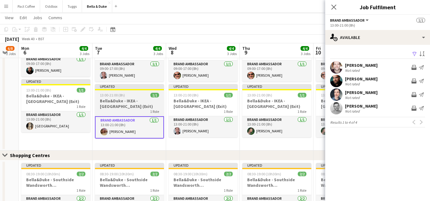
scroll to position [0, 203]
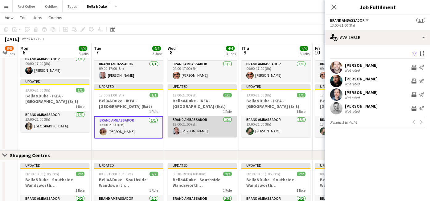
click at [213, 128] on app-card-role "Brand Ambassador [DATE] 13:00-21:00 (8h) [PERSON_NAME]" at bounding box center [202, 126] width 69 height 21
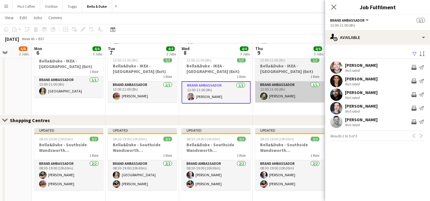
scroll to position [0, 188]
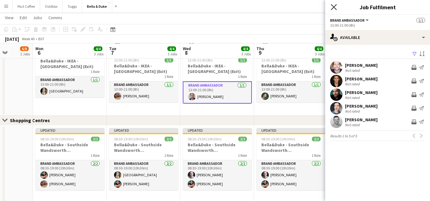
click at [335, 9] on icon "Close pop-in" at bounding box center [334, 7] width 6 height 6
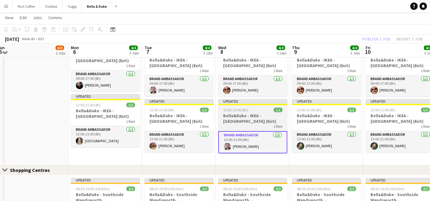
scroll to position [588, 0]
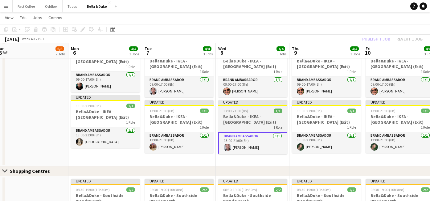
click at [255, 150] on app-card-role "Brand Ambassador [DATE] 13:00-21:00 (8h) [PERSON_NAME]" at bounding box center [252, 143] width 69 height 22
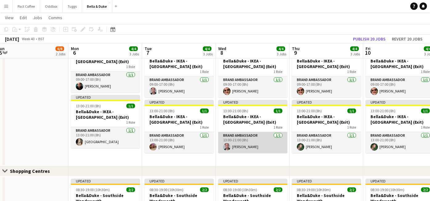
click at [262, 139] on app-card-role "Brand Ambassador [DATE] 13:00-21:00 (8h) [PERSON_NAME]" at bounding box center [252, 142] width 69 height 21
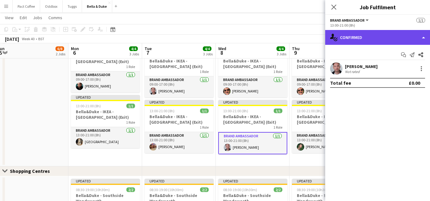
click at [399, 44] on div "single-neutral-actions-check-2 Confirmed" at bounding box center [378, 37] width 105 height 15
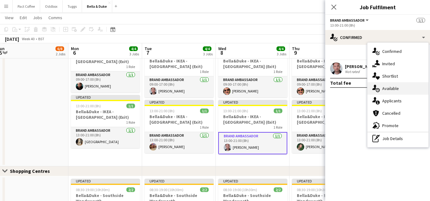
click at [393, 90] on span "Available" at bounding box center [391, 88] width 17 height 6
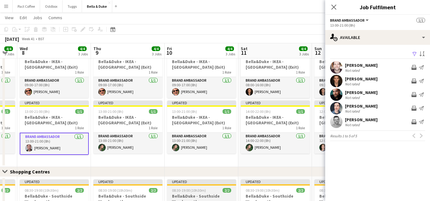
scroll to position [0, 124]
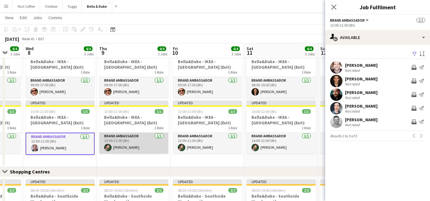
click at [113, 147] on app-card-role "Brand Ambassador [DATE] 13:00-21:00 (8h) [PERSON_NAME]" at bounding box center [133, 142] width 69 height 21
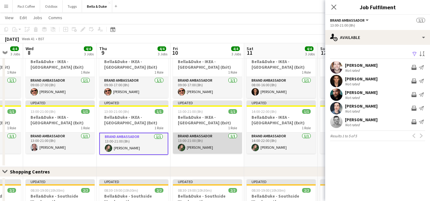
click at [198, 139] on app-card-role "Brand Ambassador [DATE] 13:00-21:00 (8h) [PERSON_NAME]" at bounding box center [207, 142] width 69 height 21
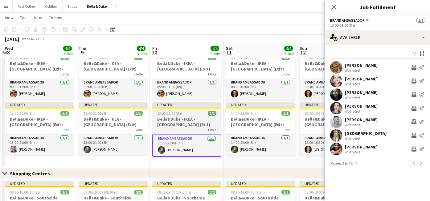
scroll to position [0, 217]
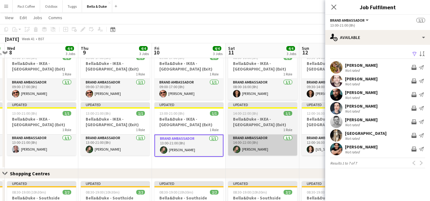
click at [254, 150] on app-card-role "Brand Ambassador [DATE] 14:00-22:00 (8h) [PERSON_NAME]" at bounding box center [262, 144] width 69 height 21
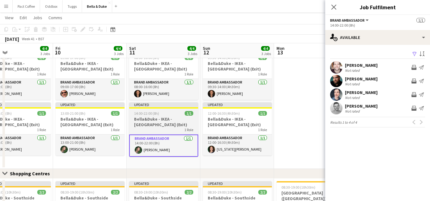
scroll to position [0, 243]
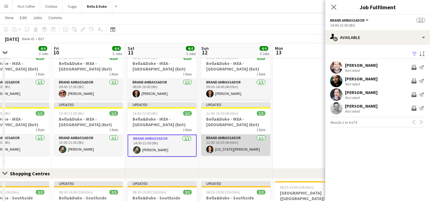
click at [238, 150] on app-card-role "Brand Ambassador [DATE] 12:00-16:30 (4h30m) [US_STATE][PERSON_NAME]" at bounding box center [235, 144] width 69 height 21
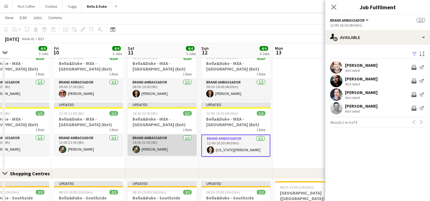
click at [166, 145] on app-card-role "Brand Ambassador [DATE] 14:00-22:00 (8h) [PERSON_NAME]" at bounding box center [162, 144] width 69 height 21
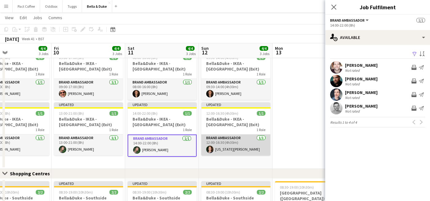
click at [229, 147] on app-card-role "Brand Ambassador [DATE] 12:00-16:30 (4h30m) [US_STATE][PERSON_NAME]" at bounding box center [235, 144] width 69 height 21
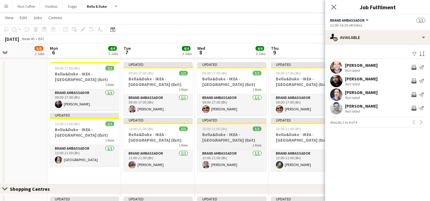
scroll to position [0, 248]
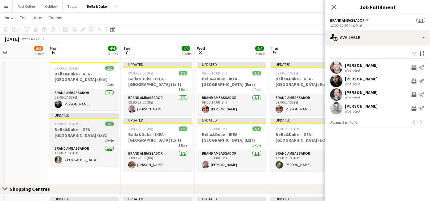
click at [91, 134] on h3 "Bella&Duke - IKEA - [GEOGRAPHIC_DATA] (Exit)" at bounding box center [84, 132] width 69 height 11
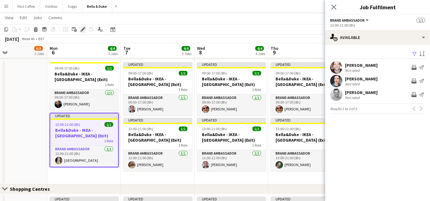
click at [85, 28] on div "Edit" at bounding box center [82, 29] width 7 height 7
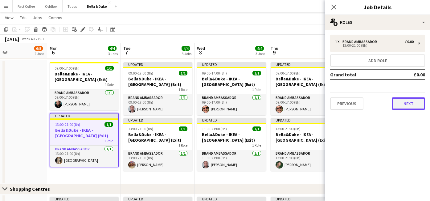
click at [412, 107] on button "Next" at bounding box center [408, 103] width 33 height 12
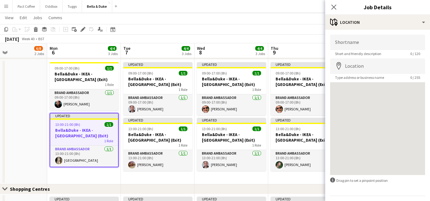
scroll to position [17, 0]
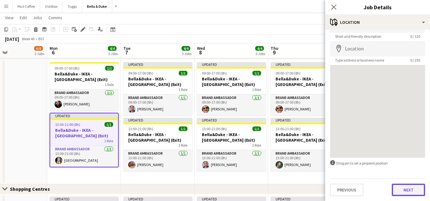
click at [404, 189] on button "Next" at bounding box center [408, 189] width 33 height 12
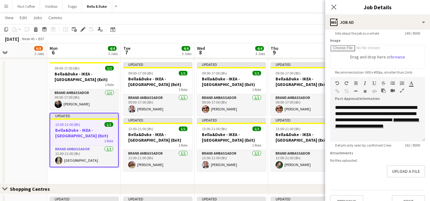
scroll to position [104, 0]
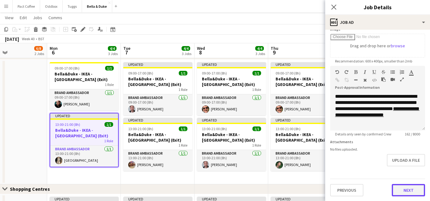
click at [409, 188] on button "Next" at bounding box center [408, 190] width 33 height 12
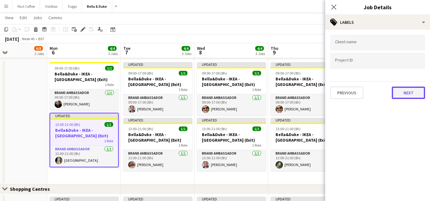
click at [410, 91] on button "Next" at bounding box center [408, 92] width 33 height 12
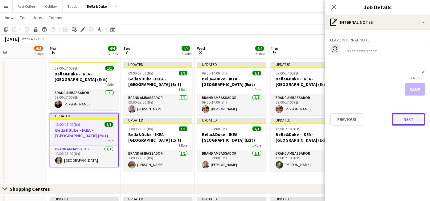
click at [411, 121] on button "Next" at bounding box center [408, 119] width 33 height 12
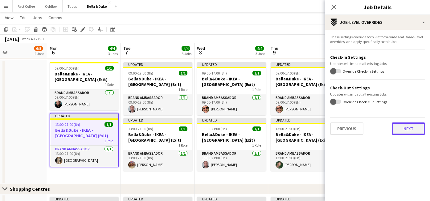
click at [406, 130] on button "Next" at bounding box center [408, 128] width 33 height 12
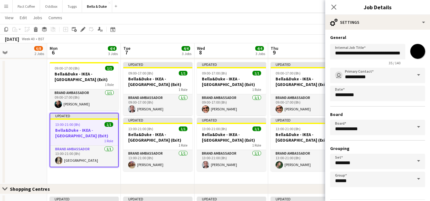
scroll to position [21, 0]
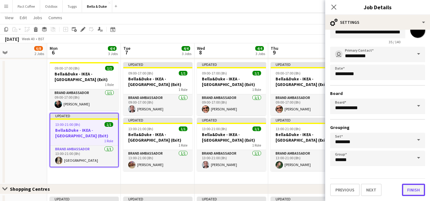
click at [410, 189] on button "Finish" at bounding box center [413, 189] width 23 height 12
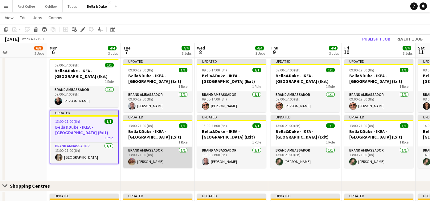
scroll to position [573, 0]
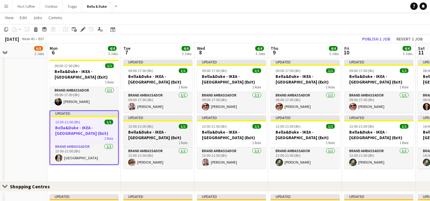
click at [157, 137] on h3 "Bella&Duke - IKEA - [GEOGRAPHIC_DATA] (Exit)" at bounding box center [157, 134] width 69 height 11
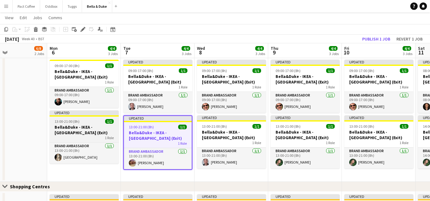
click at [97, 130] on h3 "Bella&Duke - IKEA - [GEOGRAPHIC_DATA] (Exit)" at bounding box center [84, 129] width 69 height 11
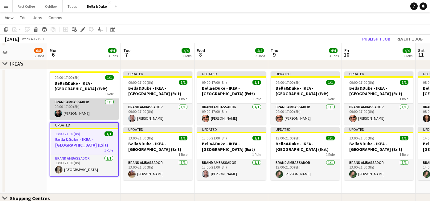
scroll to position [560, 0]
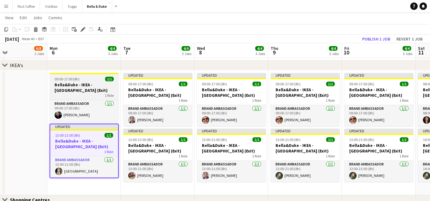
click at [92, 92] on h3 "Bella&Duke - IKEA - [GEOGRAPHIC_DATA] (Exit)" at bounding box center [84, 87] width 69 height 11
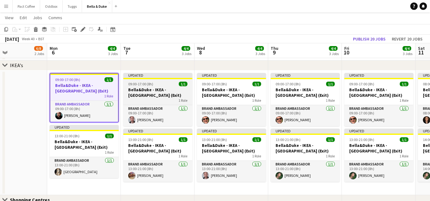
click at [162, 98] on div "1 Role" at bounding box center [157, 100] width 69 height 5
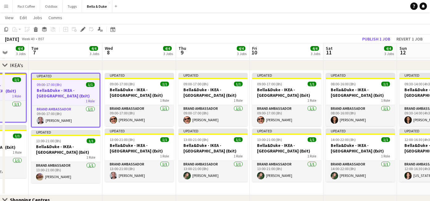
scroll to position [0, 199]
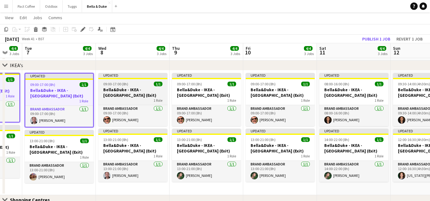
click at [146, 96] on h3 "Bella&Duke - IKEA - [GEOGRAPHIC_DATA] (Exit)" at bounding box center [132, 92] width 69 height 11
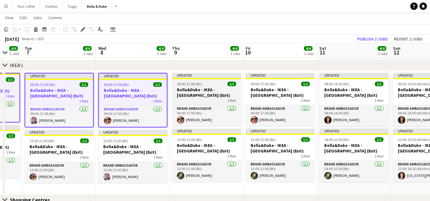
click at [193, 97] on h3 "Bella&Duke - IKEA - [GEOGRAPHIC_DATA] (Exit)" at bounding box center [206, 92] width 69 height 11
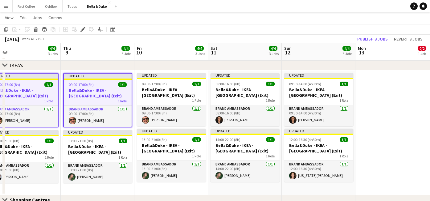
scroll to position [0, 243]
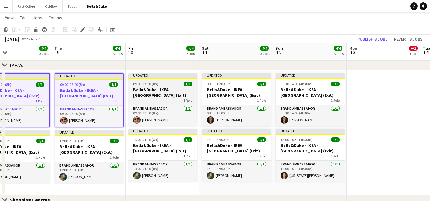
click at [183, 94] on h3 "Bella&Duke - IKEA - [GEOGRAPHIC_DATA] (Exit)" at bounding box center [162, 92] width 69 height 11
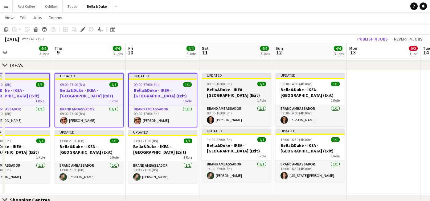
click at [217, 95] on h3 "Bella&Duke - IKEA - [GEOGRAPHIC_DATA] (Exit)" at bounding box center [236, 92] width 69 height 11
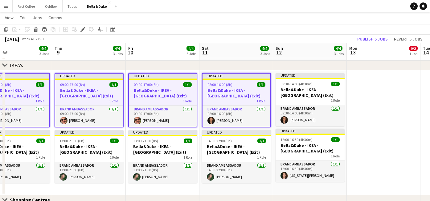
click at [268, 95] on h3 "Bella&Duke - IKEA - [GEOGRAPHIC_DATA] (Exit)" at bounding box center [237, 92] width 68 height 11
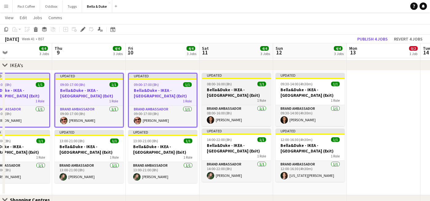
click at [268, 95] on h3 "Bella&Duke - IKEA - [GEOGRAPHIC_DATA] (Exit)" at bounding box center [236, 92] width 69 height 11
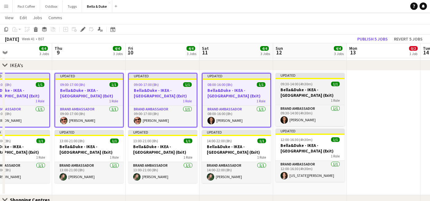
click at [289, 95] on h3 "Bella&Duke - IKEA - [GEOGRAPHIC_DATA] (Exit)" at bounding box center [310, 92] width 69 height 11
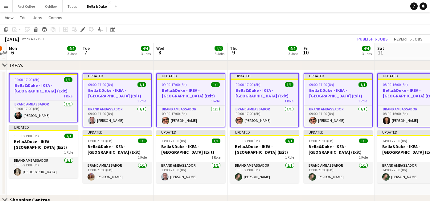
scroll to position [0, 217]
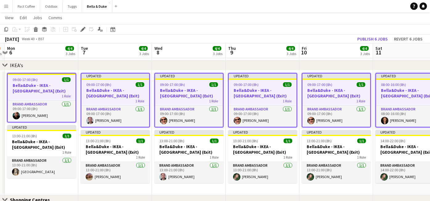
click at [119, 187] on app-date-cell "Updated 09:00-17:00 (8h) 1/1 Bella&Duke - IKEA - Lakeside (Exit) 1 Role Brand A…" at bounding box center [115, 132] width 74 height 124
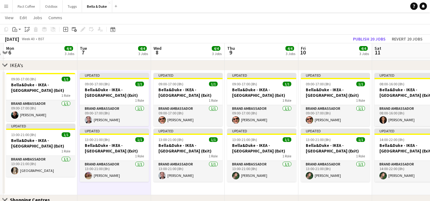
scroll to position [0, 214]
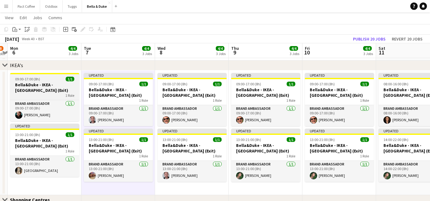
click at [51, 93] on div "1 Role" at bounding box center [44, 95] width 69 height 5
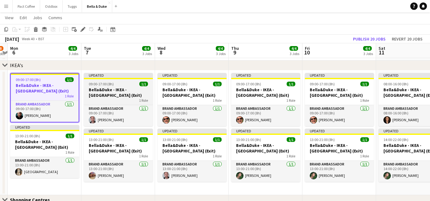
click at [132, 89] on h3 "Bella&Duke - IKEA - [GEOGRAPHIC_DATA] (Exit)" at bounding box center [118, 92] width 69 height 11
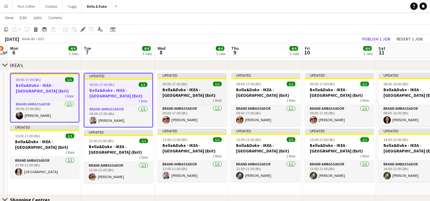
click at [188, 90] on h3 "Bella&Duke - IKEA - [GEOGRAPHIC_DATA] (Exit)" at bounding box center [192, 92] width 69 height 11
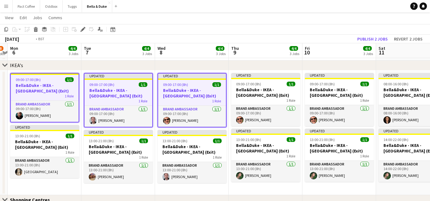
scroll to position [0, 248]
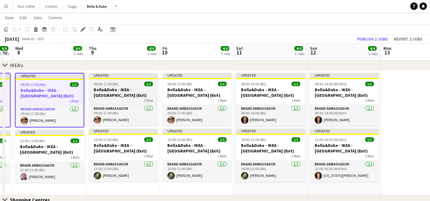
click at [143, 90] on h3 "Bella&Duke - IKEA - [GEOGRAPHIC_DATA] (Exit)" at bounding box center [123, 92] width 69 height 11
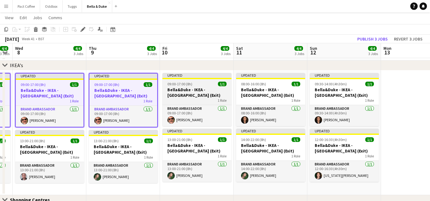
click at [179, 90] on h3 "Bella&Duke - IKEA - [GEOGRAPHIC_DATA] (Exit)" at bounding box center [197, 92] width 69 height 11
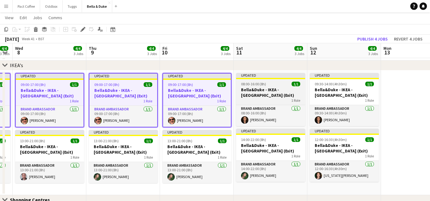
click at [252, 87] on h3 "Bella&Duke - IKEA - [GEOGRAPHIC_DATA] (Exit)" at bounding box center [270, 92] width 69 height 11
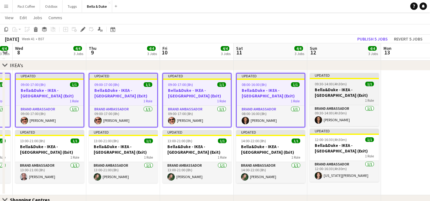
click at [328, 81] on span "09:30-14:00 (4h30m)" at bounding box center [331, 83] width 32 height 5
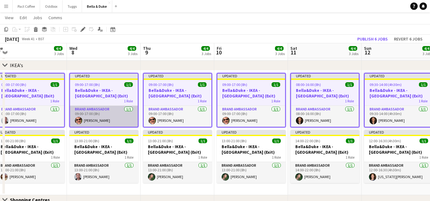
scroll to position [0, 147]
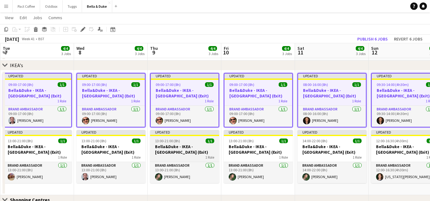
click at [181, 144] on h3 "Bella&Duke - IKEA - [GEOGRAPHIC_DATA] (Exit)" at bounding box center [184, 148] width 69 height 11
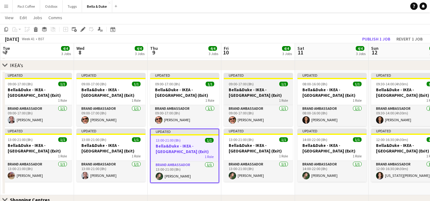
click at [254, 97] on h3 "Bella&Duke - IKEA - [GEOGRAPHIC_DATA] (Exit)" at bounding box center [258, 92] width 69 height 11
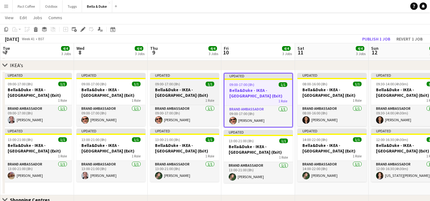
click at [175, 93] on h3 "Bella&Duke - IKEA - [GEOGRAPHIC_DATA] (Exit)" at bounding box center [184, 92] width 69 height 11
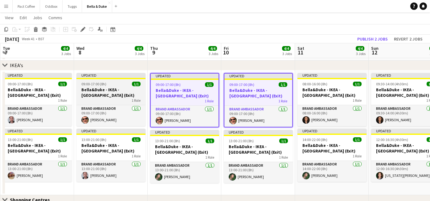
click at [101, 97] on h3 "Bella&Duke - IKEA - [GEOGRAPHIC_DATA] (Exit)" at bounding box center [111, 92] width 69 height 11
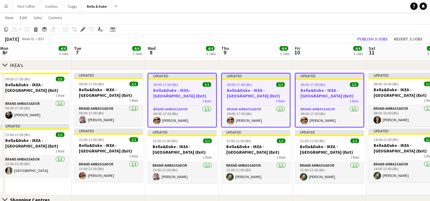
scroll to position [0, 149]
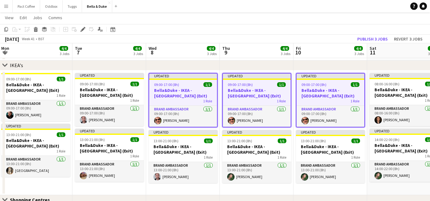
click at [101, 97] on h3 "Bella&Duke - IKEA - [GEOGRAPHIC_DATA] (Exit)" at bounding box center [109, 92] width 69 height 11
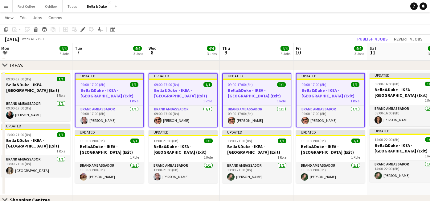
click at [52, 93] on div "1 Role" at bounding box center [35, 95] width 69 height 5
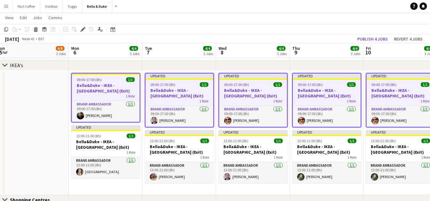
scroll to position [0, 150]
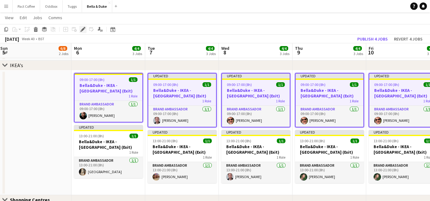
click at [82, 30] on icon at bounding box center [82, 29] width 3 height 3
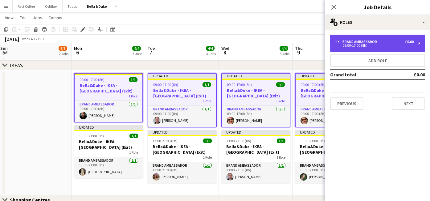
click at [366, 41] on div "Brand Ambassador" at bounding box center [361, 41] width 37 height 4
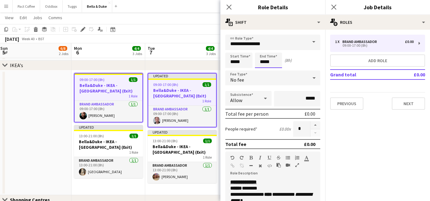
click at [274, 61] on input "*****" at bounding box center [268, 59] width 27 height 15
type input "*****"
click at [308, 58] on div "Start Time ***** End Time ***** (12h)" at bounding box center [273, 59] width 95 height 15
click at [41, 140] on app-date-cell at bounding box center [35, 132] width 74 height 124
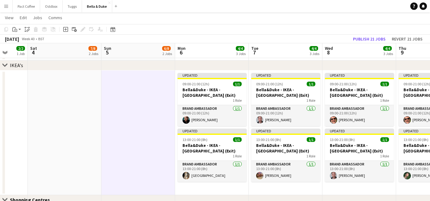
scroll to position [0, 184]
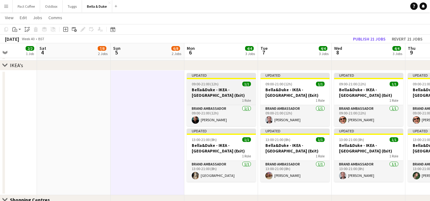
click at [218, 99] on div "1 Role" at bounding box center [221, 100] width 69 height 5
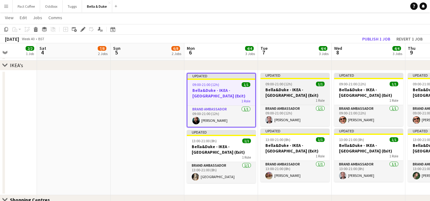
click at [262, 89] on h3 "Bella&Duke - IKEA - [GEOGRAPHIC_DATA] (Exit)" at bounding box center [295, 92] width 69 height 11
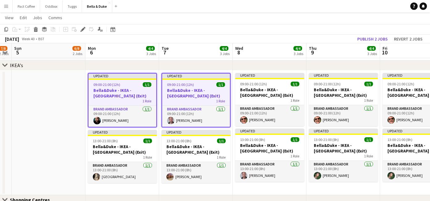
scroll to position [0, 222]
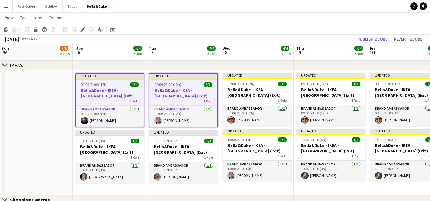
click at [262, 89] on h3 "Bella&Duke - IKEA - [GEOGRAPHIC_DATA] (Exit)" at bounding box center [257, 92] width 69 height 11
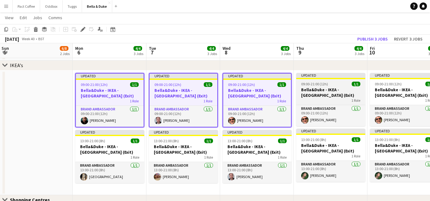
click at [312, 89] on h3 "Bella&Duke - IKEA - [GEOGRAPHIC_DATA] (Exit)" at bounding box center [331, 92] width 69 height 11
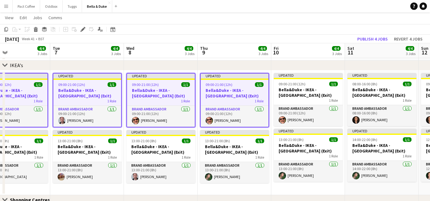
scroll to position [0, 257]
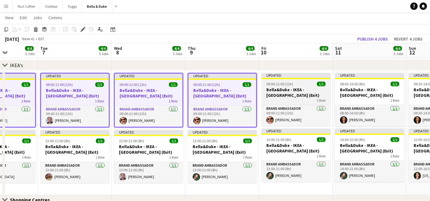
click at [308, 92] on h3 "Bella&Duke - IKEA - [GEOGRAPHIC_DATA] (Exit)" at bounding box center [296, 92] width 69 height 11
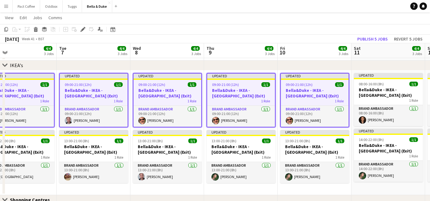
scroll to position [0, 237]
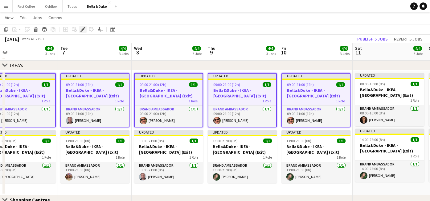
click at [85, 31] on icon "Edit" at bounding box center [83, 29] width 5 height 5
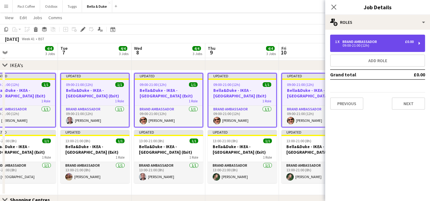
click at [364, 47] on div "09:00-21:00 (12h)" at bounding box center [374, 45] width 79 height 3
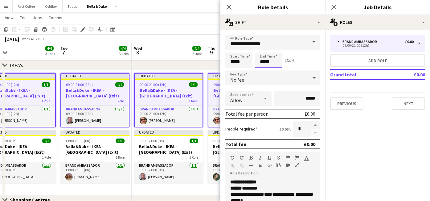
click at [263, 62] on input "*****" at bounding box center [268, 59] width 27 height 15
click at [227, 9] on icon "Close pop-in" at bounding box center [229, 7] width 6 height 6
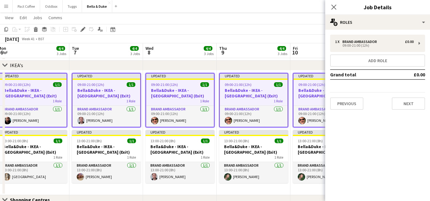
scroll to position [0, 226]
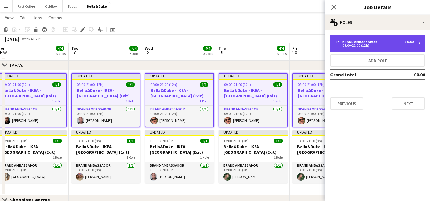
click at [402, 42] on div "1 x Brand Ambassador £0.00" at bounding box center [374, 41] width 79 height 4
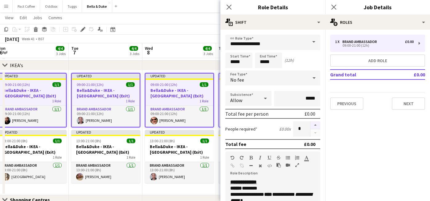
click at [318, 124] on button "button" at bounding box center [316, 125] width 10 height 8
type input "*"
click at [401, 100] on button "Next" at bounding box center [408, 103] width 33 height 12
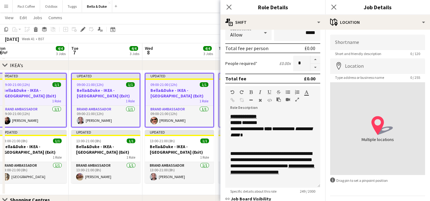
scroll to position [122, 0]
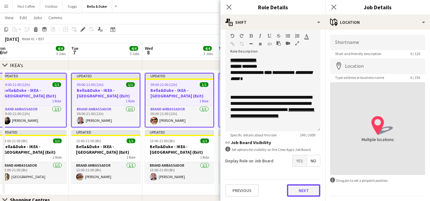
click at [316, 194] on button "Next" at bounding box center [303, 190] width 33 height 12
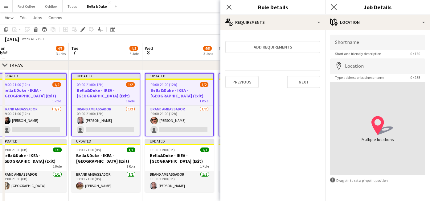
click at [333, 10] on app-icon "Close pop-in" at bounding box center [334, 7] width 9 height 9
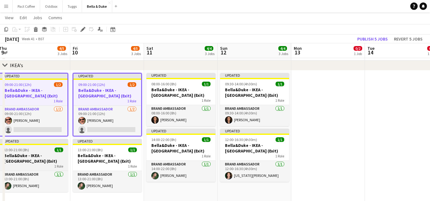
scroll to position [0, 226]
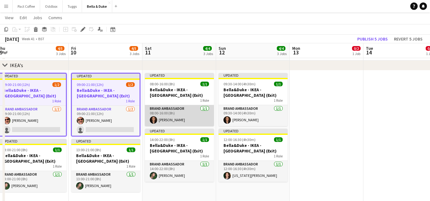
click at [175, 118] on app-card-role "Brand Ambassador [DATE] 08:00-16:00 (8h) [PERSON_NAME]" at bounding box center [179, 115] width 69 height 21
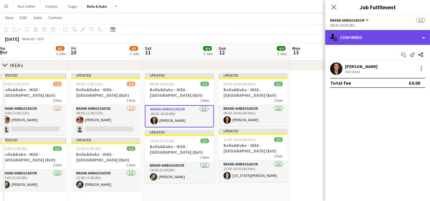
click at [372, 43] on div "single-neutral-actions-check-2 Confirmed" at bounding box center [378, 37] width 105 height 15
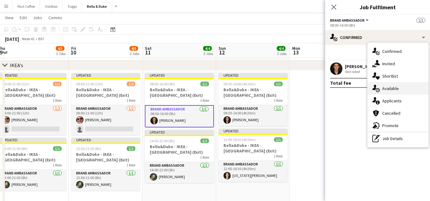
click at [388, 90] on span "Available" at bounding box center [391, 88] width 17 height 6
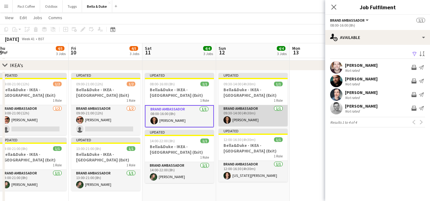
click at [264, 118] on app-card-role "Brand Ambassador [DATE] 09:30-14:00 (4h30m) [PERSON_NAME]" at bounding box center [253, 115] width 69 height 21
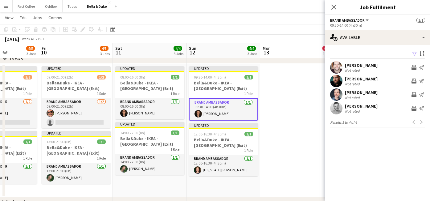
scroll to position [0, 253]
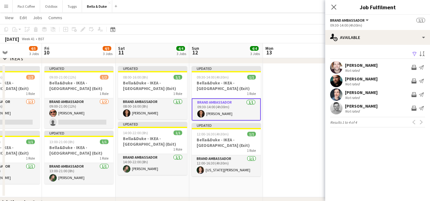
click at [274, 95] on app-date-cell at bounding box center [300, 130] width 74 height 133
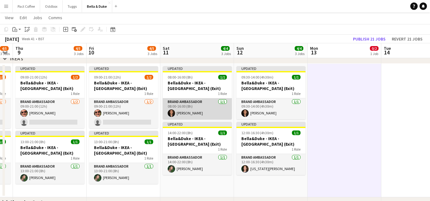
scroll to position [0, 206]
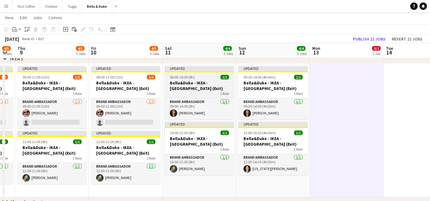
click at [188, 88] on h3 "Bella&Duke - IKEA - [GEOGRAPHIC_DATA] (Exit)" at bounding box center [199, 85] width 69 height 11
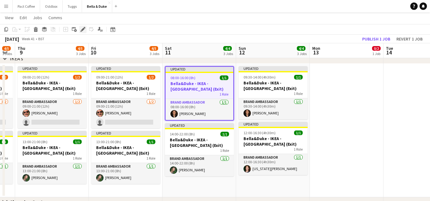
click at [83, 28] on icon at bounding box center [82, 29] width 3 height 3
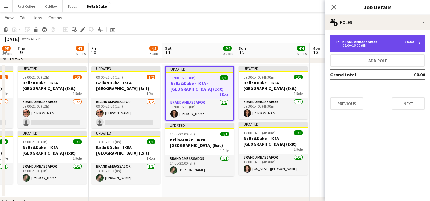
click at [373, 45] on div "08:00-16:00 (8h)" at bounding box center [374, 45] width 79 height 3
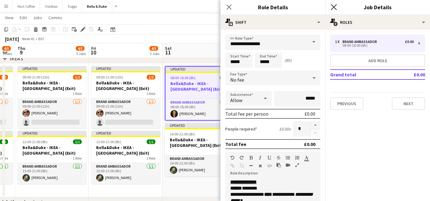
click at [336, 8] on icon "Close pop-in" at bounding box center [334, 7] width 6 height 6
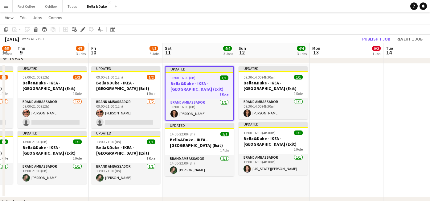
click at [203, 86] on h3 "Bella&Duke - IKEA - [GEOGRAPHIC_DATA] (Exit)" at bounding box center [200, 86] width 68 height 11
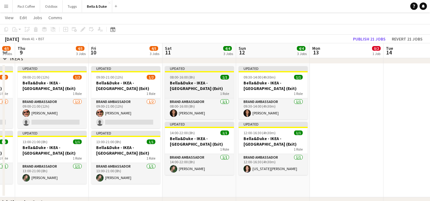
click at [203, 86] on h3 "Bella&Duke - IKEA - [GEOGRAPHIC_DATA] (Exit)" at bounding box center [199, 85] width 69 height 11
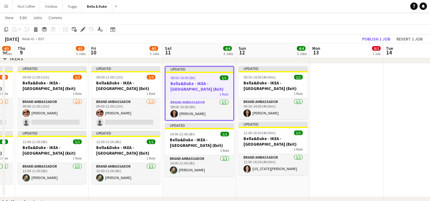
click at [318, 85] on app-date-cell at bounding box center [347, 130] width 74 height 133
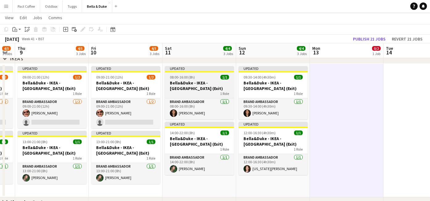
click at [198, 83] on h3 "Bella&Duke - IKEA - [GEOGRAPHIC_DATA] (Exit)" at bounding box center [199, 85] width 69 height 11
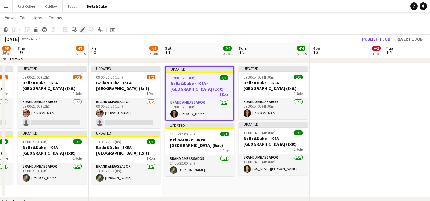
click at [85, 30] on icon "Edit" at bounding box center [83, 29] width 5 height 5
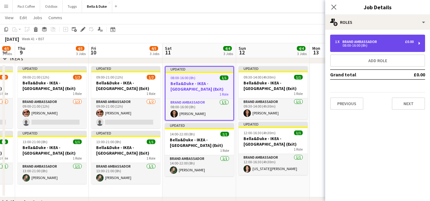
click at [383, 44] on div "08:00-16:00 (8h)" at bounding box center [374, 45] width 79 height 3
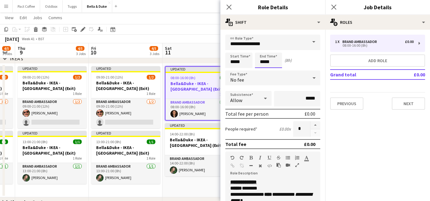
click at [277, 64] on input "*****" at bounding box center [268, 59] width 27 height 15
type input "*****"
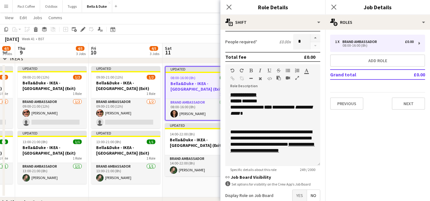
scroll to position [122, 0]
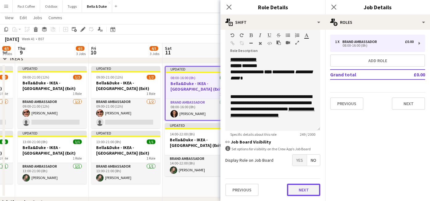
click at [307, 188] on button "Next" at bounding box center [303, 189] width 33 height 12
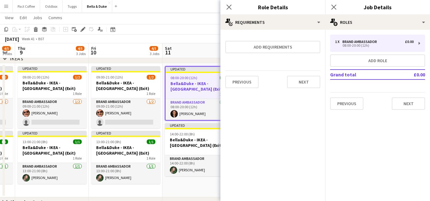
scroll to position [0, 0]
click at [207, 178] on app-date-cell "Updated 08:00-20:00 (12h) 1/1 [PERSON_NAME] - IKEA - Lakeside (Exit) 1 Role Bra…" at bounding box center [200, 130] width 74 height 133
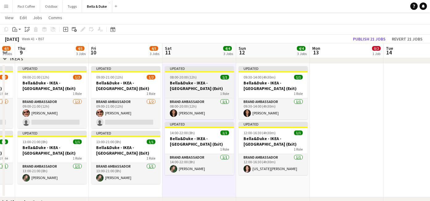
click at [193, 89] on h3 "Bella&Duke - IKEA - [GEOGRAPHIC_DATA] (Exit)" at bounding box center [199, 85] width 69 height 11
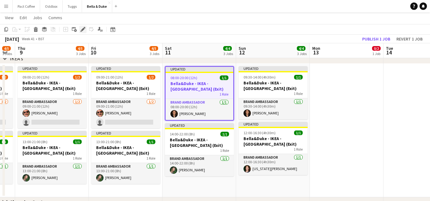
click at [83, 27] on icon "Edit" at bounding box center [83, 29] width 5 height 5
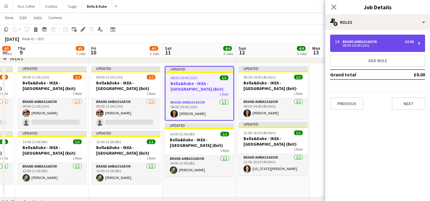
click at [383, 44] on div "08:00-20:00 (12h)" at bounding box center [374, 45] width 79 height 3
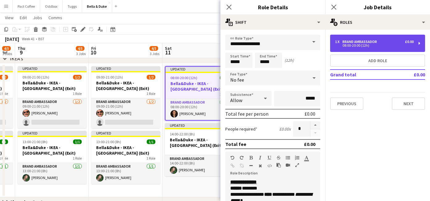
click at [383, 44] on div "08:00-20:00 (12h)" at bounding box center [374, 45] width 79 height 3
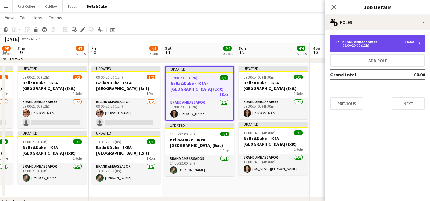
click at [383, 44] on div "08:00-20:00 (12h)" at bounding box center [374, 45] width 79 height 3
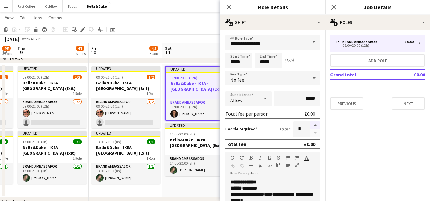
click at [318, 126] on button "button" at bounding box center [316, 125] width 10 height 8
type input "*"
click at [209, 182] on app-date-cell "Updated 08:00-20:00 (12h) 1/1 [PERSON_NAME] - IKEA - Lakeside (Exit) 1 Role Bra…" at bounding box center [200, 130] width 74 height 133
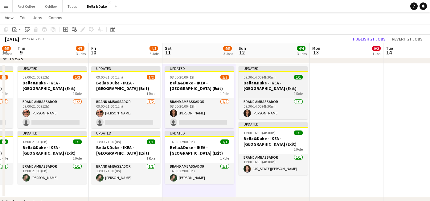
click at [262, 90] on h3 "Bella&Duke - IKEA - [GEOGRAPHIC_DATA] (Exit)" at bounding box center [273, 85] width 69 height 11
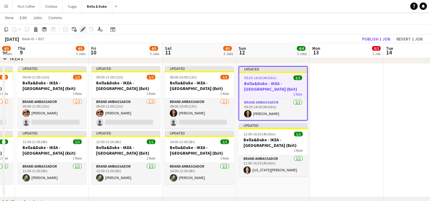
click at [85, 31] on div "Edit" at bounding box center [82, 29] width 7 height 7
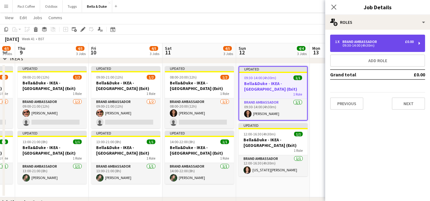
click at [384, 43] on div "1 x Brand Ambassador £0.00" at bounding box center [374, 41] width 79 height 4
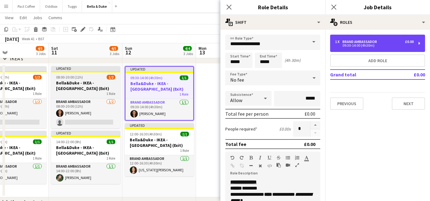
scroll to position [0, 250]
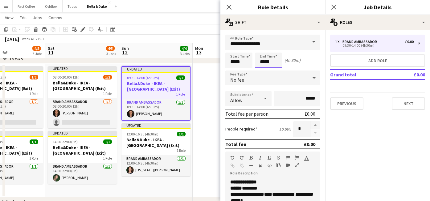
click at [266, 62] on input "*****" at bounding box center [268, 59] width 27 height 15
type input "*****"
click at [205, 124] on app-date-cell at bounding box center [230, 130] width 74 height 133
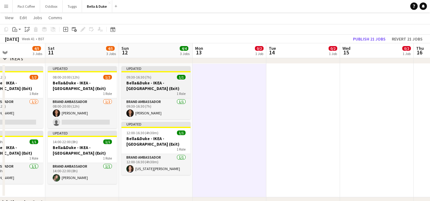
click at [166, 81] on h3 "Bella&Duke - IKEA - [GEOGRAPHIC_DATA] (Exit)" at bounding box center [156, 85] width 69 height 11
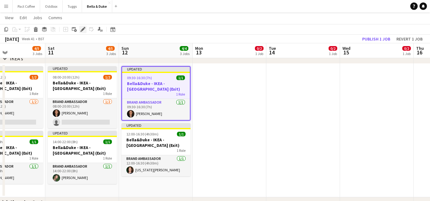
click at [85, 28] on icon "Edit" at bounding box center [83, 29] width 5 height 5
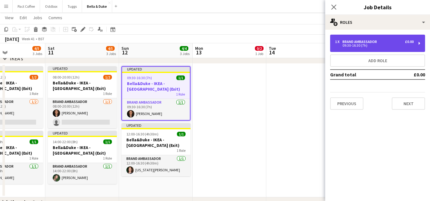
click at [400, 39] on div "1 x Brand Ambassador £0.00 09:30-16:30 (7h)" at bounding box center [377, 43] width 95 height 17
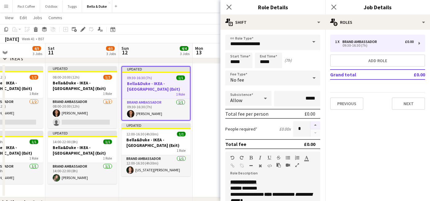
click at [317, 126] on button "button" at bounding box center [316, 125] width 10 height 8
type input "*"
click at [217, 128] on app-date-cell at bounding box center [230, 130] width 74 height 133
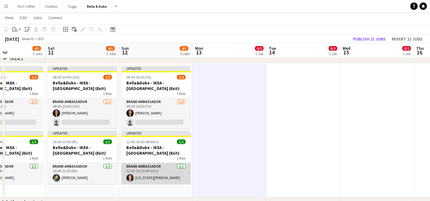
click at [150, 175] on app-card-role "Brand Ambassador [DATE] 12:00-16:30 (4h30m) [US_STATE][PERSON_NAME]" at bounding box center [156, 173] width 69 height 21
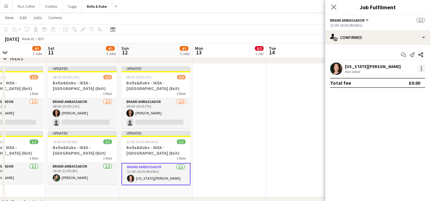
click at [423, 69] on div at bounding box center [421, 68] width 7 height 7
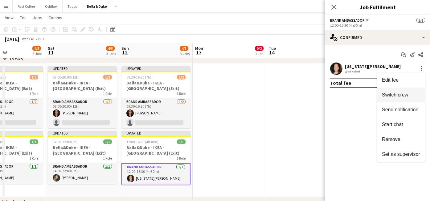
click at [407, 89] on button "Switch crew" at bounding box center [401, 94] width 48 height 15
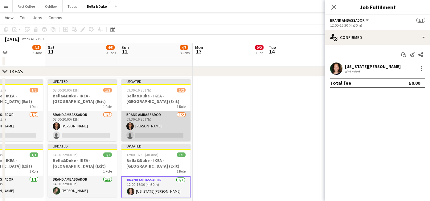
click at [146, 132] on app-card-role "Brand Ambassador [DATE] 09:30-16:30 (7h) [PERSON_NAME] single-neutral-actions" at bounding box center [156, 126] width 69 height 30
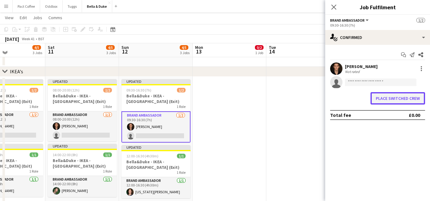
click at [405, 98] on button "Place switched crew" at bounding box center [398, 98] width 55 height 12
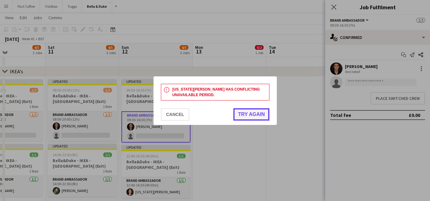
click at [260, 116] on button "Try again" at bounding box center [252, 114] width 36 height 12
click at [178, 117] on button "Cancel" at bounding box center [175, 114] width 28 height 12
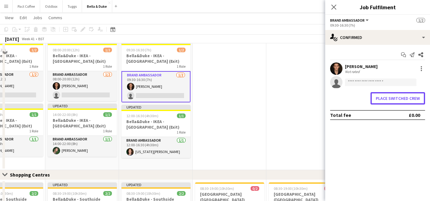
scroll to position [607, 0]
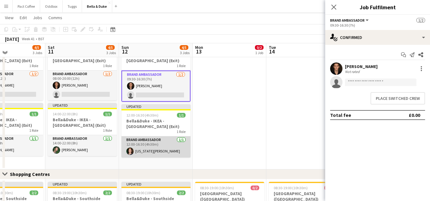
click at [163, 143] on app-card-role "Brand Ambassador [DATE] 12:00-16:30 (4h30m) [US_STATE][PERSON_NAME]" at bounding box center [156, 146] width 69 height 21
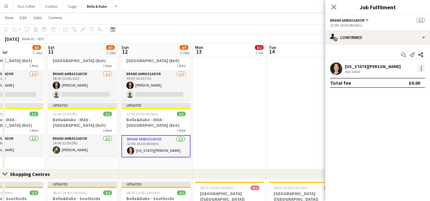
click at [419, 71] on div at bounding box center [421, 68] width 7 height 7
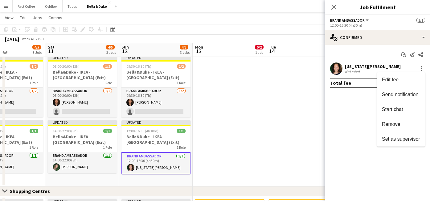
scroll to position [590, 0]
click at [370, 110] on div at bounding box center [215, 100] width 430 height 201
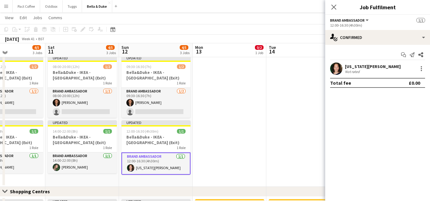
click at [388, 68] on div "[US_STATE][PERSON_NAME][GEOGRAPHIC_DATA] Not rated" at bounding box center [378, 68] width 105 height 12
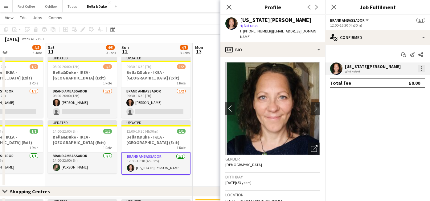
click at [423, 69] on div at bounding box center [421, 68] width 7 height 7
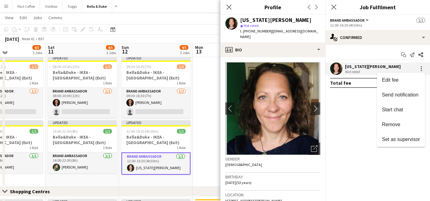
click at [160, 157] on div at bounding box center [215, 100] width 430 height 201
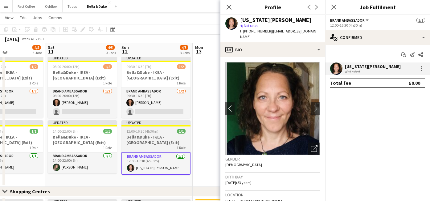
click at [144, 146] on div "1 Role" at bounding box center [156, 147] width 69 height 5
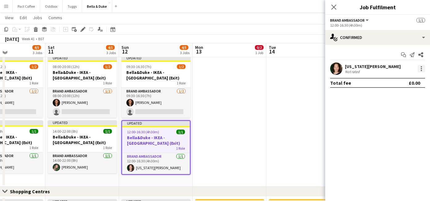
click at [420, 67] on div at bounding box center [421, 68] width 7 height 7
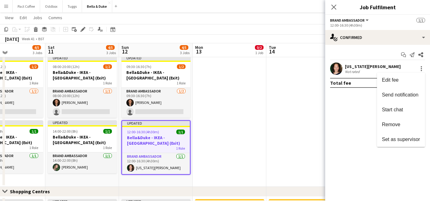
click at [160, 170] on div at bounding box center [215, 100] width 430 height 201
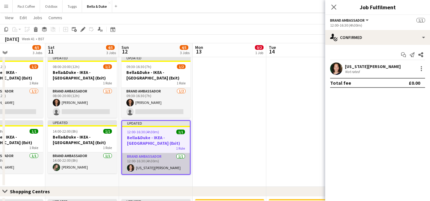
click at [160, 170] on app-card-role "Brand Ambassador [DATE] 12:00-16:30 (4h30m) [US_STATE][PERSON_NAME]" at bounding box center [156, 163] width 68 height 21
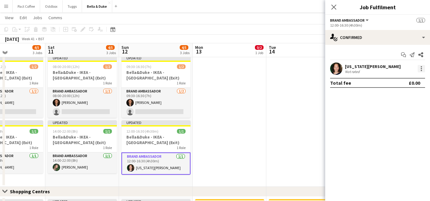
click at [423, 67] on div at bounding box center [421, 68] width 7 height 7
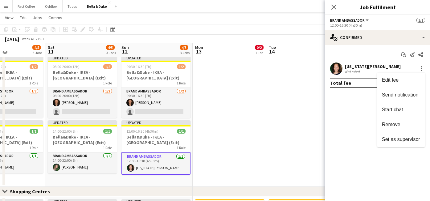
click at [93, 166] on div at bounding box center [215, 100] width 430 height 201
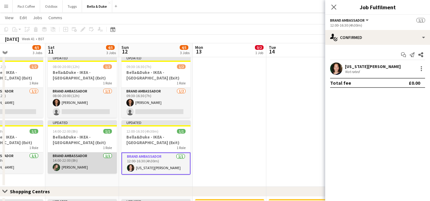
click at [86, 154] on app-card-role "Brand Ambassador [DATE] 14:00-22:00 (8h) [PERSON_NAME]" at bounding box center [82, 162] width 69 height 21
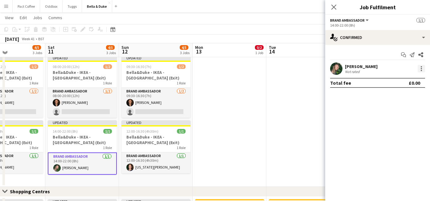
click at [423, 70] on div at bounding box center [421, 68] width 7 height 7
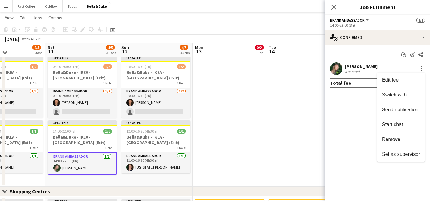
click at [72, 171] on div at bounding box center [215, 100] width 430 height 201
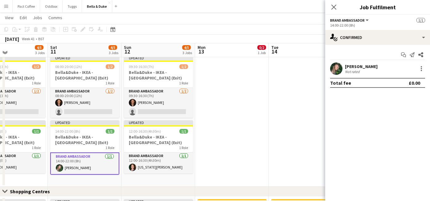
drag, startPoint x: 74, startPoint y: 169, endPoint x: 77, endPoint y: 112, distance: 57.1
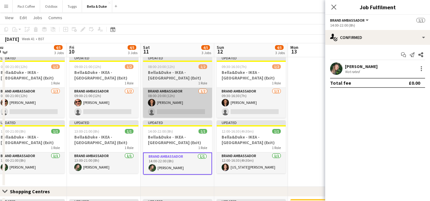
scroll to position [0, 152]
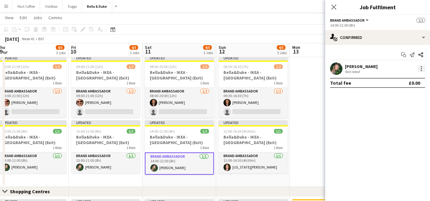
click at [423, 71] on div at bounding box center [421, 68] width 7 height 7
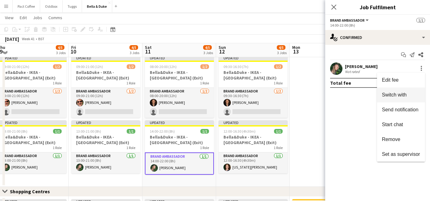
click at [393, 96] on span "Switch with" at bounding box center [394, 94] width 25 height 5
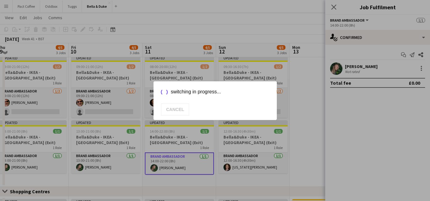
scroll to position [0, 0]
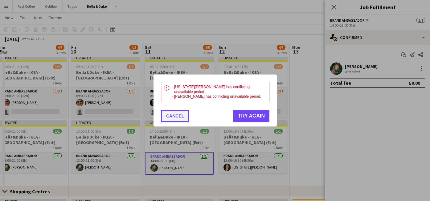
click at [187, 112] on button "Cancel" at bounding box center [175, 116] width 28 height 12
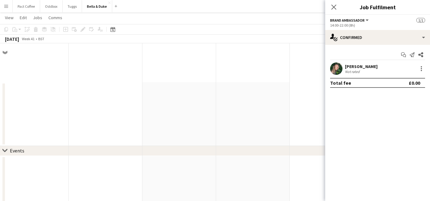
scroll to position [590, 0]
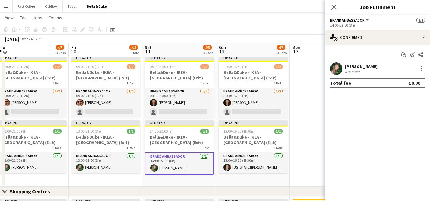
click at [316, 139] on app-date-cell at bounding box center [327, 119] width 74 height 133
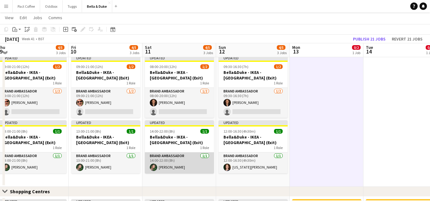
click at [177, 164] on app-card-role "Brand Ambassador [DATE] 14:00-22:00 (8h) [PERSON_NAME]" at bounding box center [179, 162] width 69 height 21
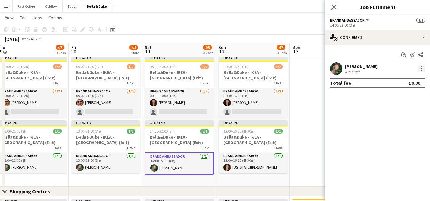
click at [422, 69] on div at bounding box center [421, 68] width 1 height 1
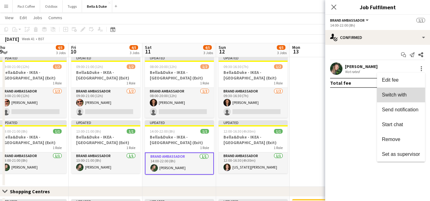
click at [394, 96] on span "Switch with" at bounding box center [394, 94] width 25 height 5
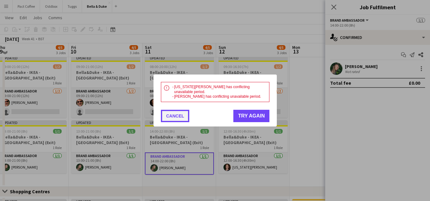
click at [177, 116] on button "Cancel" at bounding box center [175, 116] width 28 height 12
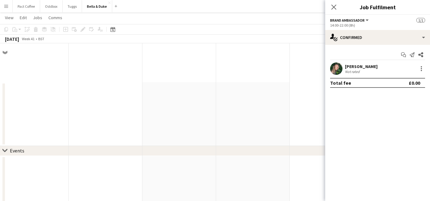
scroll to position [590, 0]
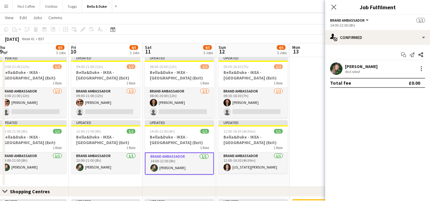
click at [313, 109] on app-date-cell at bounding box center [327, 119] width 74 height 133
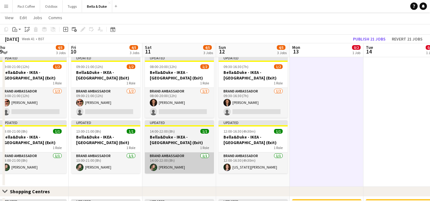
click at [186, 166] on app-card-role "Brand Ambassador [DATE] 14:00-22:00 (8h) [PERSON_NAME]" at bounding box center [179, 162] width 69 height 21
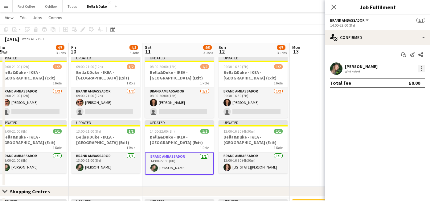
click at [424, 69] on div at bounding box center [421, 68] width 7 height 7
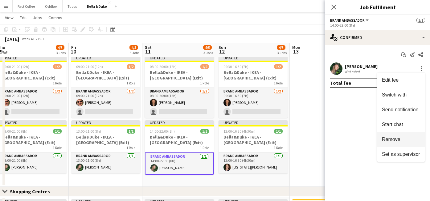
click at [397, 140] on span "Remove" at bounding box center [391, 138] width 19 height 5
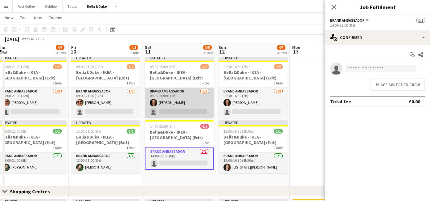
click at [197, 112] on app-card-role "Brand Ambassador [DATE] 08:00-20:00 (12h) [PERSON_NAME] single-neutral-actions" at bounding box center [179, 103] width 69 height 30
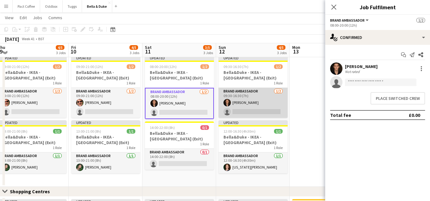
click at [278, 109] on app-card-role "Brand Ambassador [DATE] 09:30-16:30 (7h) [PERSON_NAME] single-neutral-actions" at bounding box center [253, 103] width 69 height 30
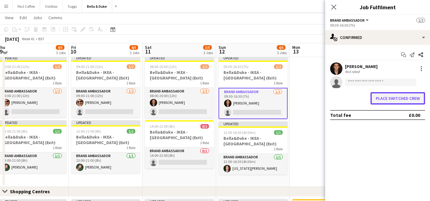
click at [414, 96] on button "Place switched crew" at bounding box center [398, 98] width 55 height 12
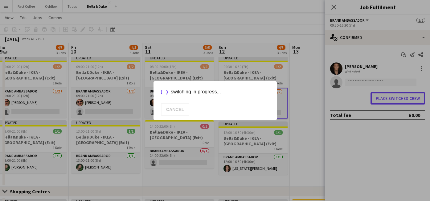
scroll to position [0, 0]
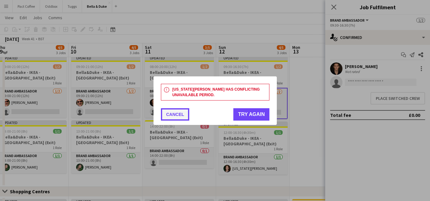
click at [180, 116] on button "Cancel" at bounding box center [175, 114] width 28 height 12
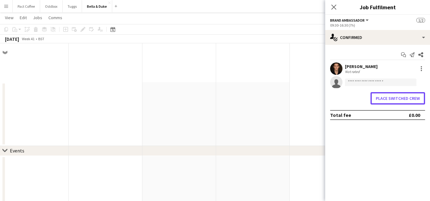
scroll to position [590, 0]
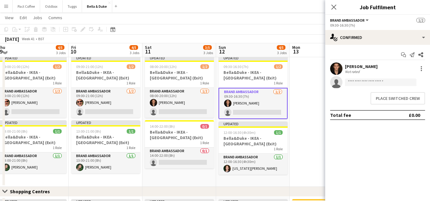
click at [266, 108] on app-card-role "Brand Ambassador [DATE] 09:30-16:30 (7h) [PERSON_NAME] single-neutral-actions" at bounding box center [253, 103] width 69 height 31
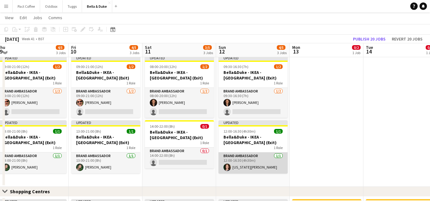
click at [235, 170] on app-card-role "Brand Ambassador [DATE] 12:00-16:30 (4h30m) [US_STATE][PERSON_NAME]" at bounding box center [253, 162] width 69 height 21
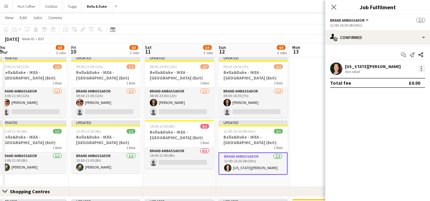
click at [423, 69] on div at bounding box center [421, 68] width 7 height 7
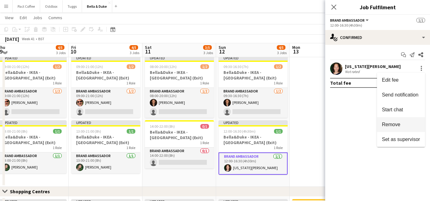
click at [385, 129] on button "Remove" at bounding box center [401, 124] width 48 height 15
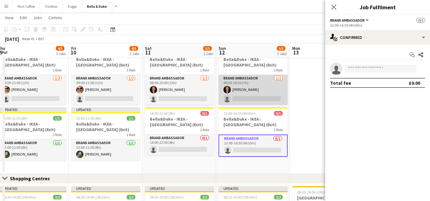
click at [254, 100] on app-card-role "Brand Ambassador [DATE] 09:30-16:30 (7h) [PERSON_NAME] single-neutral-actions" at bounding box center [253, 90] width 69 height 30
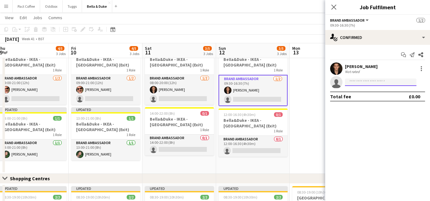
click at [376, 81] on input at bounding box center [381, 81] width 72 height 7
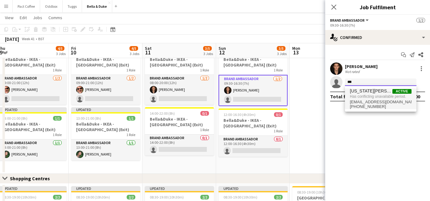
type input "***"
click at [376, 93] on span "Has conflicting unavailable period." at bounding box center [381, 96] width 62 height 6
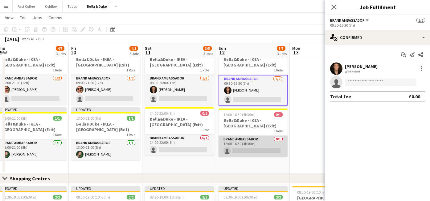
click at [250, 150] on app-card-role "Brand Ambassador 0/1 12:00-16:30 (4h30m) single-neutral-actions" at bounding box center [253, 145] width 69 height 21
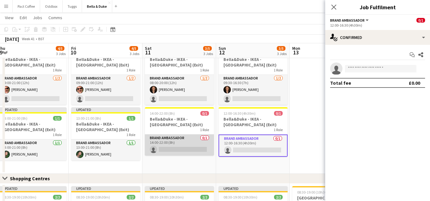
click at [172, 151] on app-card-role "Brand Ambassador 0/1 14:00-22:00 (8h) single-neutral-actions" at bounding box center [179, 144] width 69 height 21
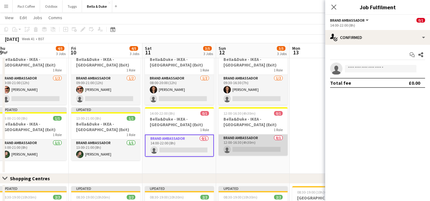
click at [256, 149] on app-card-role "Brand Ambassador 0/1 12:00-16:30 (4h30m) single-neutral-actions" at bounding box center [253, 144] width 69 height 21
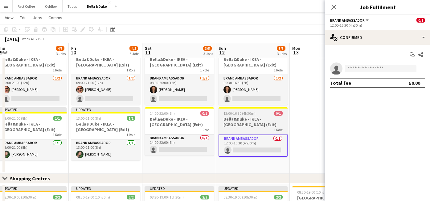
click at [256, 124] on h3 "Bella&Duke - IKEA - [GEOGRAPHIC_DATA] (Exit)" at bounding box center [253, 121] width 69 height 11
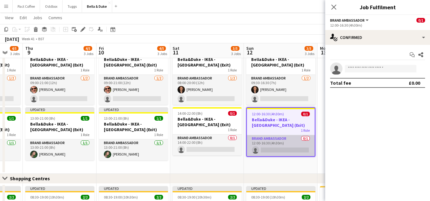
scroll to position [0, 214]
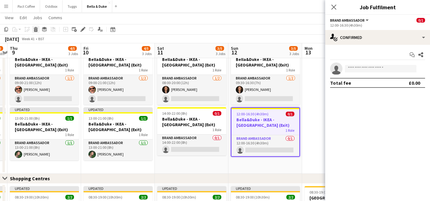
click at [38, 29] on icon "Delete" at bounding box center [35, 29] width 5 height 5
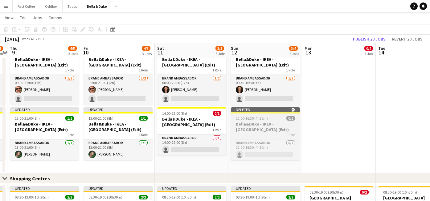
click at [246, 125] on h3 "Bella&Duke - IKEA - [GEOGRAPHIC_DATA] (Exit)" at bounding box center [265, 126] width 69 height 11
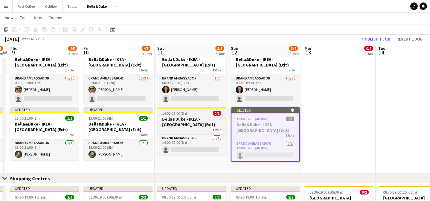
click at [207, 127] on div "1 Role" at bounding box center [191, 129] width 69 height 5
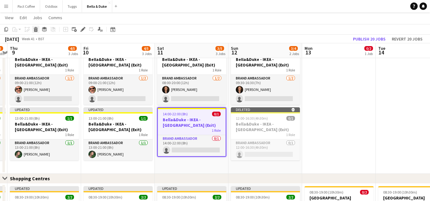
click at [33, 27] on div "Delete" at bounding box center [35, 29] width 7 height 7
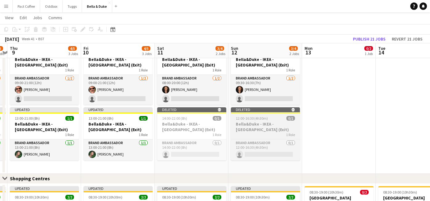
click at [294, 125] on h3 "Bella&Duke - IKEA - [GEOGRAPHIC_DATA] (Exit)" at bounding box center [265, 126] width 69 height 11
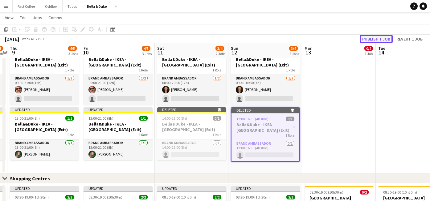
click at [386, 37] on button "Publish 1 job" at bounding box center [376, 39] width 33 height 8
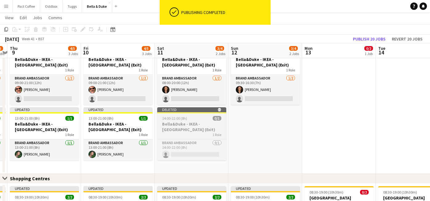
click at [209, 132] on div "1 Role" at bounding box center [191, 134] width 69 height 5
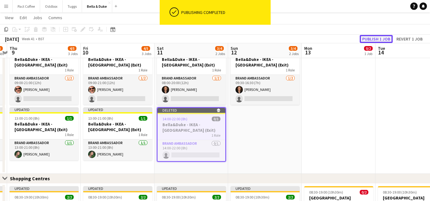
click at [378, 37] on button "Publish 1 job" at bounding box center [376, 39] width 33 height 8
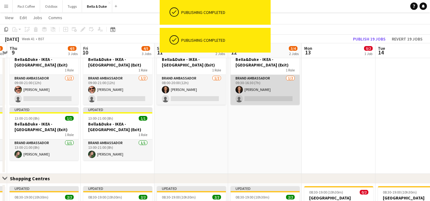
click at [263, 99] on app-card-role "Brand Ambassador [DATE] 09:30-16:30 (7h) [PERSON_NAME] single-neutral-actions" at bounding box center [265, 90] width 69 height 30
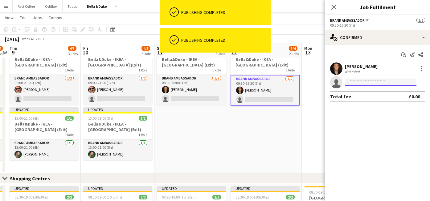
click at [369, 81] on input at bounding box center [381, 81] width 72 height 7
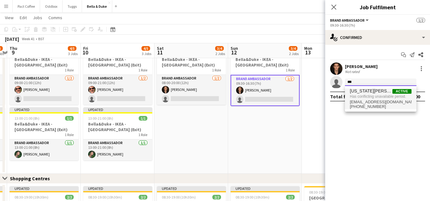
type input "***"
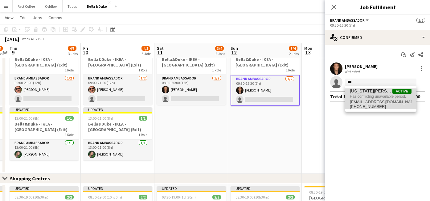
click at [374, 105] on span "[PHONE_NUMBER]" at bounding box center [381, 106] width 62 height 5
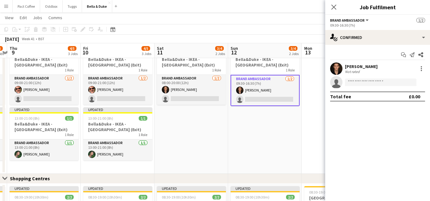
click at [355, 48] on div "Start chat Send notification Share [PERSON_NAME] Not rated single-neutral-actio…" at bounding box center [378, 75] width 105 height 61
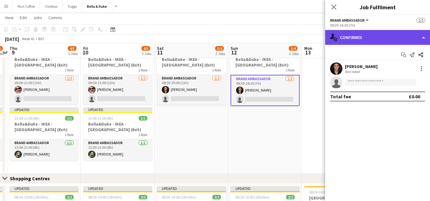
click at [356, 42] on div "single-neutral-actions-check-2 Confirmed" at bounding box center [378, 37] width 105 height 15
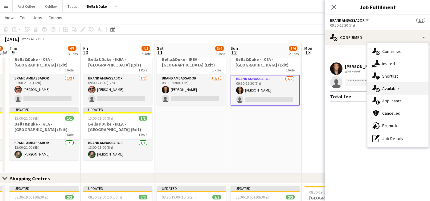
click at [381, 83] on div "single-neutral-actions-upload Available" at bounding box center [398, 88] width 61 height 12
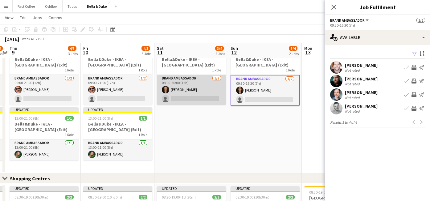
click at [187, 104] on app-card-role "Brand Ambassador [DATE] 08:00-20:00 (12h) [PERSON_NAME] single-neutral-actions" at bounding box center [191, 90] width 69 height 30
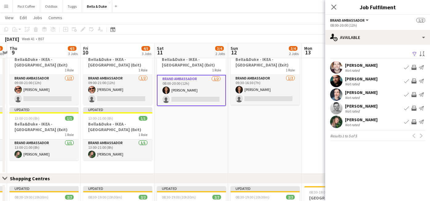
click at [406, 123] on app-icon "Book crew" at bounding box center [407, 121] width 5 height 5
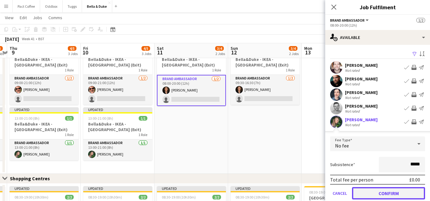
click at [372, 193] on button "Confirm" at bounding box center [388, 193] width 73 height 12
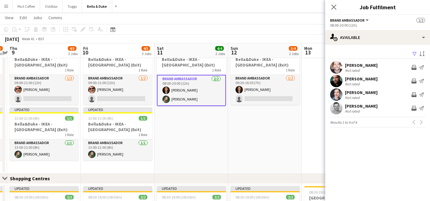
click at [233, 132] on app-date-cell "Updated 09:30-16:30 (7h) 1/2 [PERSON_NAME] - IKEA - Lakeside (Exit) 1 Role Bran…" at bounding box center [265, 106] width 74 height 133
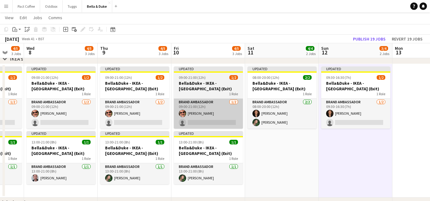
scroll to position [0, 203]
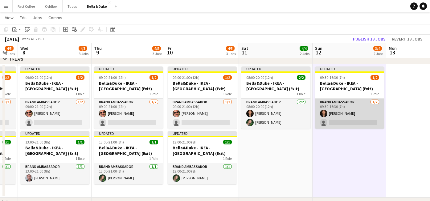
click at [342, 122] on app-card-role "Brand Ambassador [DATE] 09:30-16:30 (7h) [PERSON_NAME] single-neutral-actions" at bounding box center [349, 113] width 69 height 30
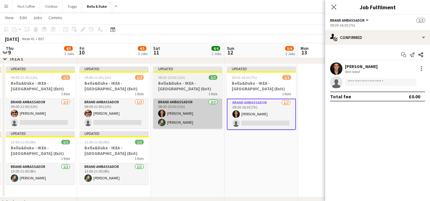
scroll to position [0, 227]
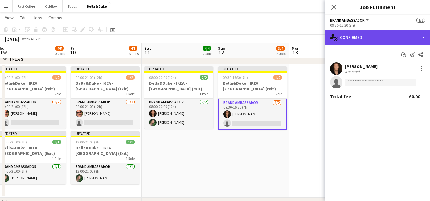
click at [388, 40] on div "single-neutral-actions-check-2 Confirmed" at bounding box center [378, 37] width 105 height 15
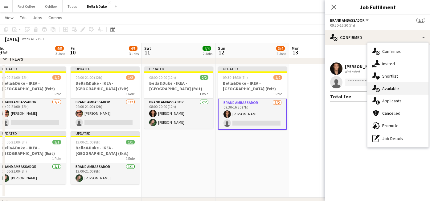
click at [396, 91] on span "Available" at bounding box center [391, 88] width 17 height 6
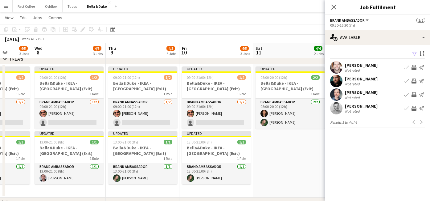
scroll to position [0, 188]
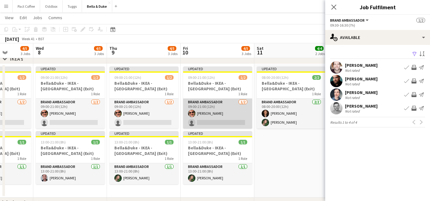
click at [201, 121] on app-card-role "Brand Ambassador [DATE] 09:00-21:00 (12h) [PERSON_NAME] single-neutral-actions" at bounding box center [217, 113] width 69 height 30
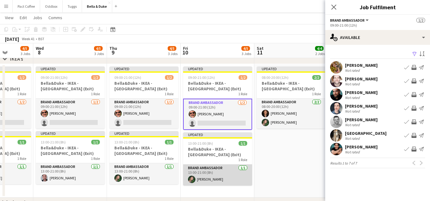
click at [203, 178] on app-card-role "Brand Ambassador [DATE] 13:00-21:00 (8h) [PERSON_NAME]" at bounding box center [217, 174] width 69 height 21
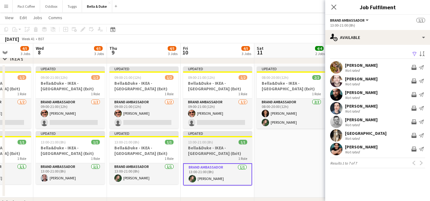
click at [227, 152] on h3 "Bella&Duke - IKEA - [GEOGRAPHIC_DATA] (Exit)" at bounding box center [217, 150] width 69 height 11
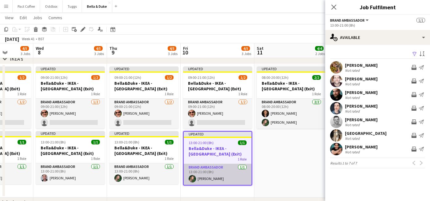
click at [225, 181] on app-card-role "Brand Ambassador [DATE] 13:00-21:00 (8h) [PERSON_NAME]" at bounding box center [218, 174] width 68 height 21
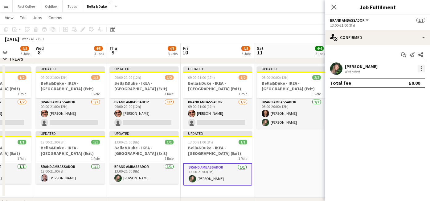
click at [422, 69] on div at bounding box center [421, 68] width 1 height 1
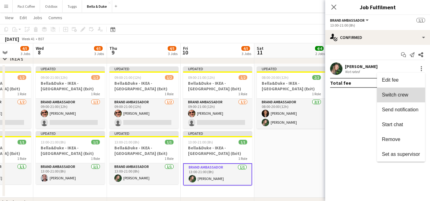
click at [407, 94] on span "Switch crew" at bounding box center [395, 94] width 26 height 5
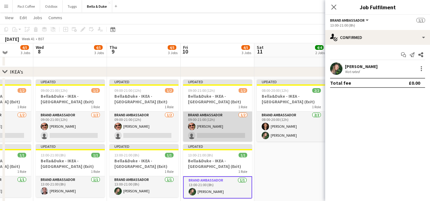
click at [215, 134] on app-card-role "Brand Ambassador [DATE] 09:00-21:00 (12h) [PERSON_NAME] single-neutral-actions" at bounding box center [217, 126] width 69 height 30
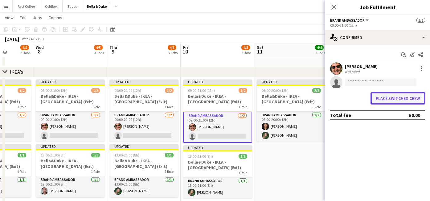
click at [398, 104] on button "Place switched crew" at bounding box center [398, 98] width 55 height 12
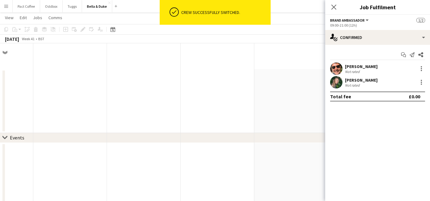
scroll to position [566, 0]
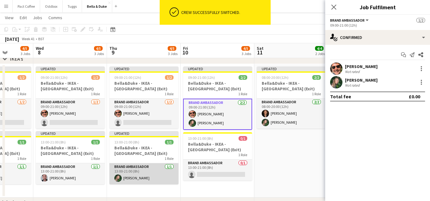
click at [141, 176] on app-card-role "Brand Ambassador [DATE] 13:00-21:00 (8h) [PERSON_NAME]" at bounding box center [144, 173] width 69 height 21
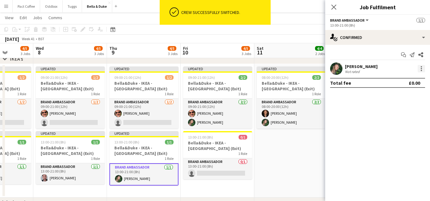
click at [419, 65] on div at bounding box center [421, 68] width 7 height 7
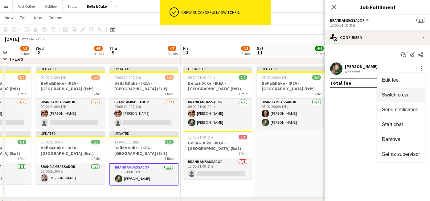
click at [392, 91] on button "Switch crew" at bounding box center [401, 94] width 48 height 15
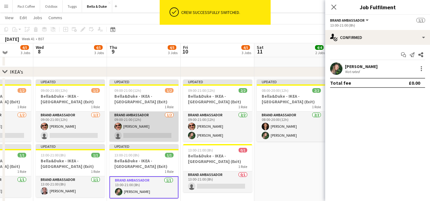
click at [169, 135] on app-card-role "Brand Ambassador [DATE] 09:00-21:00 (12h) [PERSON_NAME] single-neutral-actions" at bounding box center [144, 126] width 69 height 30
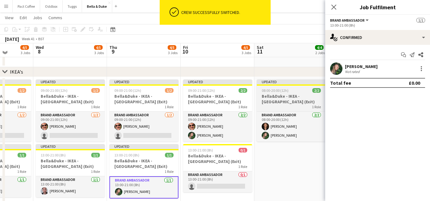
scroll to position [0, 188]
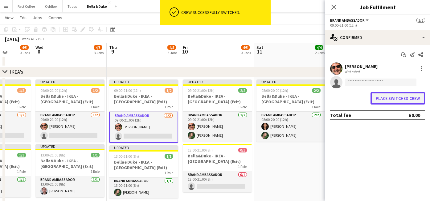
click at [379, 94] on button "Place switched crew" at bounding box center [398, 98] width 55 height 12
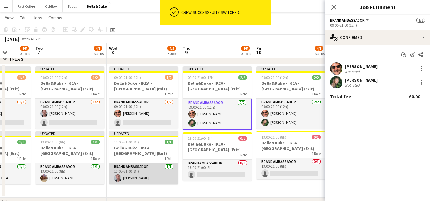
click at [155, 170] on app-card-role "Brand Ambassador [DATE] 13:00-21:00 (8h) [PERSON_NAME]" at bounding box center [143, 173] width 69 height 21
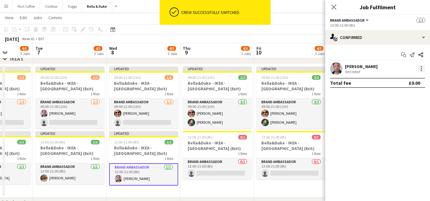
click at [423, 67] on div at bounding box center [421, 68] width 7 height 7
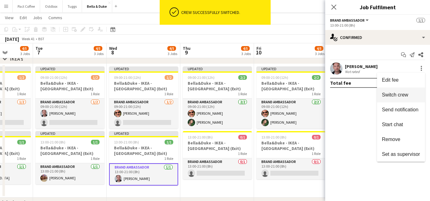
click at [397, 93] on span "Switch crew" at bounding box center [395, 94] width 26 height 5
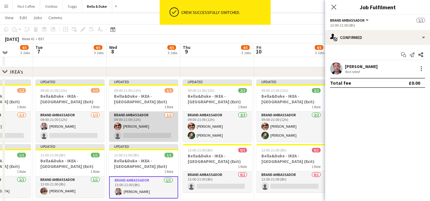
click at [145, 136] on app-card-role "Brand Ambassador [DATE] 09:00-21:00 (12h) [PERSON_NAME] single-neutral-actions" at bounding box center [143, 126] width 69 height 30
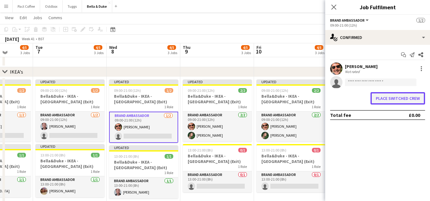
click at [405, 101] on button "Place switched crew" at bounding box center [398, 98] width 55 height 12
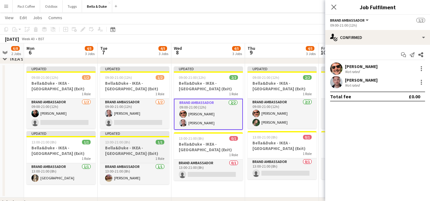
scroll to position [0, 190]
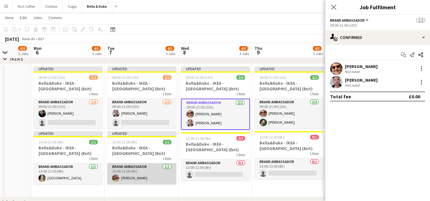
click at [128, 177] on app-card-role "Brand Ambassador [DATE] 13:00-21:00 (8h) [PERSON_NAME]" at bounding box center [141, 173] width 69 height 21
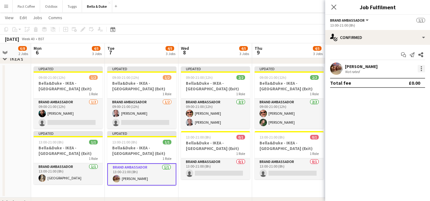
click at [425, 68] on div at bounding box center [421, 68] width 7 height 7
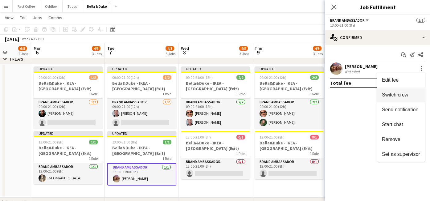
click at [403, 90] on button "Switch crew" at bounding box center [401, 94] width 48 height 15
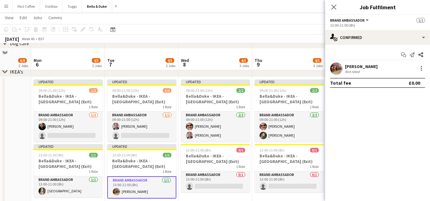
scroll to position [579, 0]
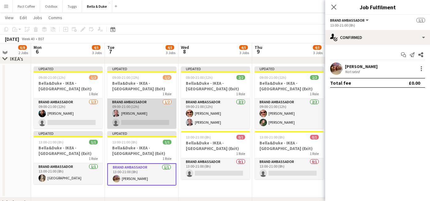
click at [141, 122] on app-card-role "Brand Ambassador [DATE] 09:00-21:00 (12h) [PERSON_NAME] single-neutral-actions" at bounding box center [141, 113] width 69 height 30
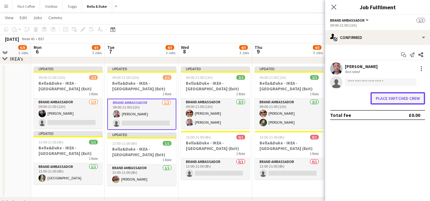
click at [417, 101] on button "Place switched crew" at bounding box center [398, 98] width 55 height 12
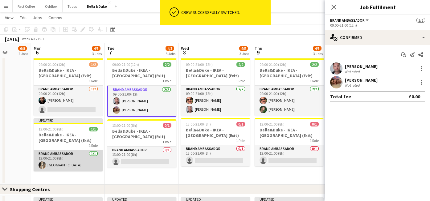
click at [80, 159] on app-card-role "Brand Ambassador [DATE] 13:00-21:00 (8h) [GEOGRAPHIC_DATA]" at bounding box center [68, 160] width 69 height 21
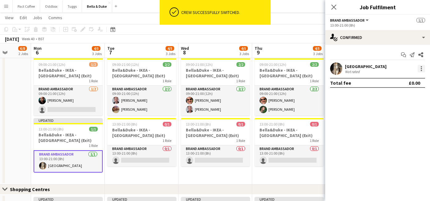
click at [424, 66] on div at bounding box center [421, 68] width 7 height 7
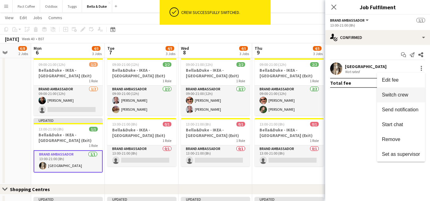
click at [398, 92] on span "Switch crew" at bounding box center [395, 94] width 26 height 5
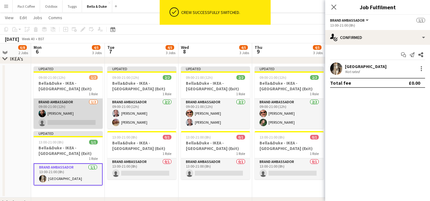
drag, startPoint x: 81, startPoint y: 123, endPoint x: 89, endPoint y: 122, distance: 8.8
click at [81, 123] on app-card-role "Brand Ambassador [DATE] 09:00-21:00 (12h) [PERSON_NAME] single-neutral-actions" at bounding box center [68, 113] width 69 height 30
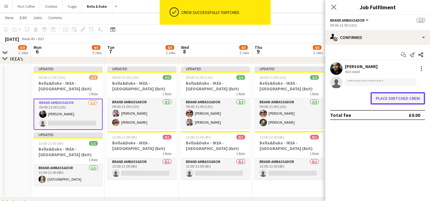
click at [381, 96] on button "Place switched crew" at bounding box center [398, 98] width 55 height 12
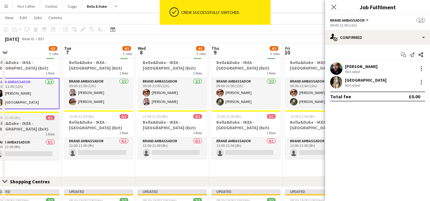
scroll to position [0, 240]
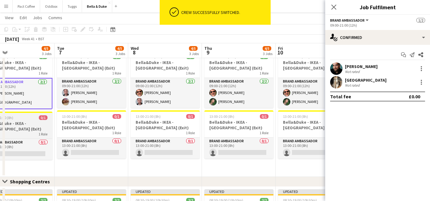
click at [31, 120] on h3 "Bella&Duke - IKEA - [GEOGRAPHIC_DATA] (Exit)" at bounding box center [17, 125] width 69 height 11
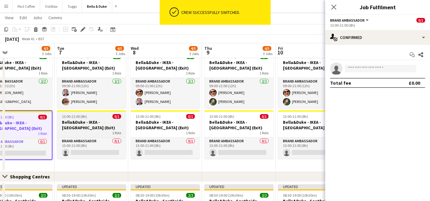
click at [99, 123] on h3 "Bella&Duke - IKEA - [GEOGRAPHIC_DATA] (Exit)" at bounding box center [91, 124] width 69 height 11
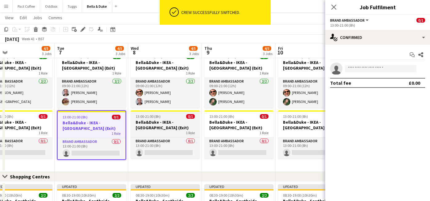
click at [175, 124] on h3 "Bella&Duke - IKEA - [GEOGRAPHIC_DATA] (Exit)" at bounding box center [165, 124] width 69 height 11
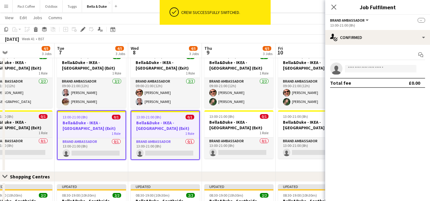
click at [31, 128] on h3 "Bella&Duke - IKEA - [GEOGRAPHIC_DATA] (Exit)" at bounding box center [17, 124] width 69 height 11
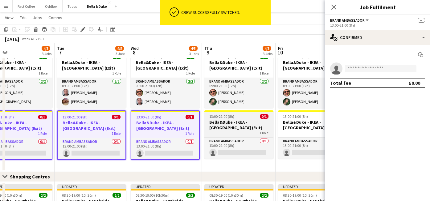
click at [262, 116] on span "0/1" at bounding box center [264, 116] width 9 height 5
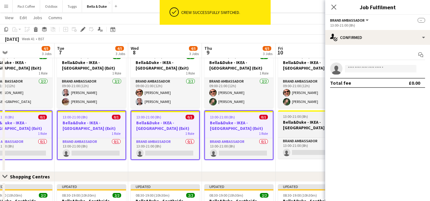
click at [284, 124] on h3 "Bella&Duke - IKEA - [GEOGRAPHIC_DATA] (Exit)" at bounding box center [312, 124] width 69 height 11
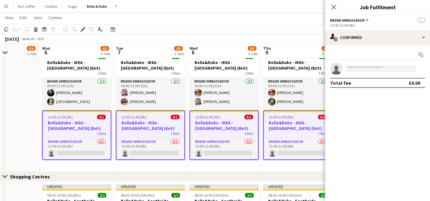
scroll to position [0, 186]
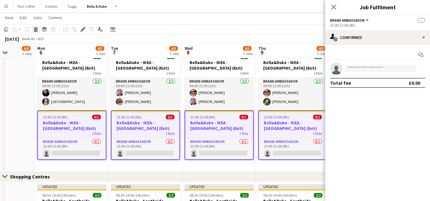
click at [35, 31] on icon at bounding box center [35, 30] width 3 height 3
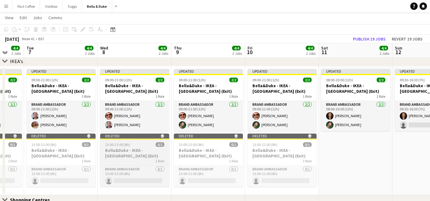
scroll to position [563, 0]
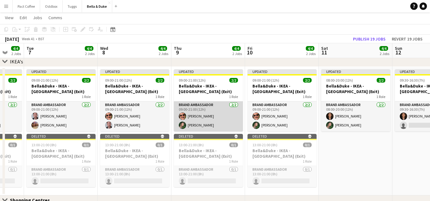
click at [194, 114] on app-card-role "Brand Ambassador [DATE] 09:00-21:00 (12h) [PERSON_NAME] [PERSON_NAME]" at bounding box center [208, 116] width 69 height 30
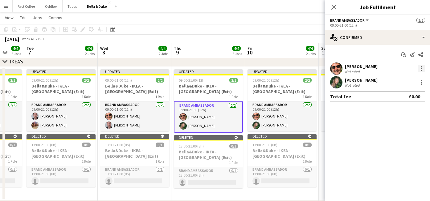
click at [424, 68] on div at bounding box center [421, 68] width 7 height 7
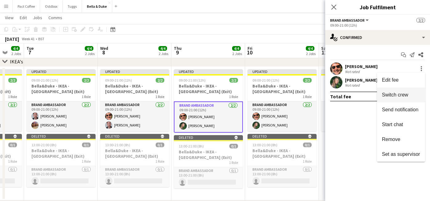
click at [400, 94] on span "Switch crew" at bounding box center [395, 94] width 26 height 5
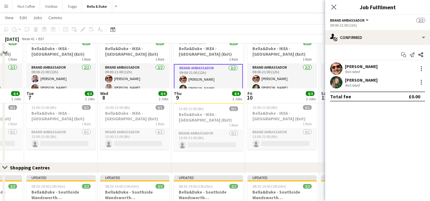
scroll to position [663, 0]
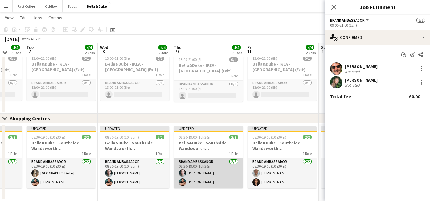
click at [204, 174] on app-card-role "Brand Ambassador [DATE] 08:30-19:00 (10h30m) [PERSON_NAME] [PERSON_NAME]" at bounding box center [208, 173] width 69 height 30
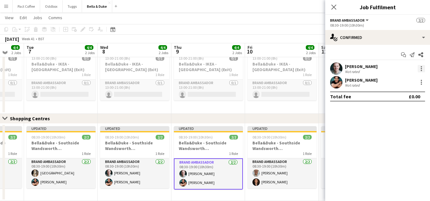
click at [421, 69] on div at bounding box center [421, 68] width 1 height 1
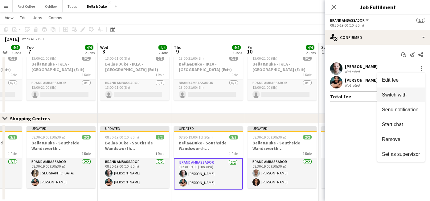
click at [397, 99] on button "Switch with" at bounding box center [401, 94] width 48 height 15
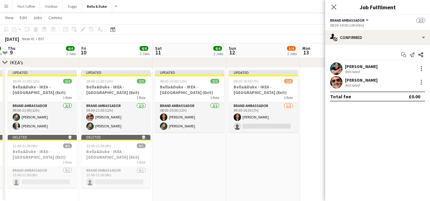
scroll to position [0, 220]
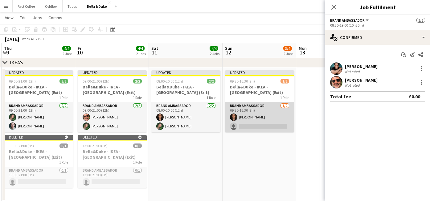
click at [253, 126] on app-card-role "Brand Ambassador [DATE] 09:30-16:30 (7h) [PERSON_NAME] single-neutral-actions" at bounding box center [259, 117] width 69 height 30
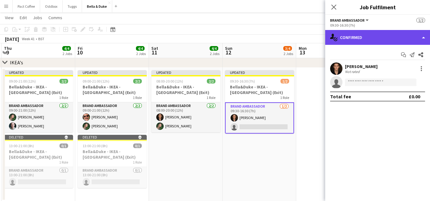
click at [363, 40] on div "single-neutral-actions-check-2 Confirmed" at bounding box center [378, 37] width 105 height 15
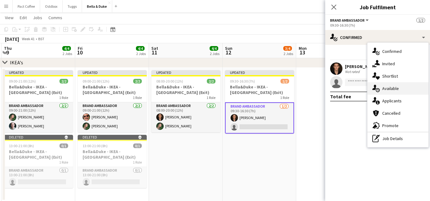
click at [390, 86] on span "Available" at bounding box center [391, 88] width 17 height 6
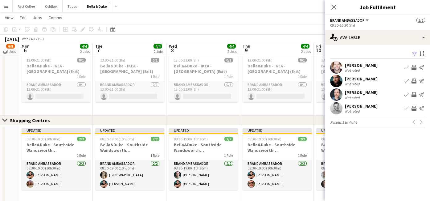
scroll to position [650, 0]
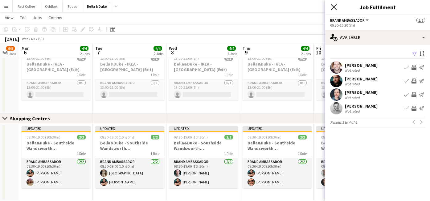
click at [336, 6] on icon "Close pop-in" at bounding box center [334, 7] width 6 height 6
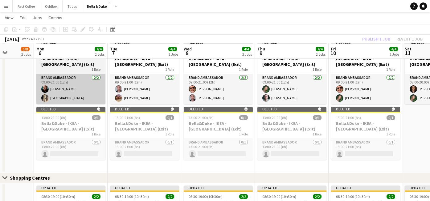
scroll to position [592, 0]
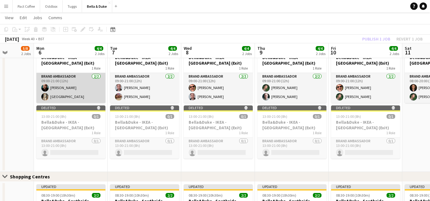
click at [81, 90] on app-card-role "Brand Ambassador [DATE] 09:00-21:00 (12h) [PERSON_NAME] [GEOGRAPHIC_DATA]" at bounding box center [70, 88] width 69 height 30
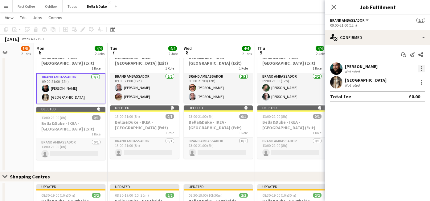
click at [423, 71] on div at bounding box center [421, 68] width 7 height 7
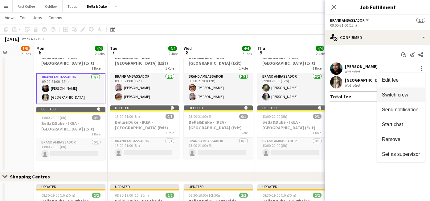
click at [399, 98] on button "Switch crew" at bounding box center [401, 94] width 48 height 15
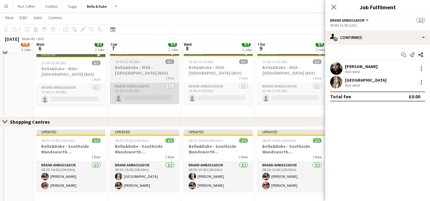
scroll to position [663, 0]
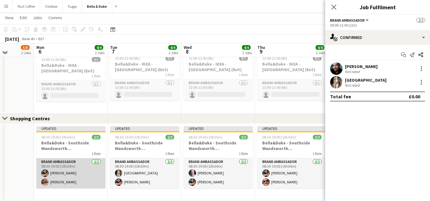
click at [69, 174] on app-card-role "Brand Ambassador [DATE] 08:30-19:00 (10h30m) [PERSON_NAME] [PERSON_NAME]" at bounding box center [70, 173] width 69 height 30
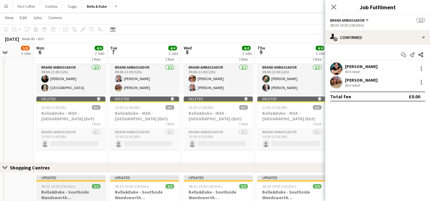
scroll to position [613, 0]
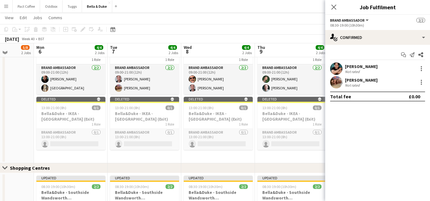
click at [426, 69] on div "[PERSON_NAME] Not rated" at bounding box center [378, 68] width 105 height 12
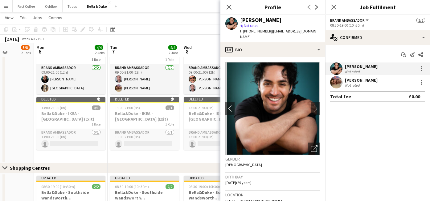
click at [407, 66] on div "[PERSON_NAME] Not rated" at bounding box center [378, 68] width 105 height 12
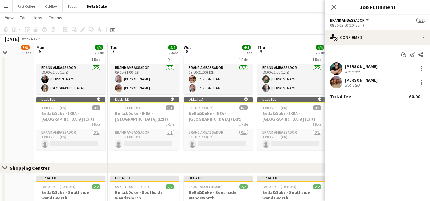
click at [373, 66] on div "[PERSON_NAME] Not rated" at bounding box center [378, 68] width 105 height 12
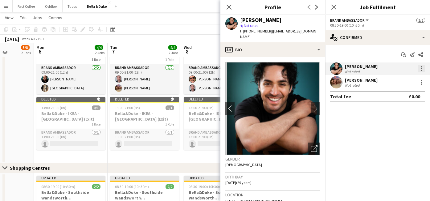
click at [420, 68] on div at bounding box center [421, 68] width 7 height 7
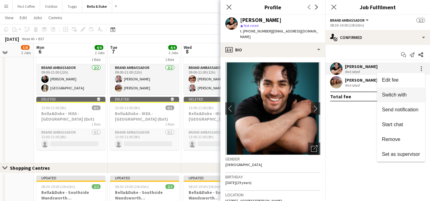
click at [395, 96] on span "Switch with" at bounding box center [394, 94] width 25 height 5
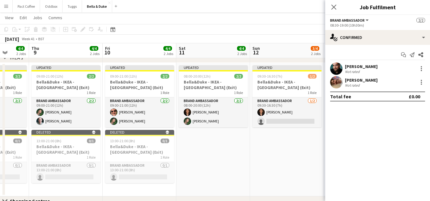
scroll to position [569, 0]
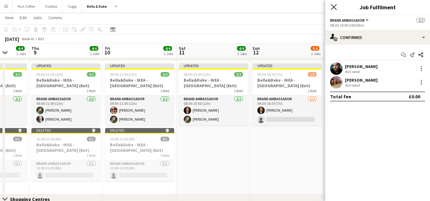
click at [333, 6] on icon "Close pop-in" at bounding box center [334, 7] width 6 height 6
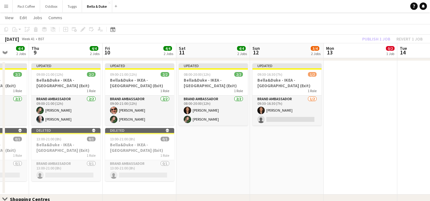
click at [305, 147] on app-date-cell "Updated 09:30-16:30 (7h) 1/2 [PERSON_NAME] - IKEA - Lakeside (Exit) 1 Role Bran…" at bounding box center [287, 127] width 74 height 133
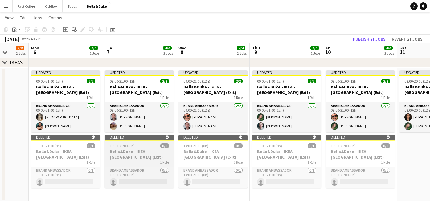
scroll to position [562, 0]
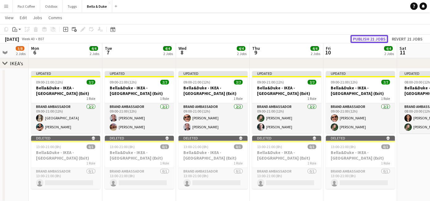
click at [372, 38] on button "Publish 21 jobs" at bounding box center [370, 39] width 38 height 8
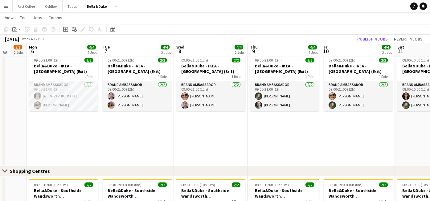
scroll to position [576, 0]
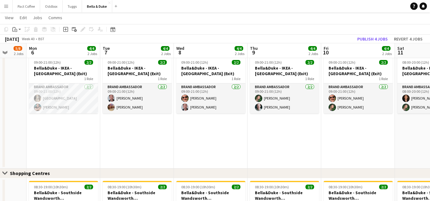
click at [94, 130] on app-date-cell "09:00-21:00 (12h) 2/2 [PERSON_NAME] - IKEA - [GEOGRAPHIC_DATA] (Exit) 1 Role Br…" at bounding box center [64, 111] width 74 height 114
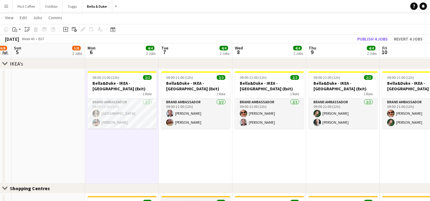
scroll to position [561, 0]
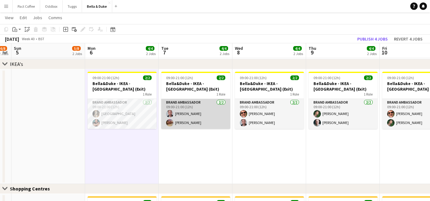
click at [190, 115] on app-card-role "Brand Ambassador [DATE] 09:00-21:00 (12h) [PERSON_NAME] [PERSON_NAME]" at bounding box center [195, 114] width 69 height 30
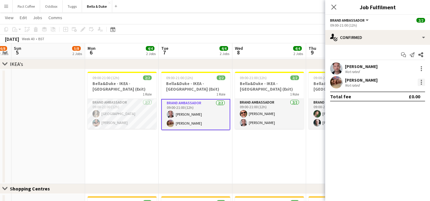
click at [423, 83] on div at bounding box center [421, 81] width 7 height 7
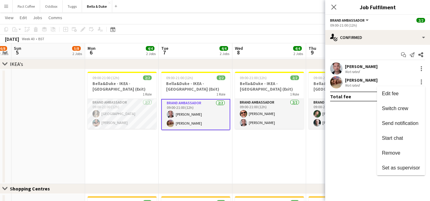
click at [395, 85] on div at bounding box center [215, 100] width 430 height 201
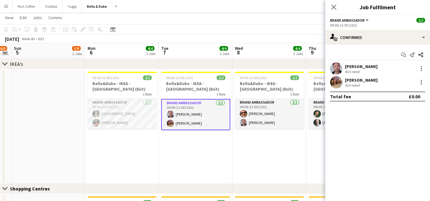
click at [377, 84] on div "[PERSON_NAME] Not rated" at bounding box center [378, 82] width 105 height 12
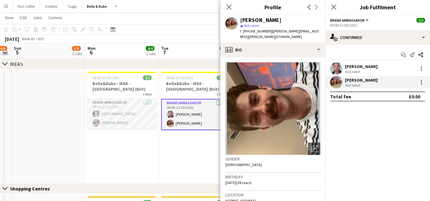
click at [190, 164] on app-date-cell "09:00-21:00 (12h) 2/2 [PERSON_NAME] - IKEA - Lakeside (Exit) 1 Role Brand Ambas…" at bounding box center [196, 126] width 74 height 114
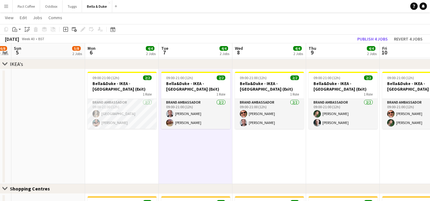
click at [68, 168] on app-date-cell at bounding box center [48, 126] width 74 height 114
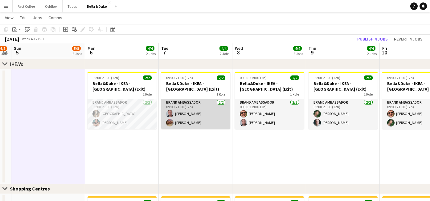
click at [195, 109] on app-card-role "Brand Ambassador [DATE] 09:00-21:00 (12h) [PERSON_NAME] [PERSON_NAME]" at bounding box center [195, 114] width 69 height 30
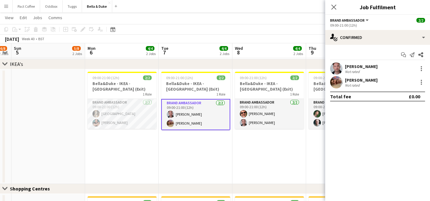
click at [359, 75] on div "[PERSON_NAME] Not rated [PERSON_NAME] Not rated" at bounding box center [378, 75] width 105 height 26
click at [356, 81] on div "[PERSON_NAME]" at bounding box center [361, 80] width 33 height 6
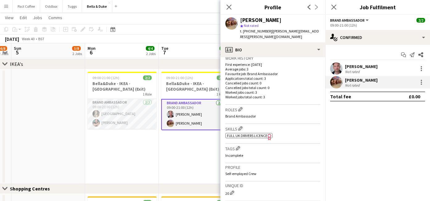
scroll to position [0, 0]
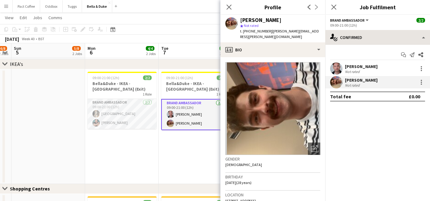
drag, startPoint x: 269, startPoint y: 31, endPoint x: 327, endPoint y: 32, distance: 57.4
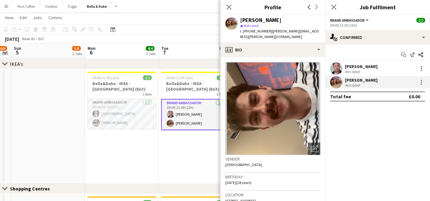
click at [305, 33] on span "| [PERSON_NAME][EMAIL_ADDRESS][PERSON_NAME][DOMAIN_NAME]" at bounding box center [279, 34] width 79 height 10
drag, startPoint x: 317, startPoint y: 31, endPoint x: 270, endPoint y: 31, distance: 46.9
click at [270, 31] on span "| [PERSON_NAME][EMAIL_ADDRESS][PERSON_NAME][DOMAIN_NAME]" at bounding box center [279, 34] width 79 height 10
copy span "[PERSON_NAME][EMAIL_ADDRESS][PERSON_NAME][DOMAIN_NAME]"
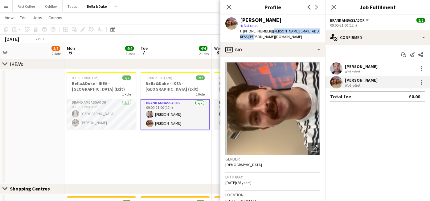
scroll to position [0, 250]
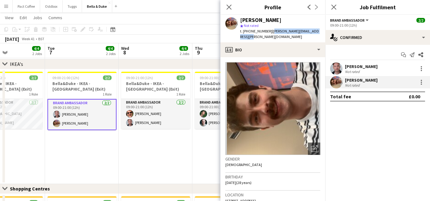
click at [171, 144] on app-date-cell "09:00-21:00 (12h) 2/2 [PERSON_NAME] - IKEA - Lakeside (Exit) 1 Role Brand Ambas…" at bounding box center [156, 126] width 74 height 114
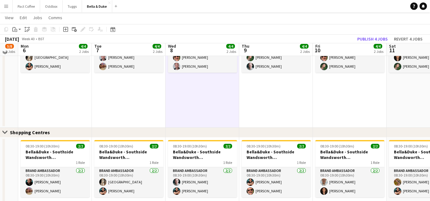
scroll to position [626, 0]
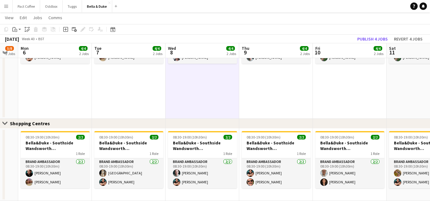
click at [128, 107] on app-date-cell "09:00-21:00 (12h) 2/2 [PERSON_NAME] - IKEA - Lakeside (Exit) 1 Role Brand Ambas…" at bounding box center [129, 61] width 74 height 114
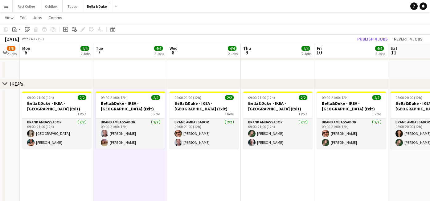
scroll to position [0, 203]
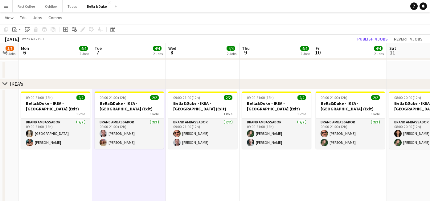
click at [80, 84] on div "chevron-right IKEA's" at bounding box center [215, 84] width 430 height 10
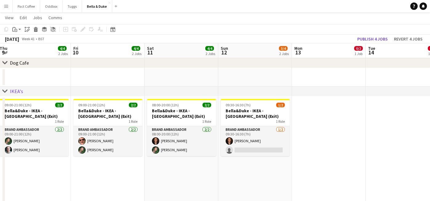
scroll to position [0, 153]
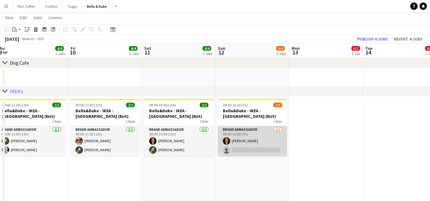
click at [247, 138] on app-card-role "Brand Ambassador [DATE] 09:30-16:30 (7h) [PERSON_NAME] single-neutral-actions" at bounding box center [252, 141] width 69 height 30
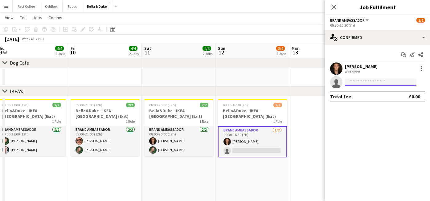
click at [366, 83] on input at bounding box center [381, 81] width 72 height 7
click at [378, 29] on app-options-switcher "Brand Ambassador All roles Brand Ambassador [DATE] 09:30-16:30 (7h)" at bounding box center [378, 22] width 105 height 15
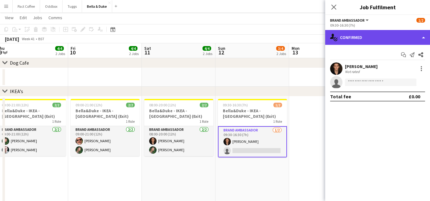
click at [377, 35] on div "single-neutral-actions-check-2 Confirmed" at bounding box center [378, 37] width 105 height 15
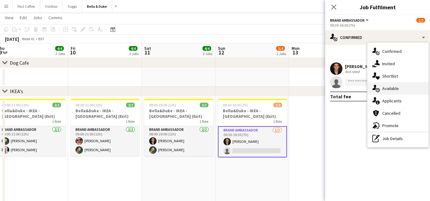
click at [383, 87] on span "Available" at bounding box center [391, 88] width 17 height 6
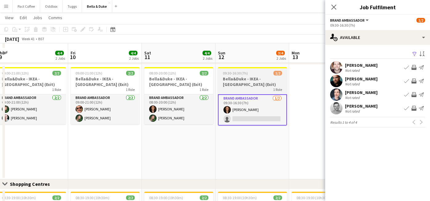
scroll to position [565, 0]
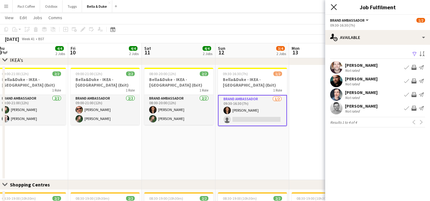
click at [335, 8] on icon at bounding box center [334, 7] width 6 height 6
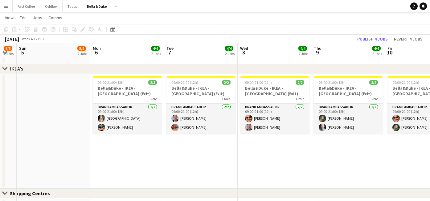
scroll to position [0, 207]
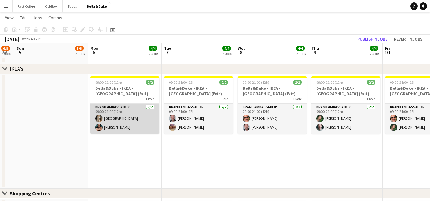
click at [118, 131] on app-card-role "Brand Ambassador [DATE] 09:00-21:00 (12h) [GEOGRAPHIC_DATA] [PERSON_NAME]" at bounding box center [124, 118] width 69 height 30
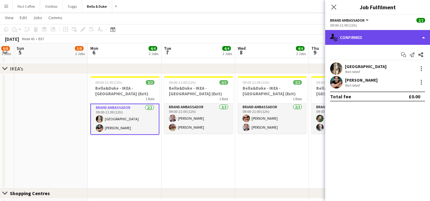
click at [399, 38] on div "single-neutral-actions-check-2 Confirmed" at bounding box center [378, 37] width 105 height 15
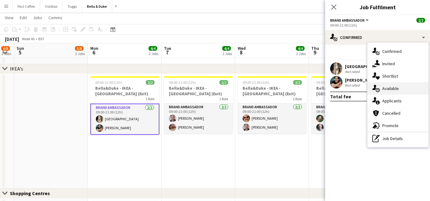
click at [396, 93] on div "single-neutral-actions-upload Available" at bounding box center [398, 88] width 61 height 12
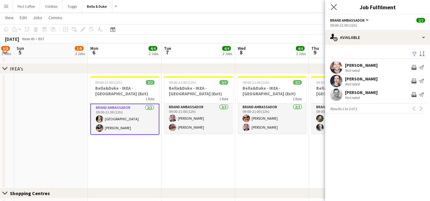
click at [337, 6] on app-icon "Close pop-in" at bounding box center [334, 7] width 9 height 9
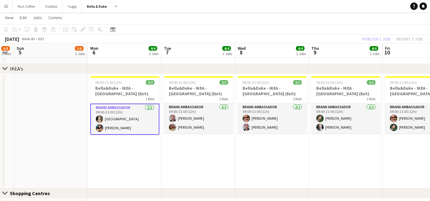
click at [65, 115] on app-date-cell at bounding box center [51, 131] width 74 height 114
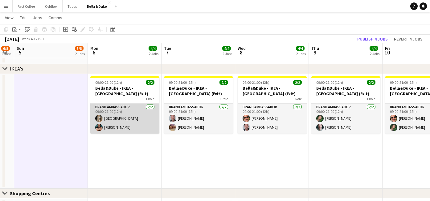
click at [121, 123] on app-card-role "Brand Ambassador [DATE] 09:00-21:00 (12h) [GEOGRAPHIC_DATA] [PERSON_NAME]" at bounding box center [124, 118] width 69 height 30
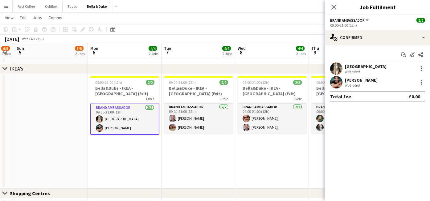
click at [329, 9] on div "Close pop-in" at bounding box center [334, 7] width 17 height 14
click at [334, 9] on icon "Close pop-in" at bounding box center [334, 7] width 6 height 6
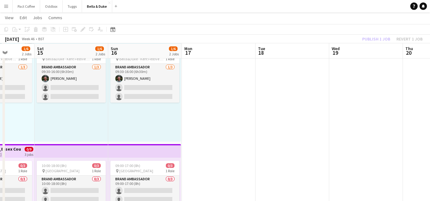
scroll to position [0, 179]
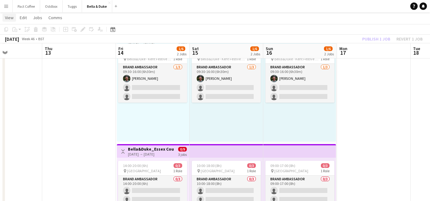
click at [10, 19] on span "View" at bounding box center [9, 18] width 9 height 6
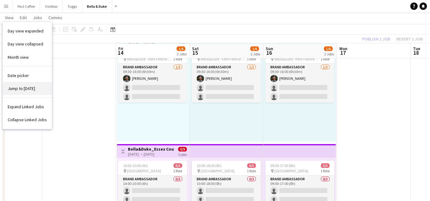
click at [19, 86] on span "Jump to [DATE]" at bounding box center [21, 88] width 27 height 6
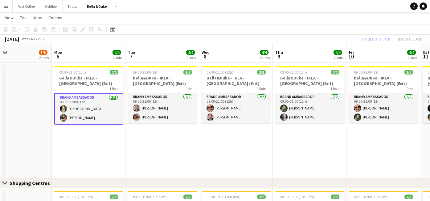
scroll to position [566, 0]
